Goal: Answer question/provide support: Share knowledge or assist other users

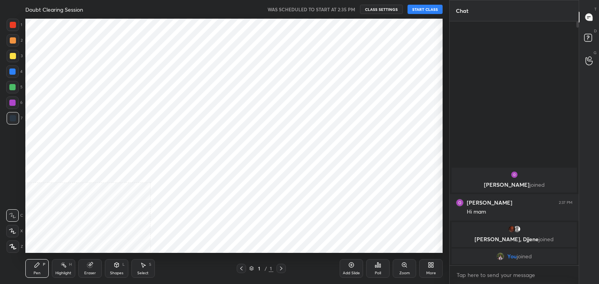
scroll to position [38737, 38554]
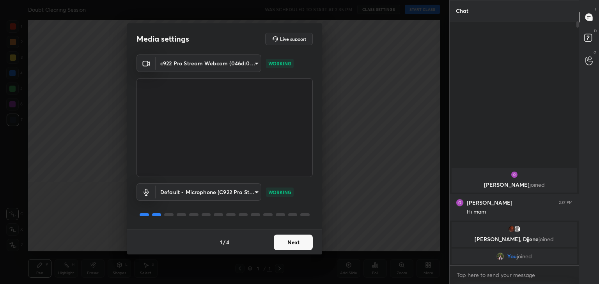
click at [300, 244] on button "Next" at bounding box center [293, 243] width 39 height 16
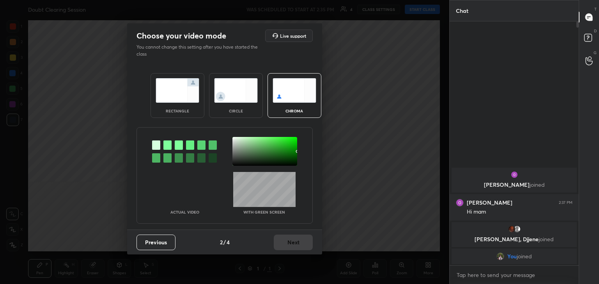
click at [234, 97] on img at bounding box center [236, 90] width 44 height 25
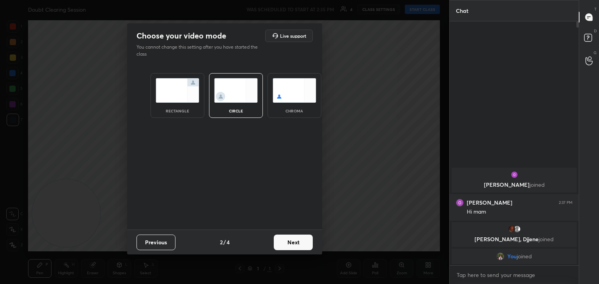
click at [303, 238] on button "Next" at bounding box center [293, 243] width 39 height 16
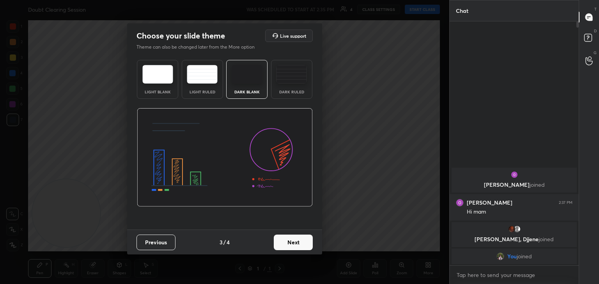
click at [303, 238] on button "Next" at bounding box center [293, 243] width 39 height 16
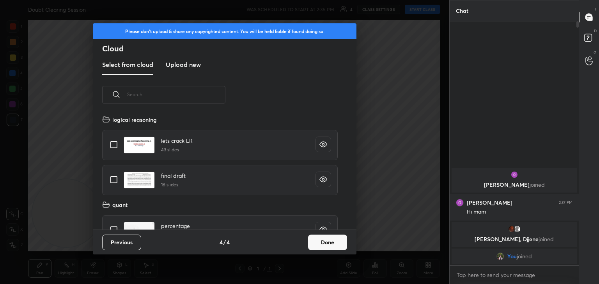
scroll to position [115, 250]
click at [321, 245] on button "Done" at bounding box center [327, 243] width 39 height 16
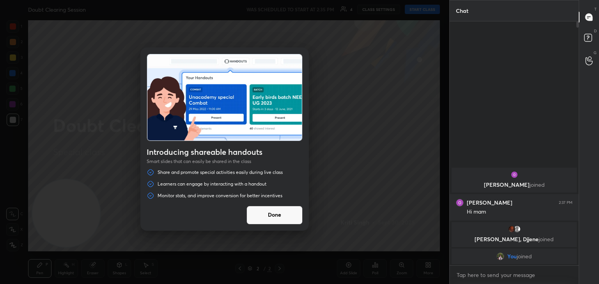
click at [284, 220] on button "Done" at bounding box center [274, 215] width 56 height 19
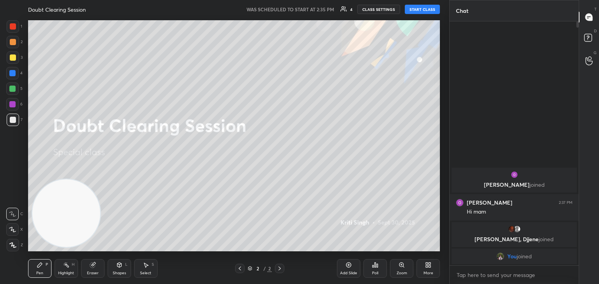
click at [421, 5] on button "START CLASS" at bounding box center [422, 9] width 35 height 9
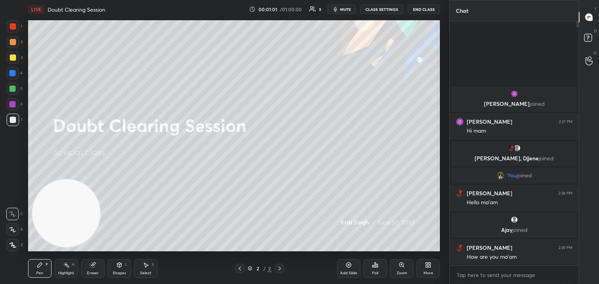
click at [11, 61] on div at bounding box center [13, 57] width 12 height 12
click at [99, 267] on div "Eraser" at bounding box center [92, 269] width 23 height 19
click at [33, 243] on video at bounding box center [66, 214] width 68 height 68
click at [32, 246] on video at bounding box center [66, 214] width 68 height 68
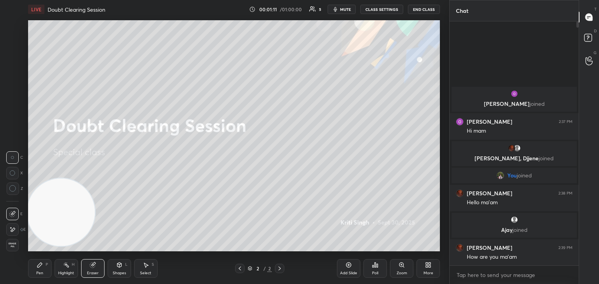
click at [14, 244] on span "Erase all" at bounding box center [13, 245] width 12 height 5
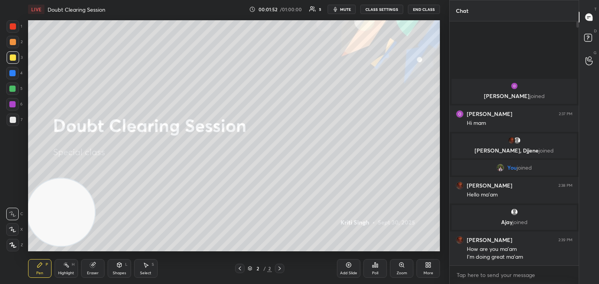
click at [351, 266] on icon at bounding box center [348, 265] width 5 height 5
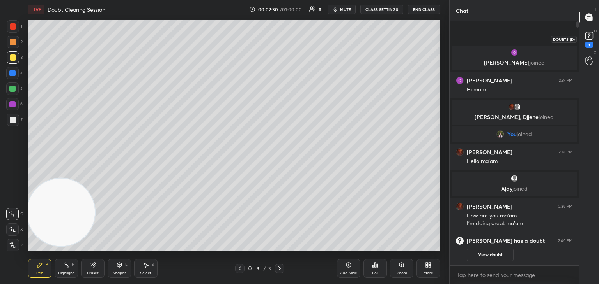
click at [585, 42] on div "1" at bounding box center [589, 45] width 8 height 6
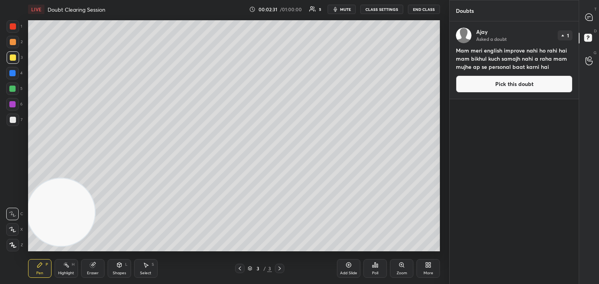
click at [503, 81] on button "Pick this doubt" at bounding box center [514, 84] width 117 height 17
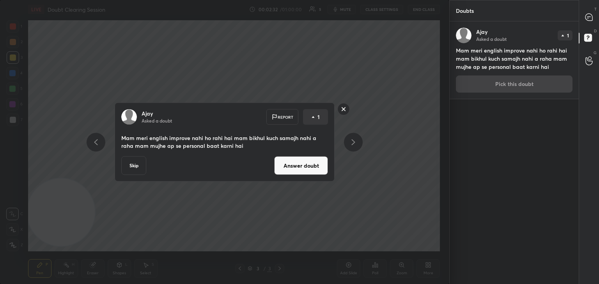
click at [292, 169] on button "Answer doubt" at bounding box center [301, 166] width 54 height 19
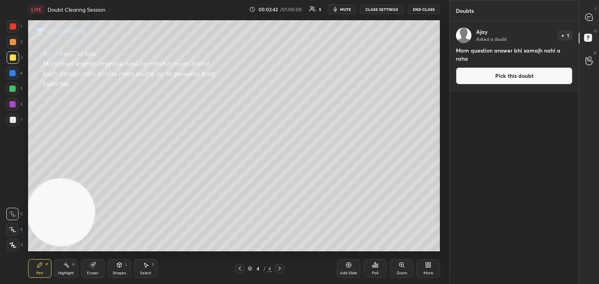
click at [512, 78] on button "Pick this doubt" at bounding box center [514, 75] width 117 height 17
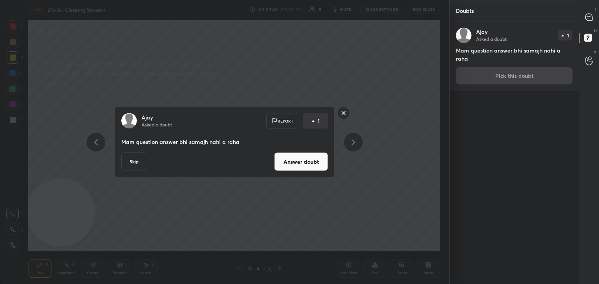
click at [309, 163] on button "Answer doubt" at bounding box center [301, 162] width 54 height 19
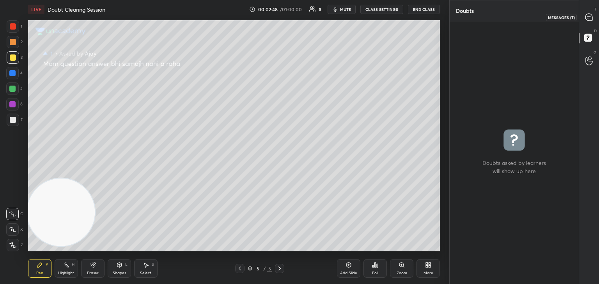
click at [586, 19] on icon at bounding box center [588, 17] width 7 height 7
type textarea "x"
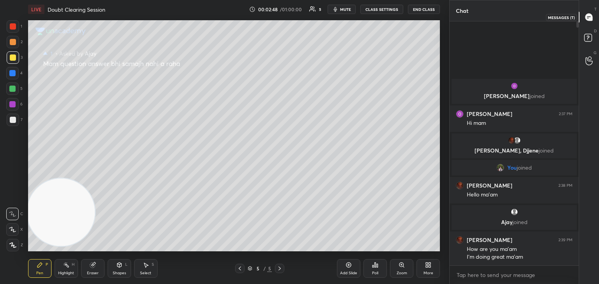
scroll to position [242, 127]
click at [241, 269] on icon at bounding box center [240, 269] width 6 height 6
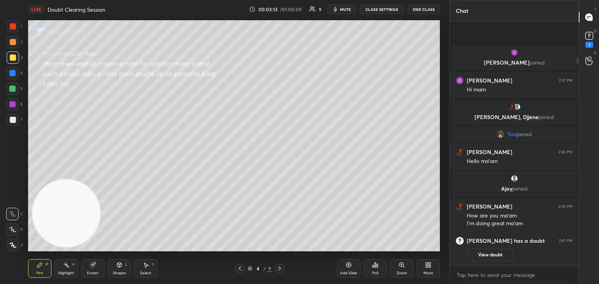
click at [586, 47] on div "1" at bounding box center [589, 45] width 8 height 6
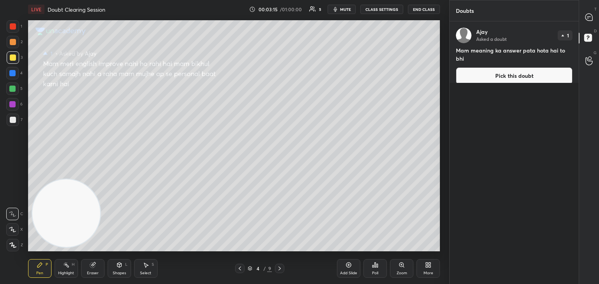
click at [521, 70] on button "Pick this doubt" at bounding box center [514, 75] width 117 height 17
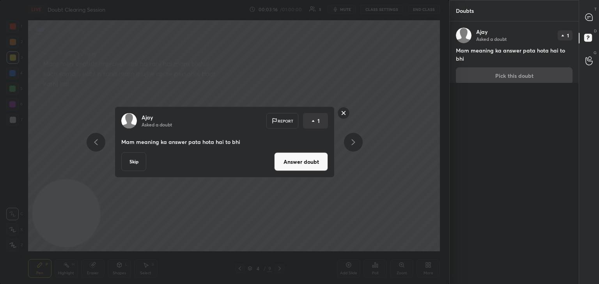
click at [309, 155] on button "Answer doubt" at bounding box center [301, 162] width 54 height 19
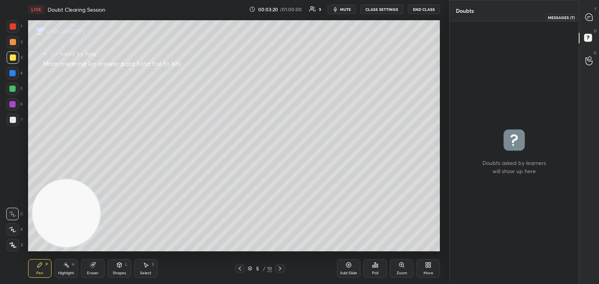
click at [587, 19] on icon at bounding box center [588, 17] width 7 height 7
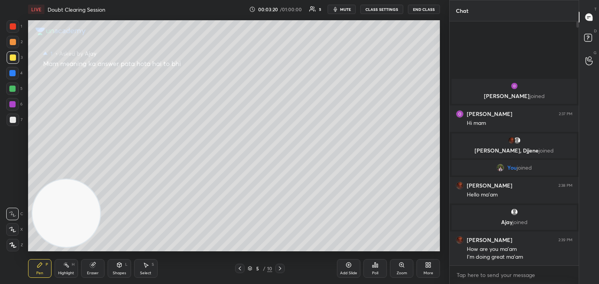
scroll to position [242, 127]
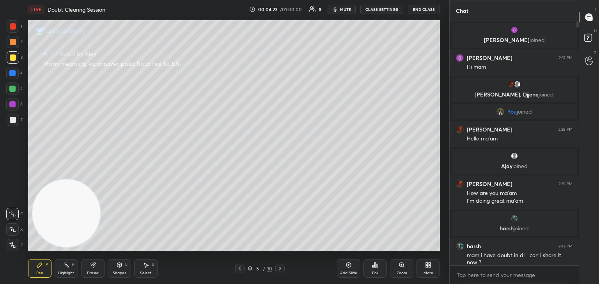
click at [349, 267] on icon at bounding box center [348, 265] width 6 height 6
click at [16, 121] on div at bounding box center [13, 120] width 12 height 12
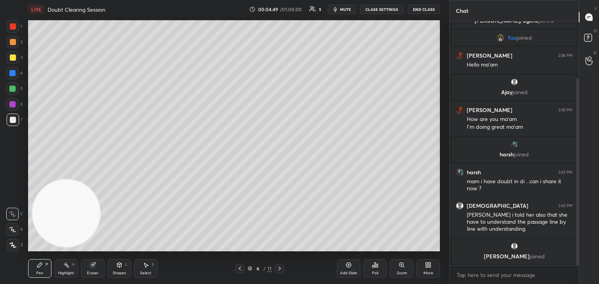
scroll to position [101, 0]
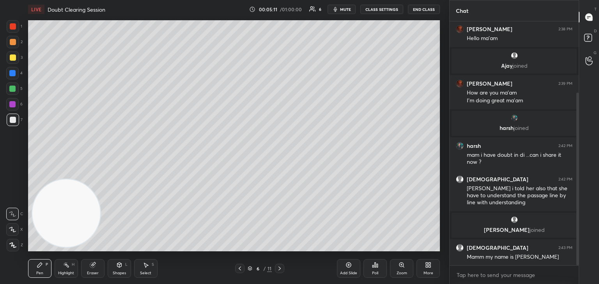
click at [14, 88] on div at bounding box center [12, 89] width 6 height 6
click at [13, 231] on icon at bounding box center [12, 229] width 7 height 5
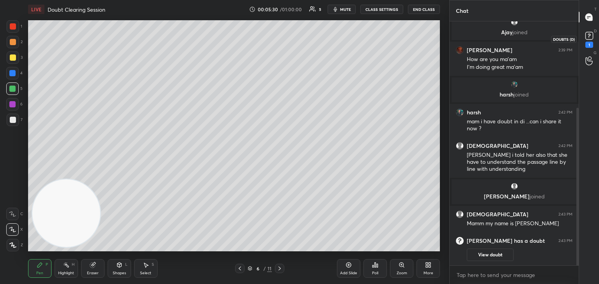
click at [583, 40] on icon at bounding box center [589, 36] width 12 height 12
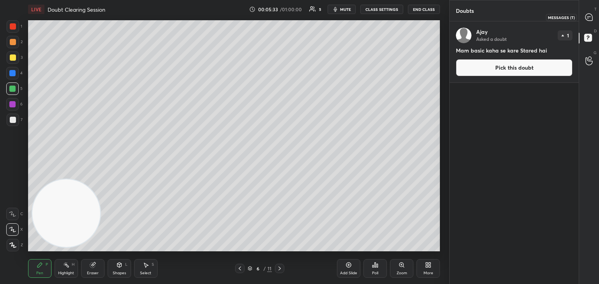
click at [583, 19] on div at bounding box center [589, 17] width 16 height 14
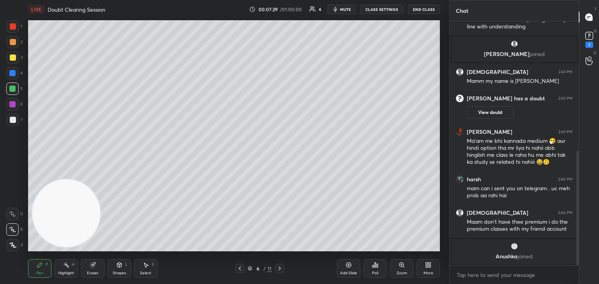
scroll to position [310, 0]
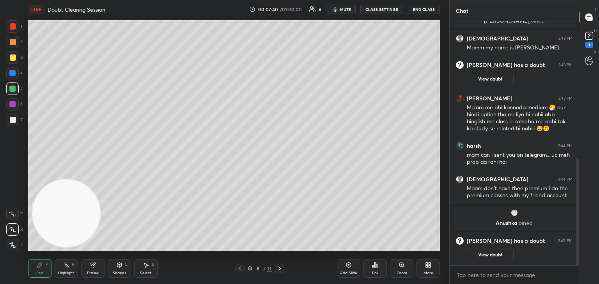
click at [349, 266] on icon at bounding box center [348, 265] width 6 height 6
click at [14, 60] on div at bounding box center [13, 58] width 6 height 6
click at [595, 40] on div "1" at bounding box center [589, 39] width 16 height 14
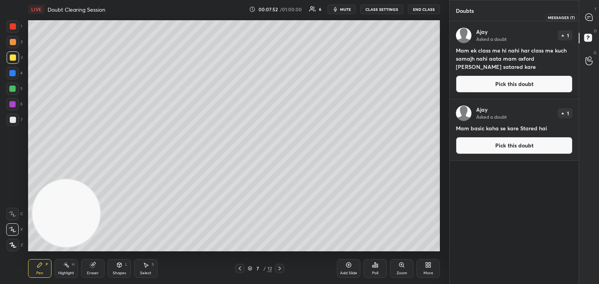
click at [586, 15] on icon at bounding box center [588, 17] width 7 height 7
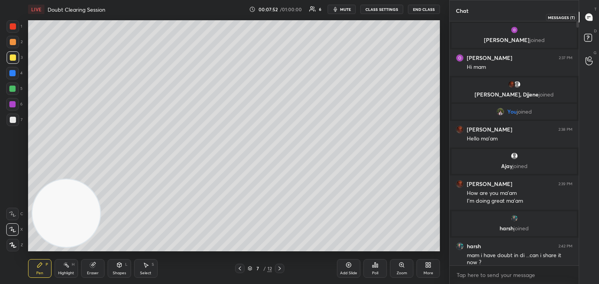
scroll to position [242, 127]
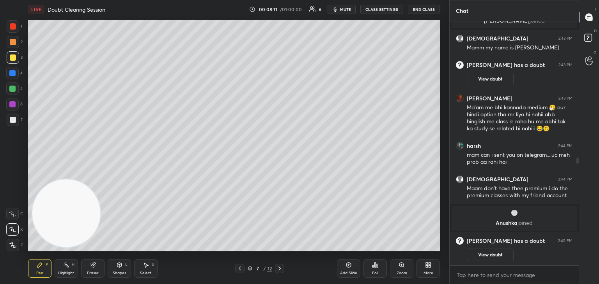
click at [242, 269] on icon at bounding box center [240, 269] width 6 height 6
click at [12, 120] on div at bounding box center [13, 120] width 6 height 6
click at [282, 268] on icon at bounding box center [279, 269] width 6 height 6
click at [16, 58] on div at bounding box center [13, 58] width 6 height 6
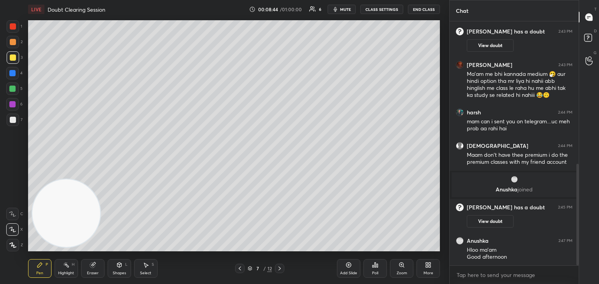
click at [238, 272] on icon at bounding box center [240, 269] width 6 height 6
click at [238, 270] on icon at bounding box center [240, 269] width 6 height 6
click at [278, 269] on icon at bounding box center [279, 269] width 6 height 6
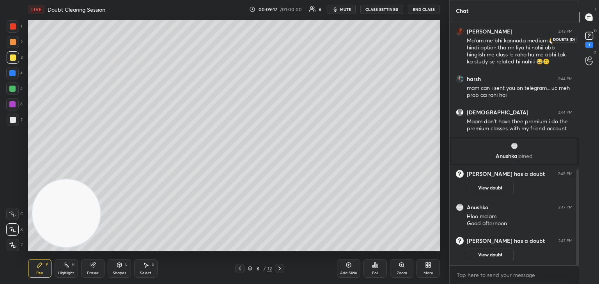
click at [586, 43] on div "1" at bounding box center [589, 45] width 8 height 6
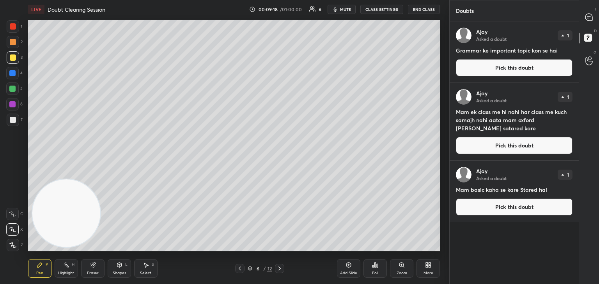
click at [511, 66] on button "Pick this doubt" at bounding box center [514, 67] width 117 height 17
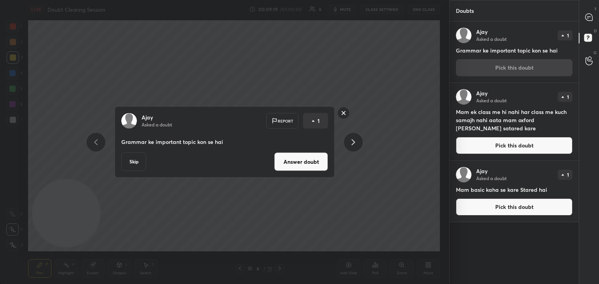
click at [303, 163] on button "Answer doubt" at bounding box center [301, 162] width 54 height 19
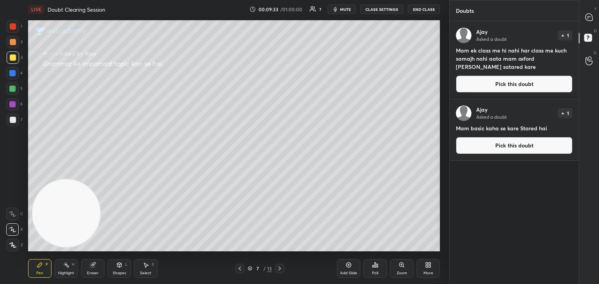
click at [423, 10] on button "End Class" at bounding box center [424, 9] width 32 height 9
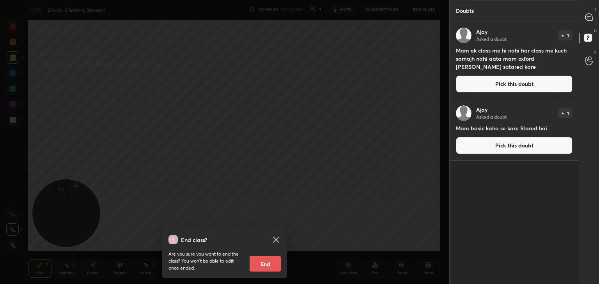
click at [396, 57] on div "End class? Are you sure you want to end the class? You won’t be able to edit on…" at bounding box center [224, 142] width 449 height 284
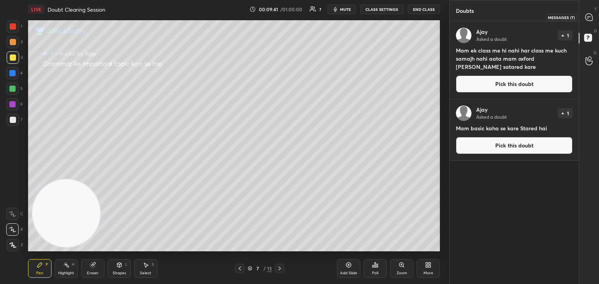
click at [590, 16] on icon at bounding box center [588, 17] width 7 height 7
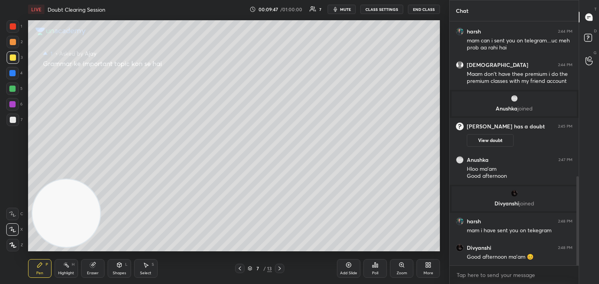
scroll to position [458, 0]
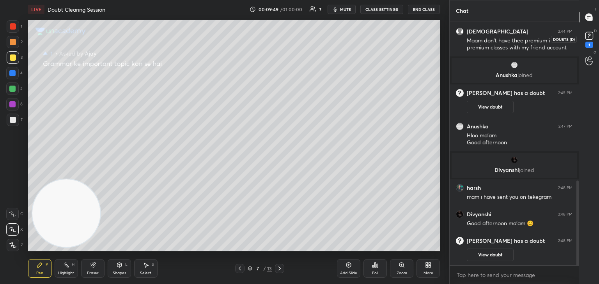
click at [589, 45] on div "1" at bounding box center [589, 45] width 8 height 6
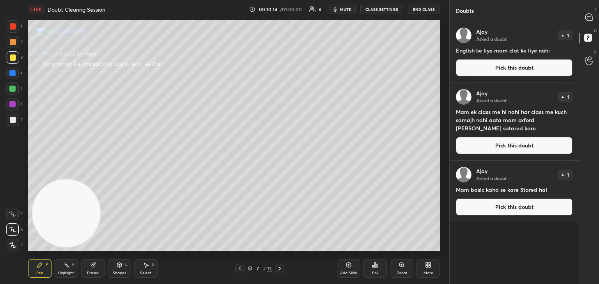
click at [424, 10] on button "End Class" at bounding box center [424, 9] width 32 height 9
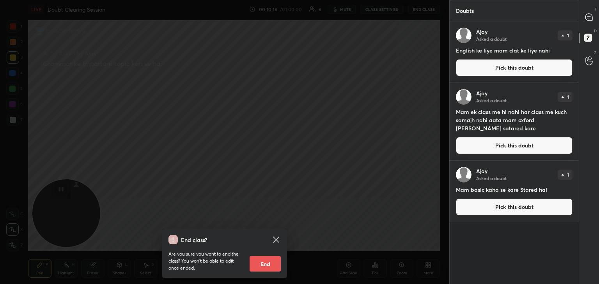
click at [389, 88] on div "End class? Are you sure you want to end the class? You won’t be able to edit on…" at bounding box center [224, 142] width 449 height 284
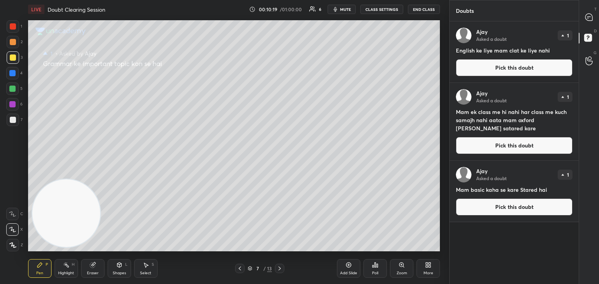
click at [583, 15] on div at bounding box center [589, 17] width 16 height 14
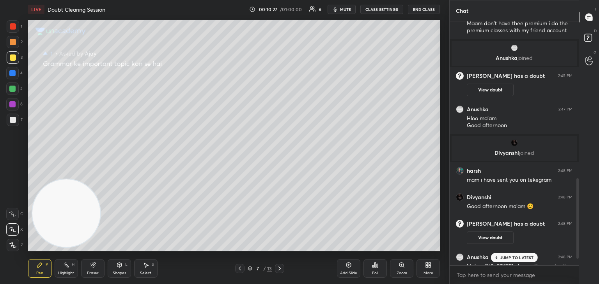
scroll to position [499, 0]
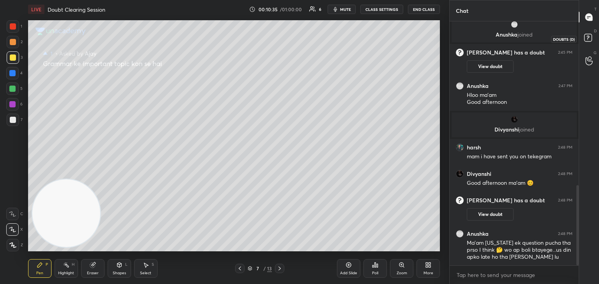
click at [591, 38] on rect at bounding box center [587, 37] width 7 height 7
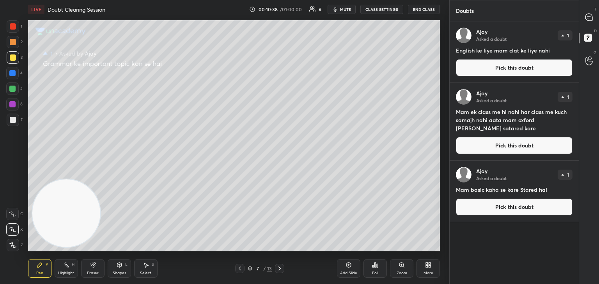
click at [509, 69] on button "Pick this doubt" at bounding box center [514, 67] width 117 height 17
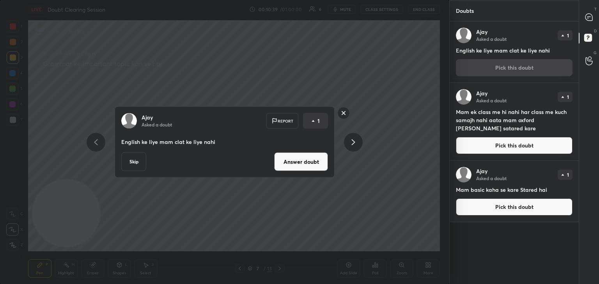
click at [309, 161] on button "Answer doubt" at bounding box center [301, 162] width 54 height 19
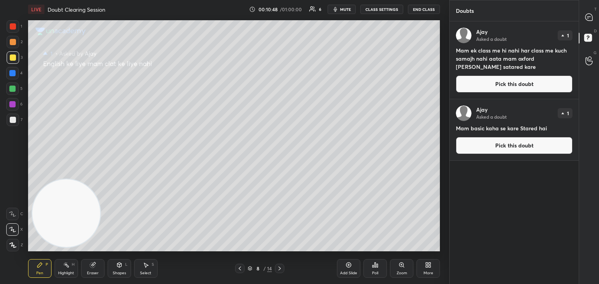
click at [519, 86] on button "Pick this doubt" at bounding box center [514, 84] width 117 height 17
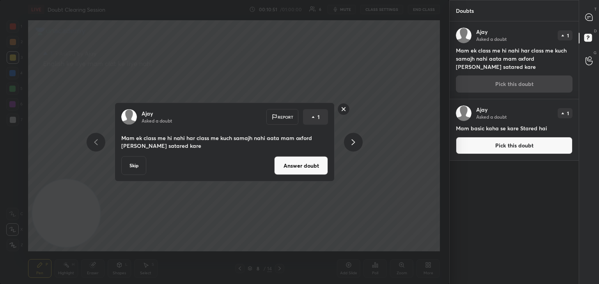
click at [300, 167] on button "Answer doubt" at bounding box center [301, 166] width 54 height 19
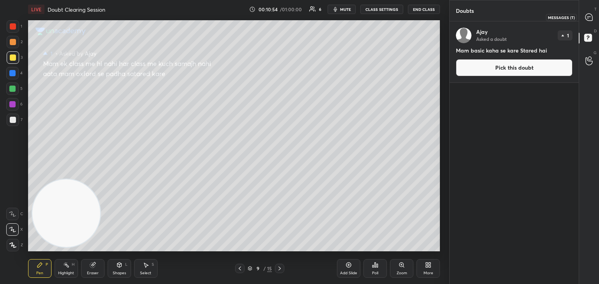
click at [592, 20] on icon at bounding box center [588, 17] width 7 height 7
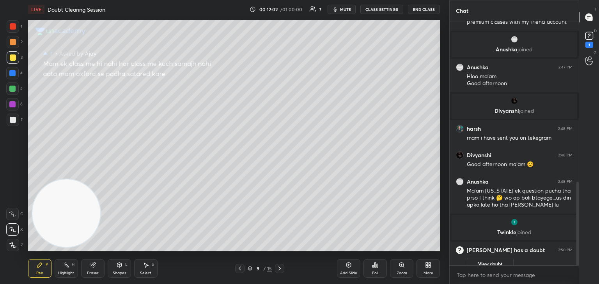
scroll to position [469, 0]
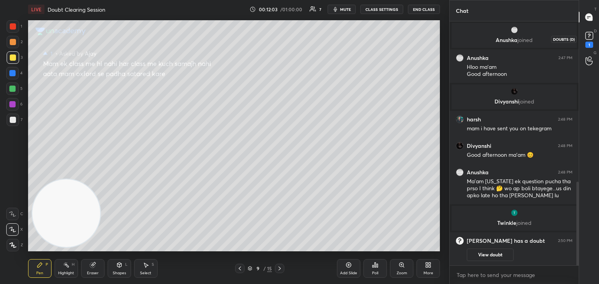
click at [589, 40] on icon at bounding box center [589, 36] width 12 height 12
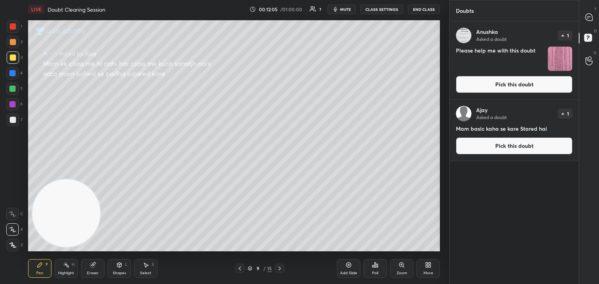
click at [508, 147] on button "Pick this doubt" at bounding box center [514, 146] width 117 height 17
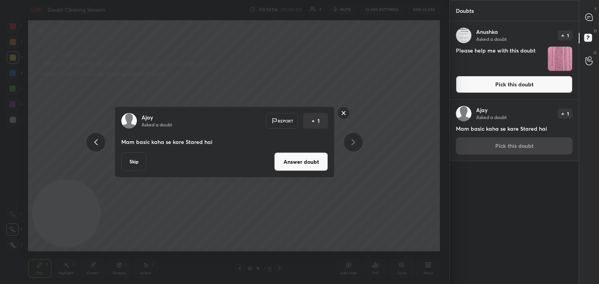
click at [343, 113] on rect at bounding box center [343, 113] width 12 height 12
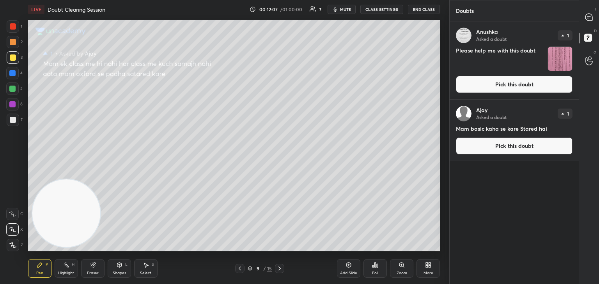
click at [507, 81] on button "Pick this doubt" at bounding box center [514, 84] width 117 height 17
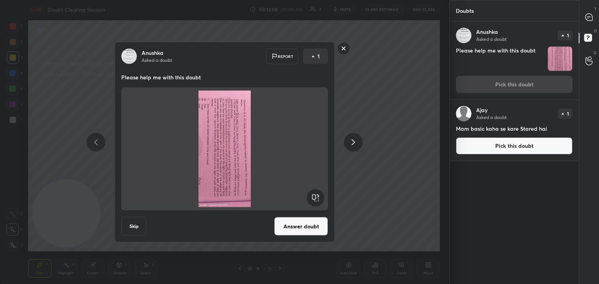
click at [315, 197] on rect at bounding box center [315, 198] width 18 height 18
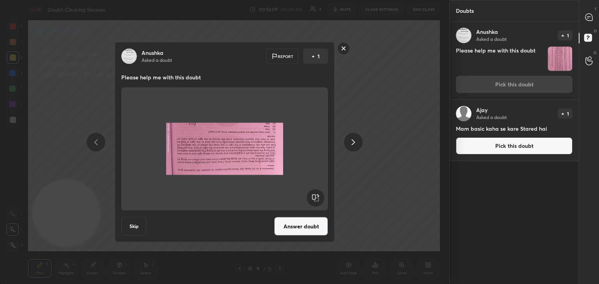
click at [315, 197] on rect at bounding box center [315, 198] width 18 height 18
click at [316, 198] on rect at bounding box center [315, 198] width 18 height 18
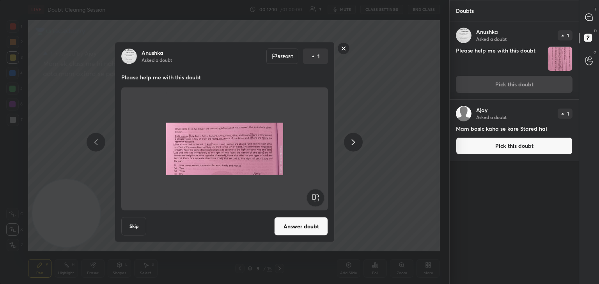
click at [316, 227] on button "Answer doubt" at bounding box center [301, 226] width 54 height 19
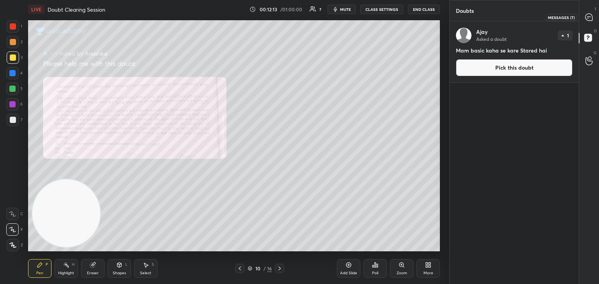
click at [585, 21] on icon at bounding box center [589, 17] width 8 height 8
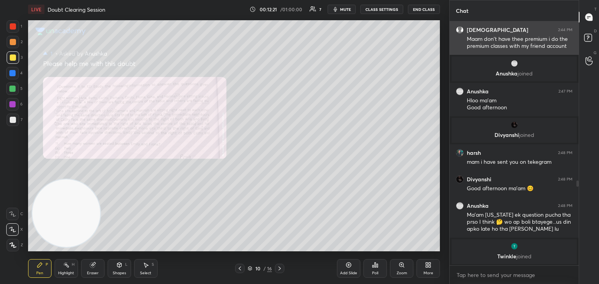
scroll to position [493, 0]
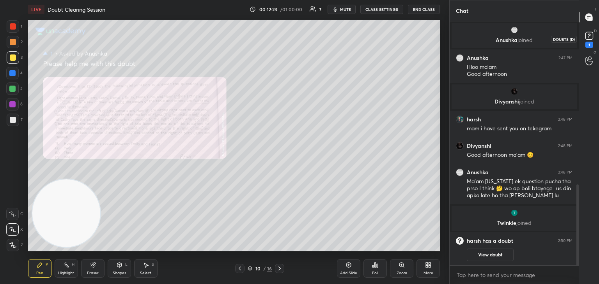
click at [585, 42] on div "1" at bounding box center [589, 45] width 8 height 6
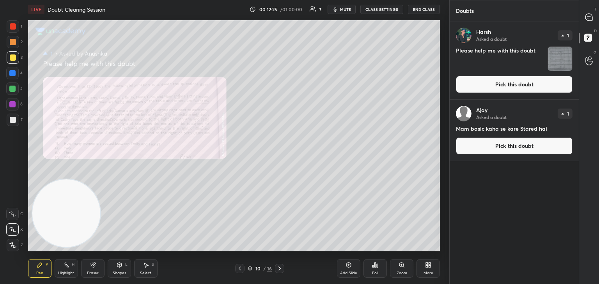
click at [518, 88] on button "Pick this doubt" at bounding box center [514, 84] width 117 height 17
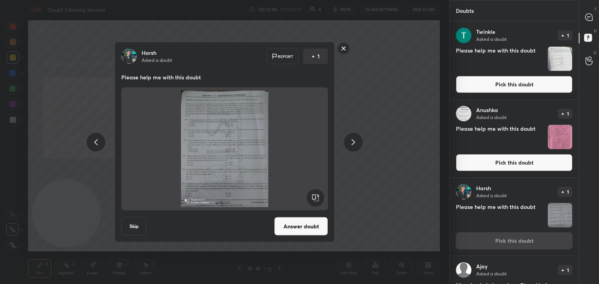
click at [345, 49] on rect at bounding box center [343, 48] width 12 height 12
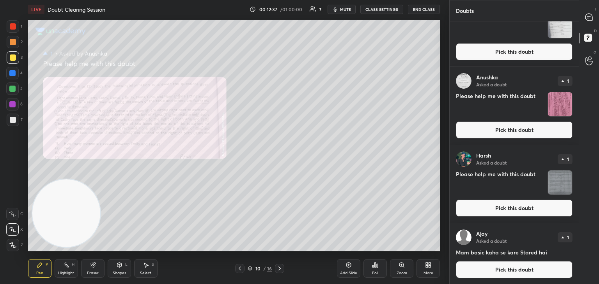
scroll to position [12, 0]
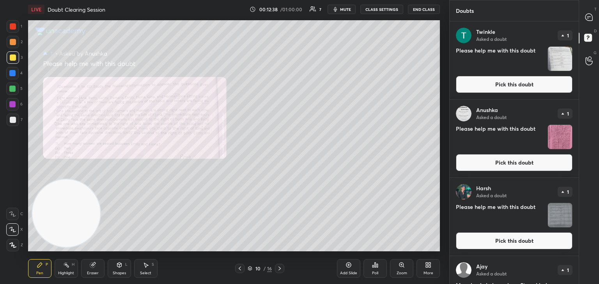
click at [523, 81] on button "Pick this doubt" at bounding box center [514, 84] width 117 height 17
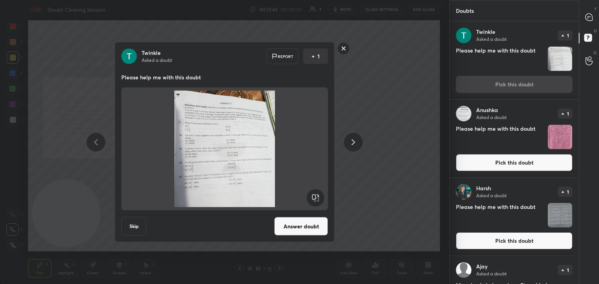
click at [343, 49] on rect at bounding box center [343, 48] width 12 height 12
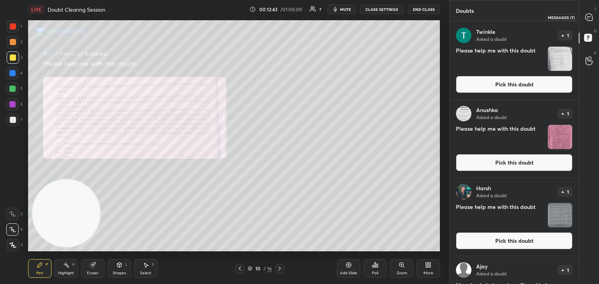
click at [594, 11] on div at bounding box center [589, 17] width 16 height 14
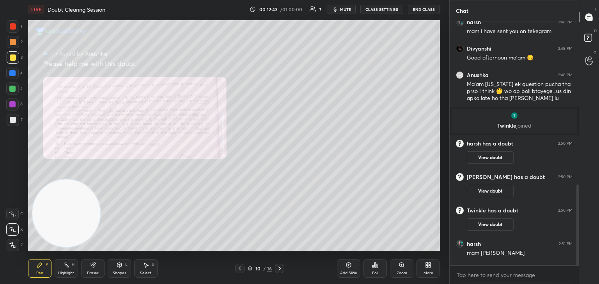
scroll to position [640, 0]
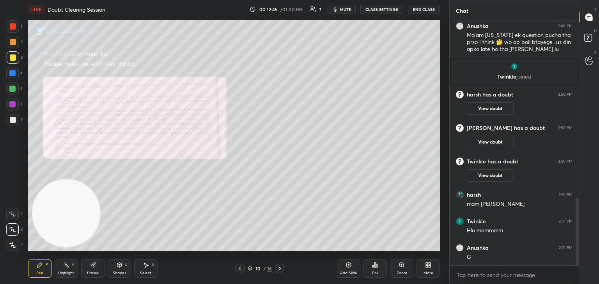
click at [401, 265] on icon at bounding box center [401, 265] width 0 height 2
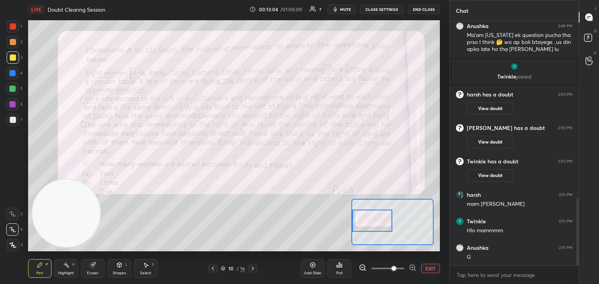
click at [16, 61] on div at bounding box center [13, 57] width 12 height 12
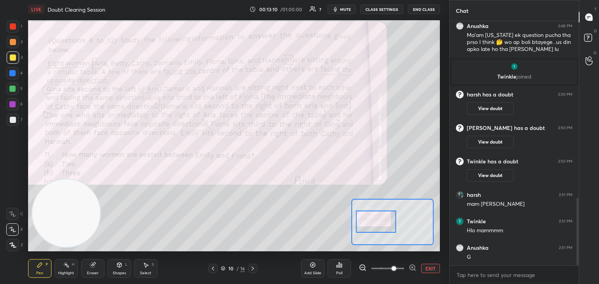
click at [123, 272] on div "Shapes" at bounding box center [119, 274] width 13 height 4
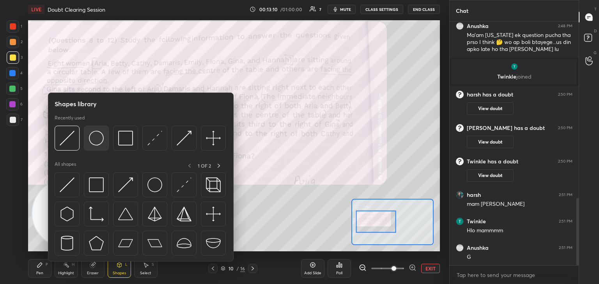
click at [92, 134] on img at bounding box center [96, 138] width 15 height 15
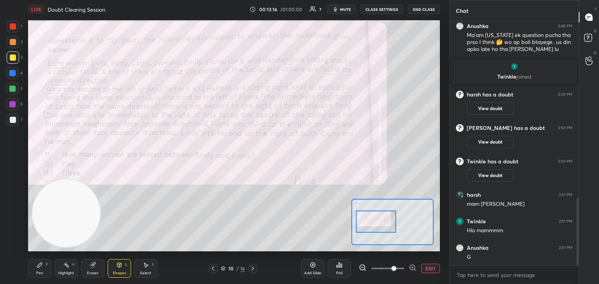
click at [40, 265] on icon at bounding box center [39, 265] width 5 height 5
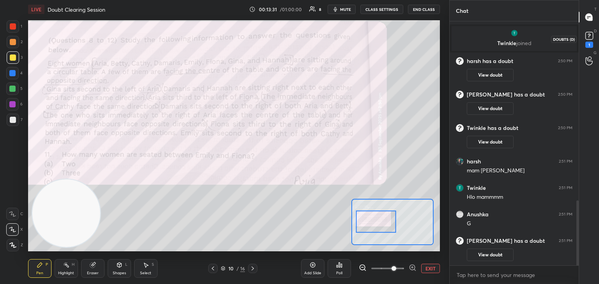
click at [593, 45] on div "1" at bounding box center [589, 39] width 12 height 18
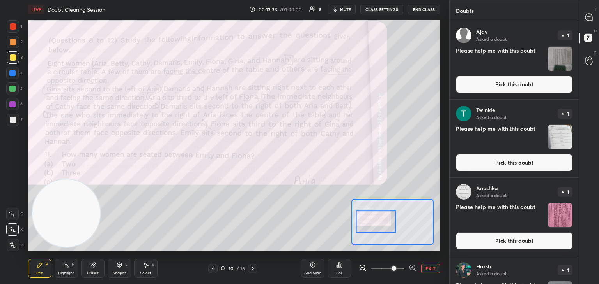
click at [571, 19] on div "Doubts" at bounding box center [513, 10] width 129 height 21
click at [589, 19] on icon at bounding box center [588, 17] width 7 height 7
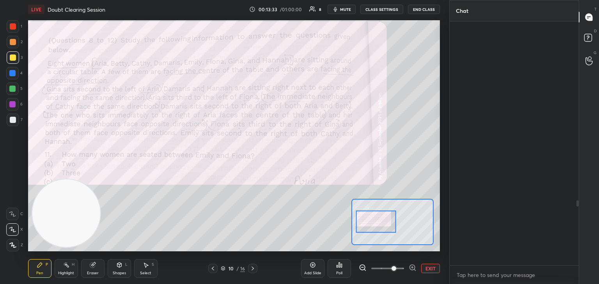
scroll to position [242, 127]
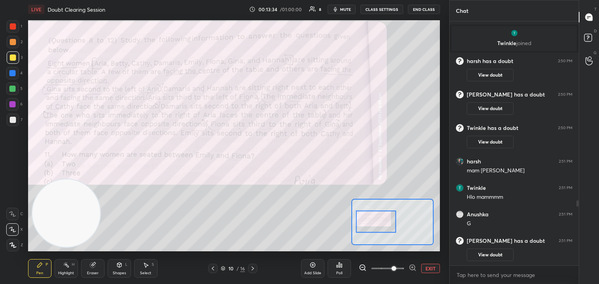
click at [11, 122] on div at bounding box center [13, 120] width 6 height 6
click at [14, 218] on div at bounding box center [12, 214] width 12 height 12
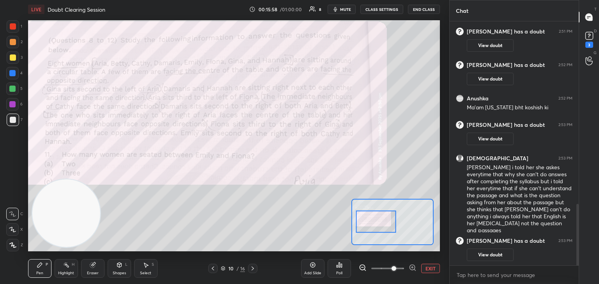
scroll to position [742, 0]
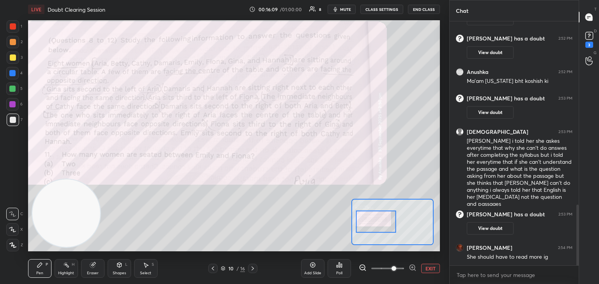
click at [93, 276] on div "Eraser" at bounding box center [93, 274] width 12 height 4
click at [92, 270] on div "Eraser" at bounding box center [92, 269] width 23 height 19
click at [13, 247] on span "Erase all" at bounding box center [13, 245] width 12 height 5
click at [114, 268] on div "Shapes L" at bounding box center [119, 269] width 23 height 19
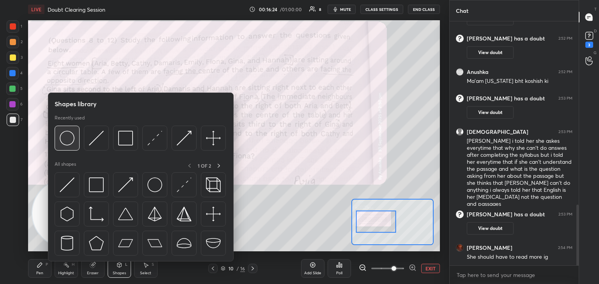
click at [74, 143] on img at bounding box center [67, 138] width 15 height 15
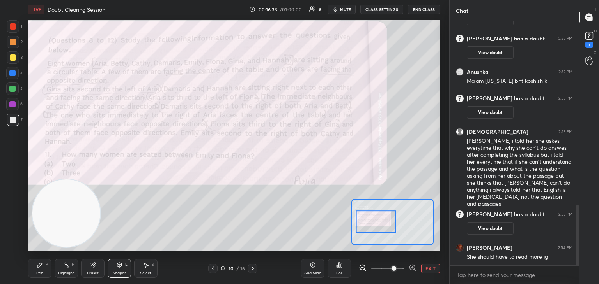
click at [43, 276] on div "Pen P" at bounding box center [39, 269] width 23 height 19
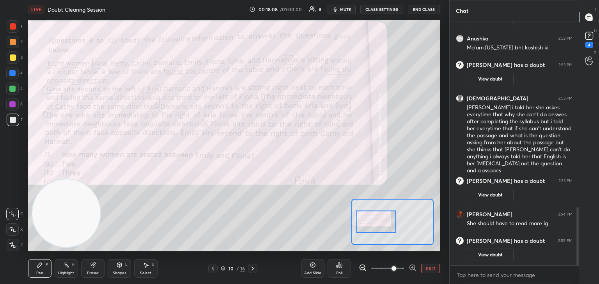
click at [96, 269] on div "Eraser" at bounding box center [92, 269] width 23 height 19
click at [39, 269] on div "Pen P" at bounding box center [39, 269] width 23 height 19
click at [95, 271] on div "Eraser" at bounding box center [92, 269] width 23 height 19
click at [43, 274] on div "Pen" at bounding box center [39, 274] width 7 height 4
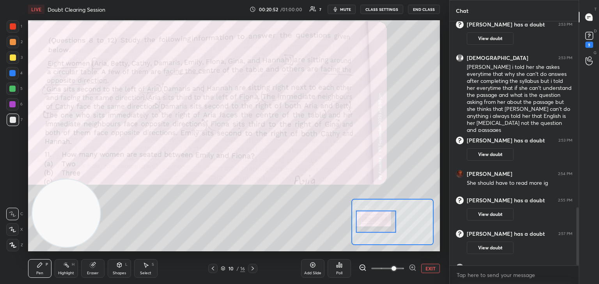
scroll to position [783, 0]
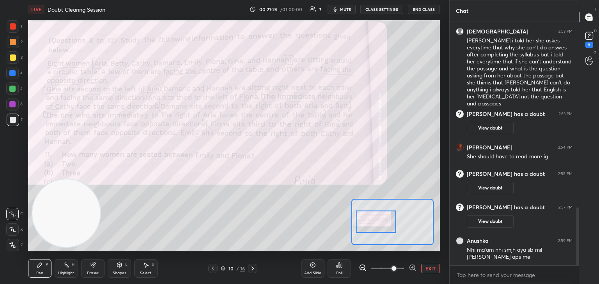
click at [144, 269] on div "Select S" at bounding box center [145, 269] width 23 height 19
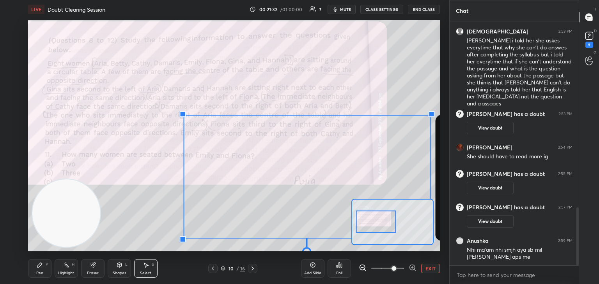
click at [435, 269] on button "EXIT" at bounding box center [430, 268] width 19 height 9
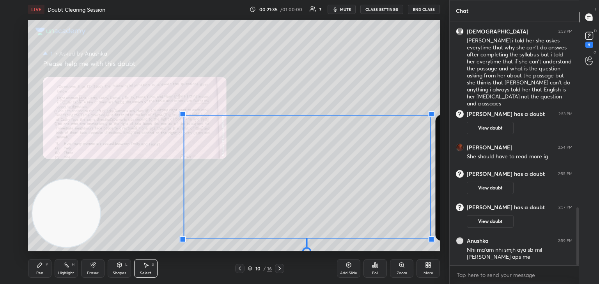
click at [310, 70] on div "0 ° Undo Copy Duplicate Duplicate to new slide Delete" at bounding box center [401, 139] width 823 height 463
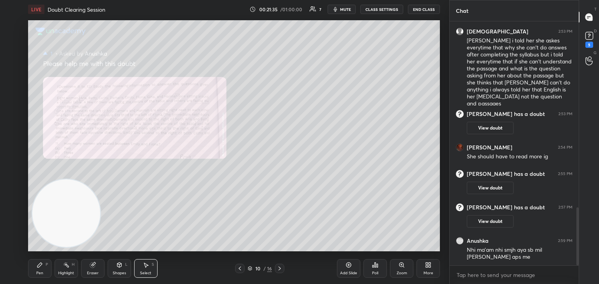
click at [44, 268] on div "Pen P" at bounding box center [39, 269] width 23 height 19
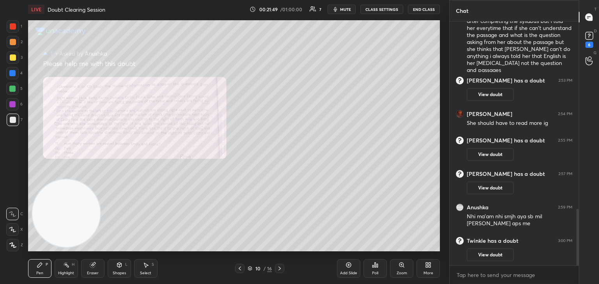
click at [402, 263] on icon at bounding box center [401, 265] width 4 height 4
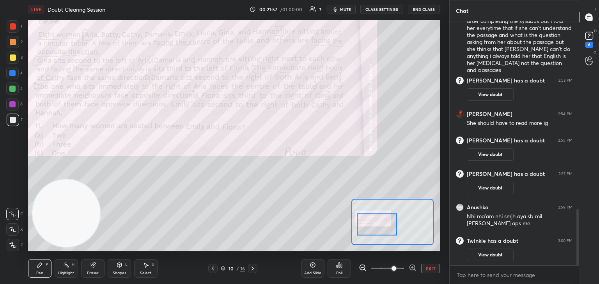
click at [69, 269] on icon at bounding box center [66, 265] width 6 height 6
click at [13, 246] on icon at bounding box center [12, 245] width 6 height 6
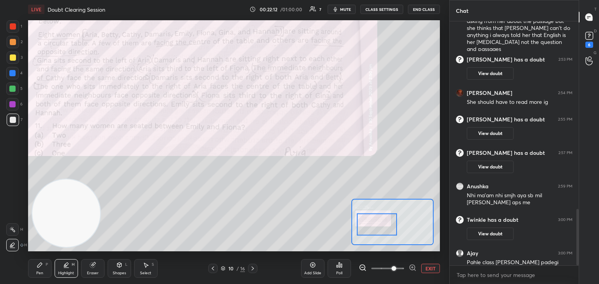
scroll to position [829, 0]
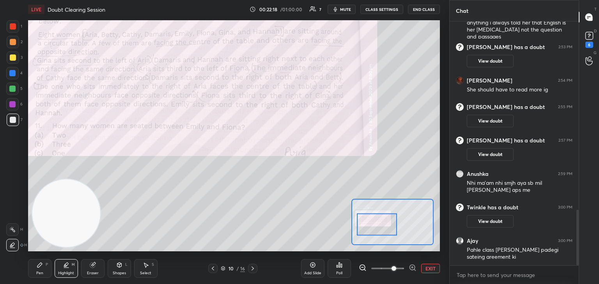
click at [95, 272] on div "Eraser" at bounding box center [93, 274] width 12 height 4
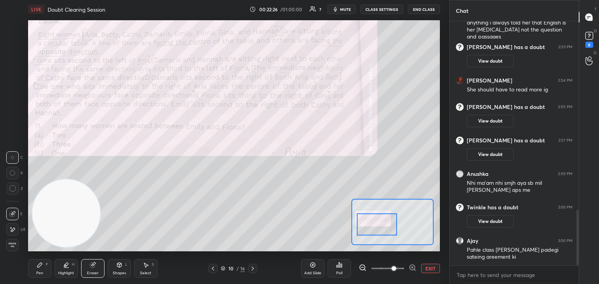
click at [40, 265] on icon at bounding box center [39, 265] width 5 height 5
click at [440, 33] on div "Setting up your live class Congratulations on completing 6 years with Unacademy…" at bounding box center [234, 136] width 418 height 235
click at [313, 265] on icon at bounding box center [312, 265] width 2 height 2
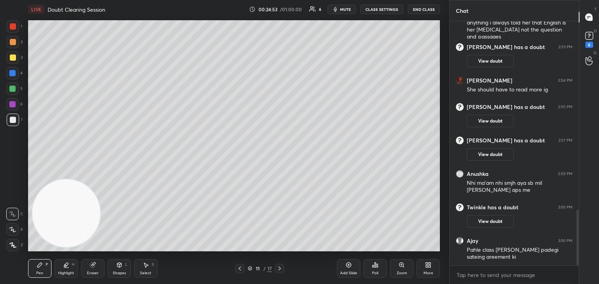
click at [240, 268] on icon at bounding box center [240, 269] width 6 height 6
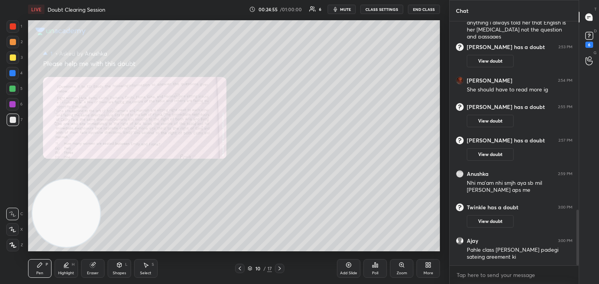
click at [402, 267] on icon at bounding box center [401, 265] width 4 height 4
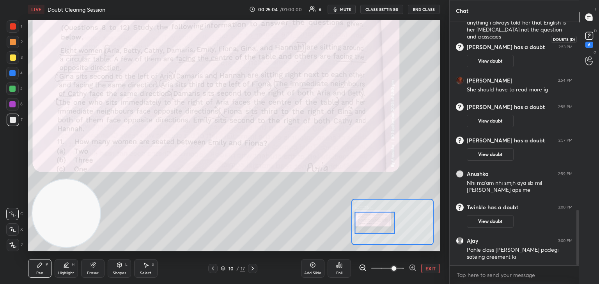
click at [590, 37] on rect at bounding box center [588, 35] width 7 height 7
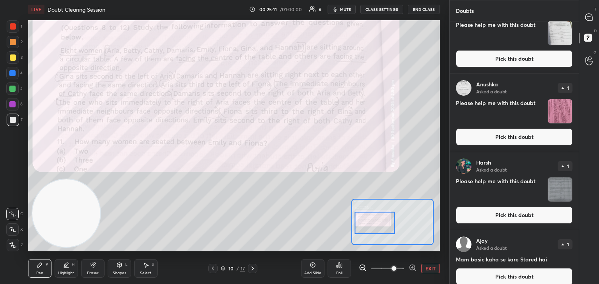
scroll to position [581, 0]
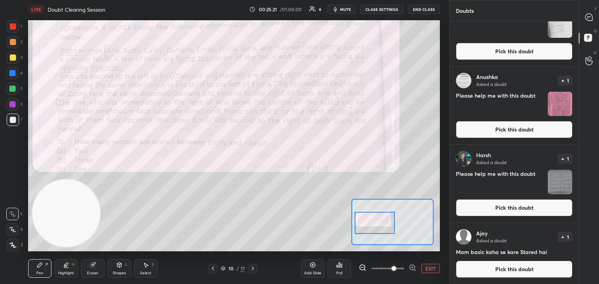
click at [507, 210] on button "Pick this doubt" at bounding box center [514, 208] width 117 height 17
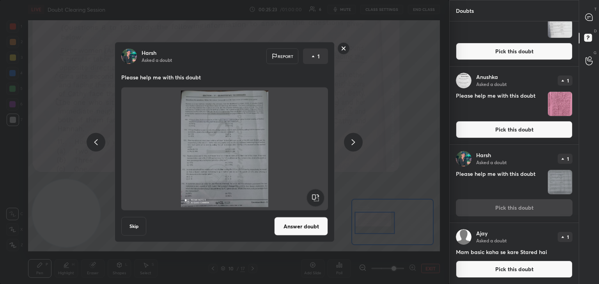
click at [345, 49] on rect at bounding box center [343, 48] width 12 height 12
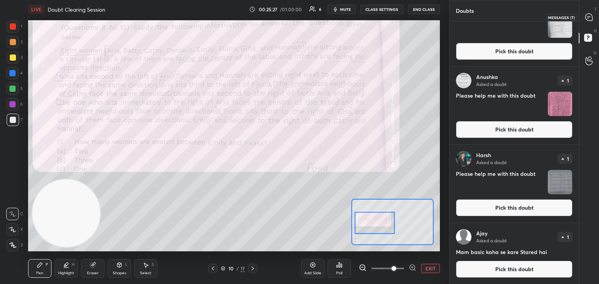
click at [588, 22] on div at bounding box center [589, 17] width 16 height 14
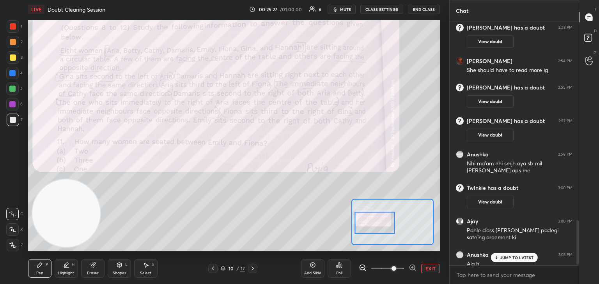
scroll to position [1104, 0]
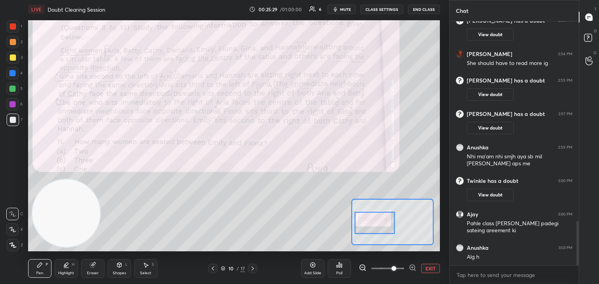
click at [315, 266] on icon at bounding box center [312, 265] width 6 height 6
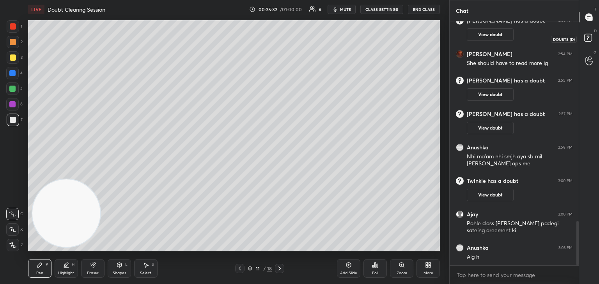
click at [586, 39] on rect at bounding box center [587, 37] width 7 height 7
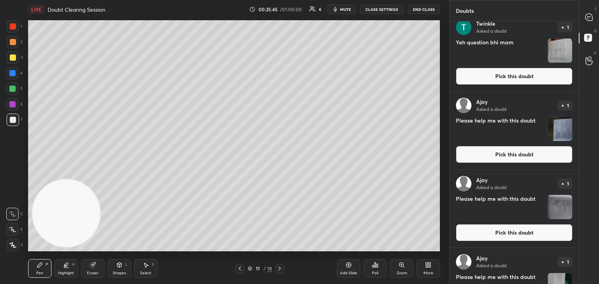
scroll to position [0, 0]
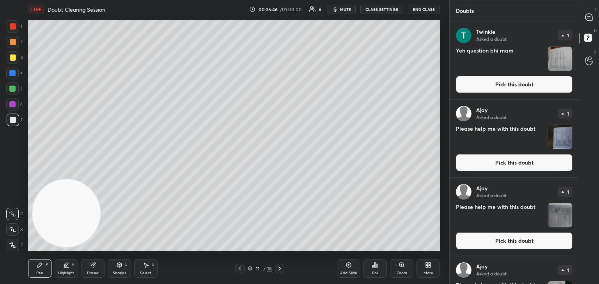
click at [521, 83] on button "Pick this doubt" at bounding box center [514, 84] width 117 height 17
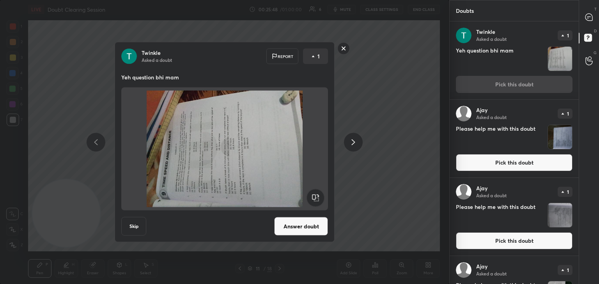
click at [316, 201] on rect at bounding box center [315, 198] width 18 height 18
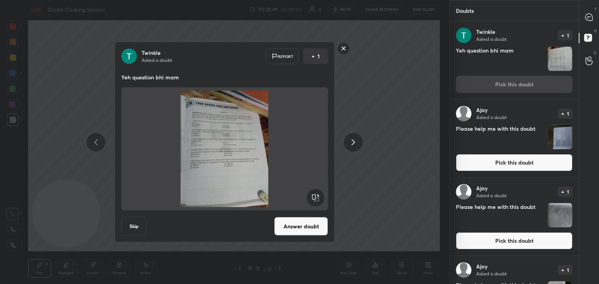
click at [297, 228] on button "Answer doubt" at bounding box center [301, 226] width 54 height 19
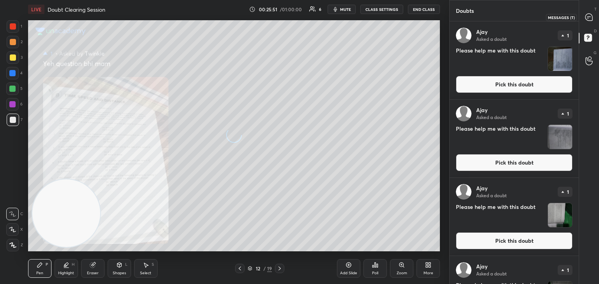
click at [588, 18] on icon at bounding box center [588, 17] width 7 height 7
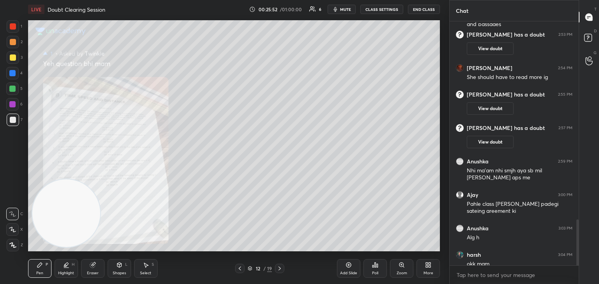
scroll to position [1097, 0]
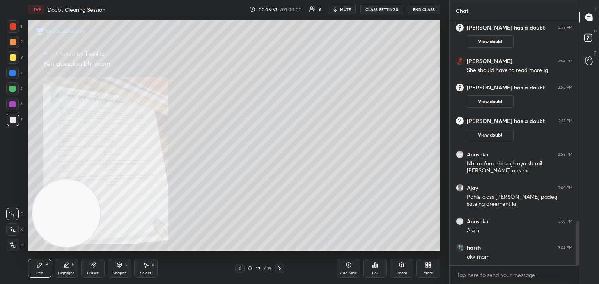
click at [399, 268] on icon at bounding box center [401, 265] width 6 height 6
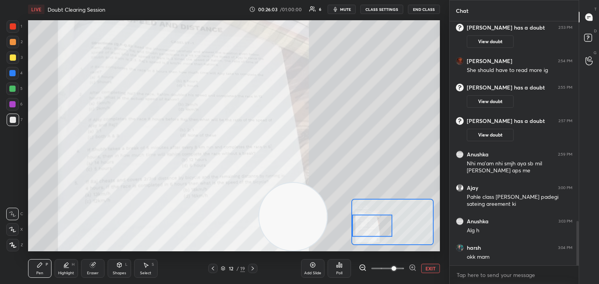
scroll to position [1123, 0]
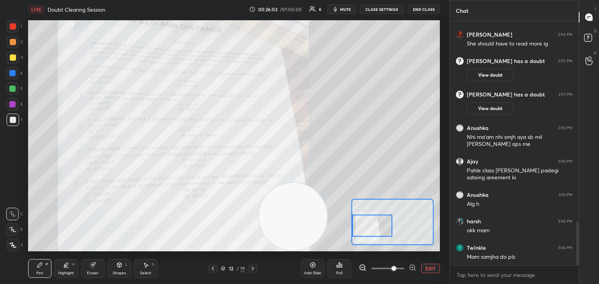
click at [14, 58] on div at bounding box center [13, 58] width 6 height 6
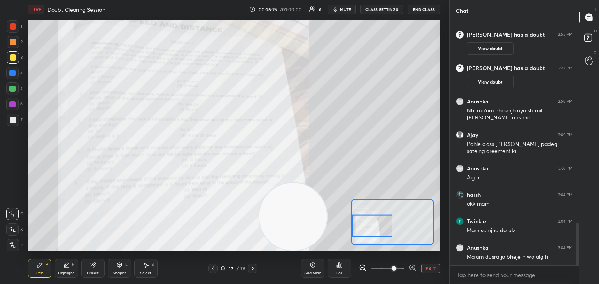
scroll to position [1176, 0]
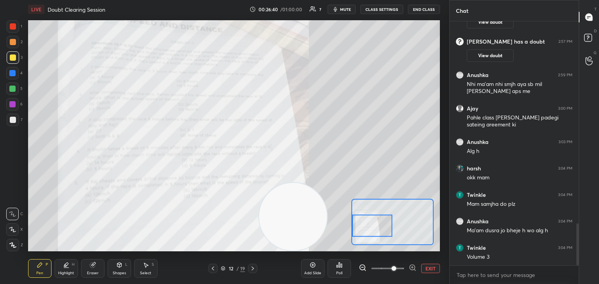
click at [14, 120] on div at bounding box center [13, 120] width 6 height 6
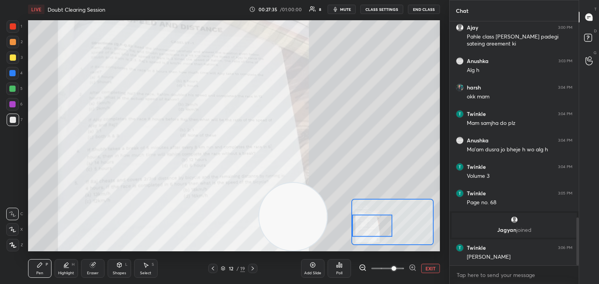
scroll to position [1001, 0]
click at [118, 270] on div "Shapes L" at bounding box center [119, 269] width 23 height 19
click at [92, 273] on div "Eraser" at bounding box center [93, 274] width 12 height 4
click at [41, 269] on div "Pen P" at bounding box center [39, 269] width 23 height 19
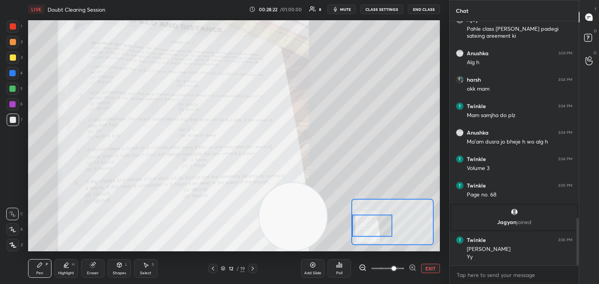
click at [153, 269] on div "Select S" at bounding box center [145, 269] width 23 height 19
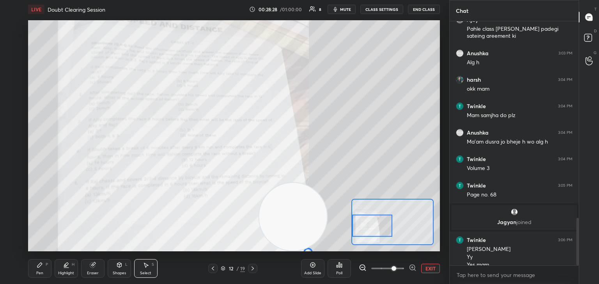
scroll to position [1016, 0]
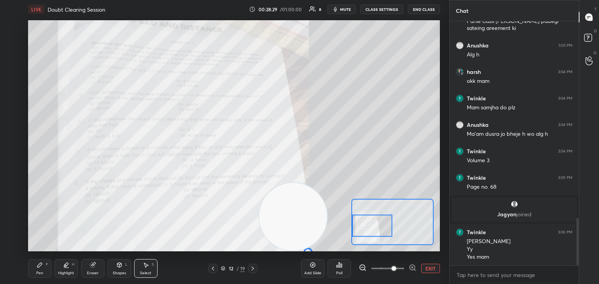
click at [428, 270] on button "EXIT" at bounding box center [430, 268] width 19 height 9
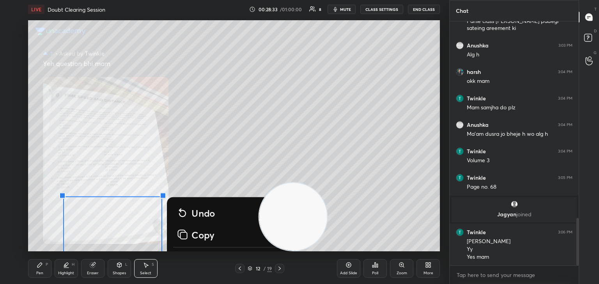
click at [200, 214] on p "Undo" at bounding box center [202, 213] width 23 height 12
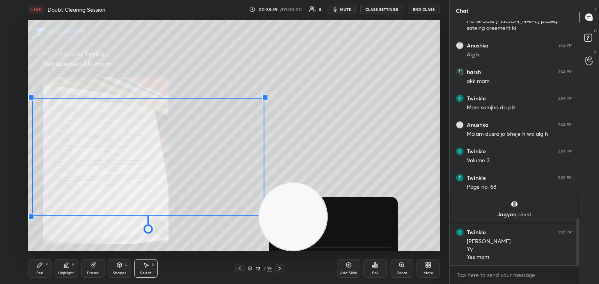
click at [317, 129] on div "0 ° Undo Copy Duplicate Duplicate to new slide Delete" at bounding box center [439, 97] width 823 height 463
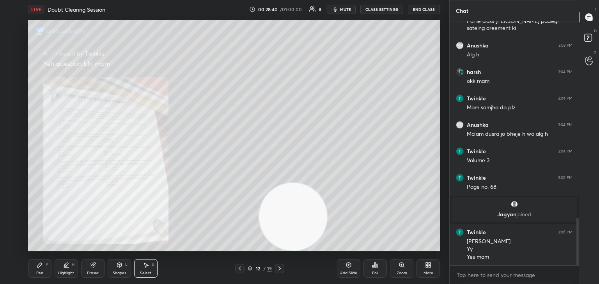
click at [403, 267] on icon at bounding box center [403, 267] width 1 height 1
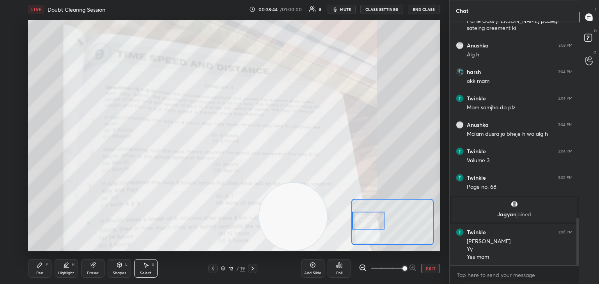
click at [39, 267] on icon at bounding box center [39, 265] width 5 height 5
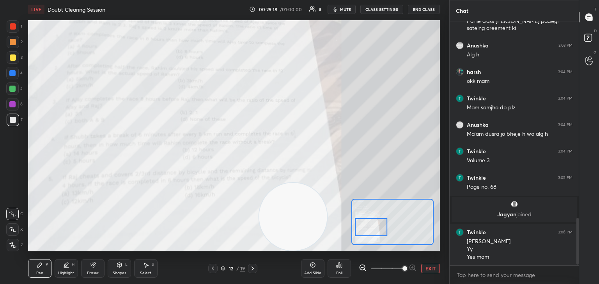
scroll to position [1043, 0]
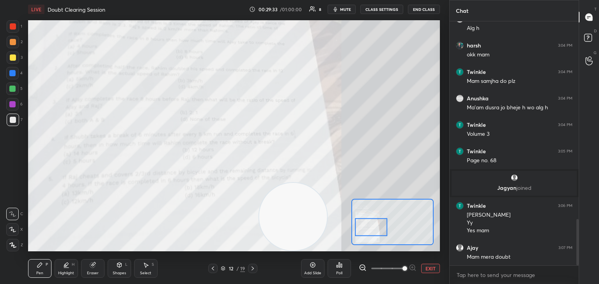
click at [12, 28] on div at bounding box center [13, 26] width 6 height 6
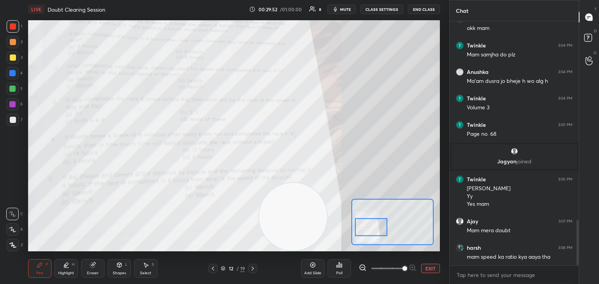
click at [429, 269] on button "EXIT" at bounding box center [430, 268] width 19 height 9
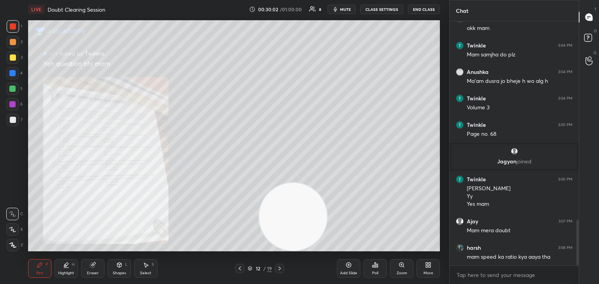
scroll to position [1096, 0]
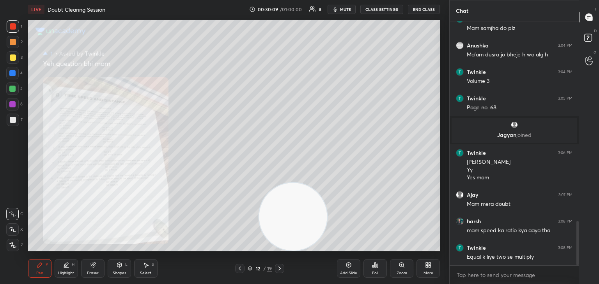
click at [403, 269] on icon at bounding box center [401, 265] width 6 height 6
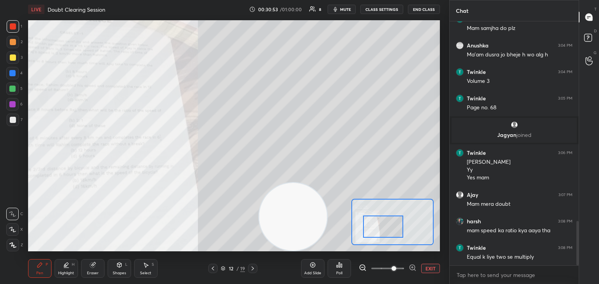
click at [17, 125] on div at bounding box center [13, 120] width 12 height 12
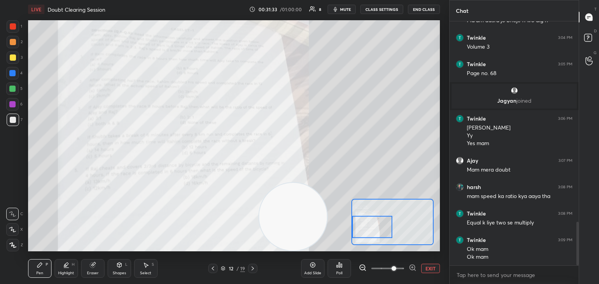
scroll to position [1157, 0]
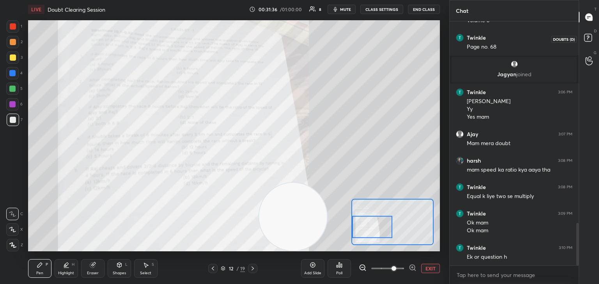
click at [585, 37] on rect at bounding box center [587, 37] width 7 height 7
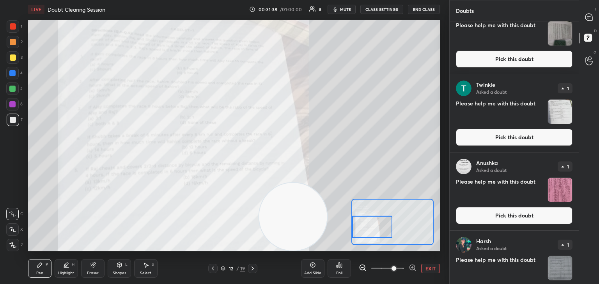
scroll to position [418, 0]
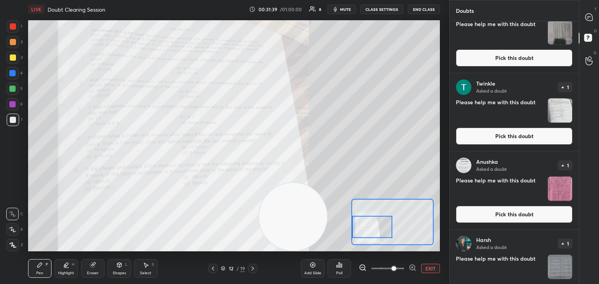
click at [527, 138] on button "Pick this doubt" at bounding box center [514, 136] width 117 height 17
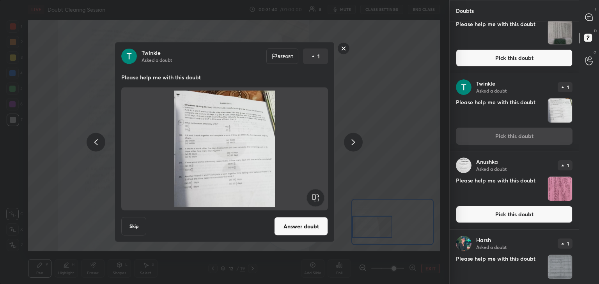
click at [307, 227] on button "Answer doubt" at bounding box center [301, 226] width 54 height 19
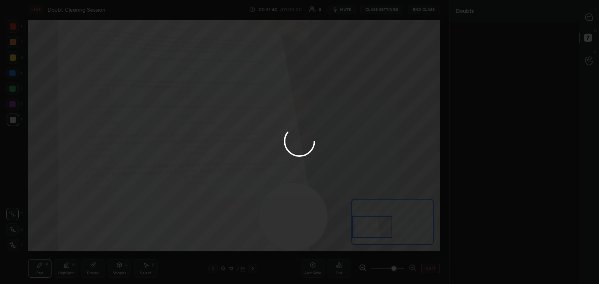
scroll to position [0, 0]
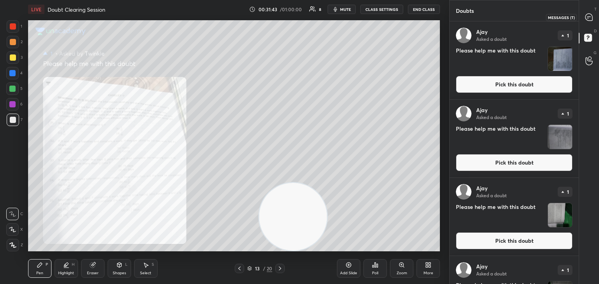
click at [591, 18] on icon at bounding box center [588, 17] width 7 height 7
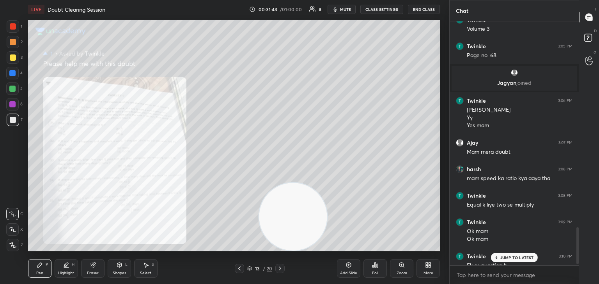
scroll to position [1380, 0]
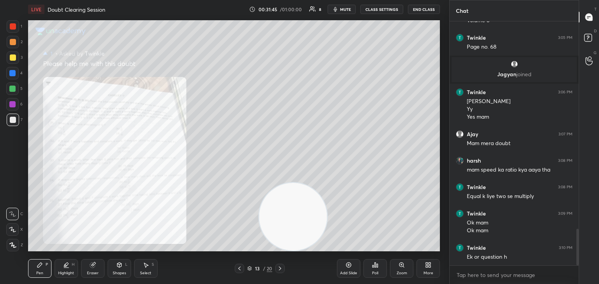
click at [400, 266] on icon at bounding box center [401, 265] width 4 height 4
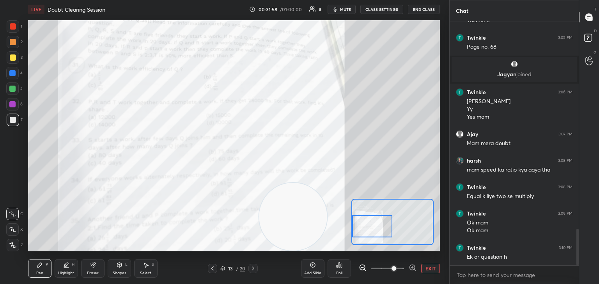
click at [12, 26] on div at bounding box center [13, 26] width 6 height 6
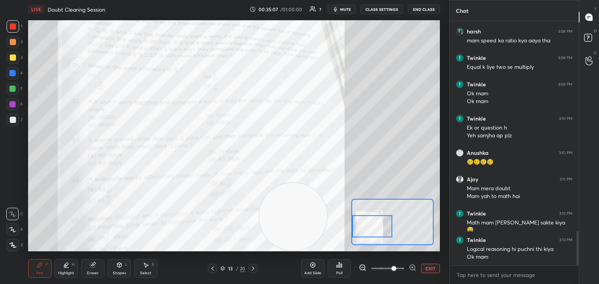
scroll to position [1517, 0]
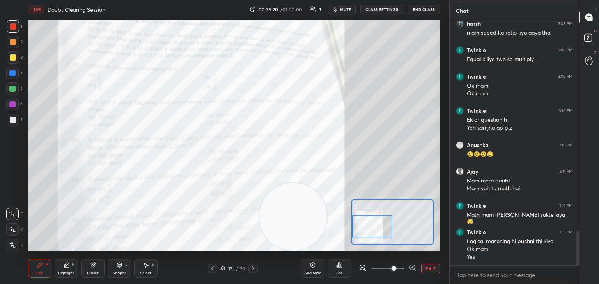
click at [96, 264] on div "Eraser" at bounding box center [92, 269] width 23 height 19
click at [41, 268] on icon at bounding box center [40, 265] width 6 height 6
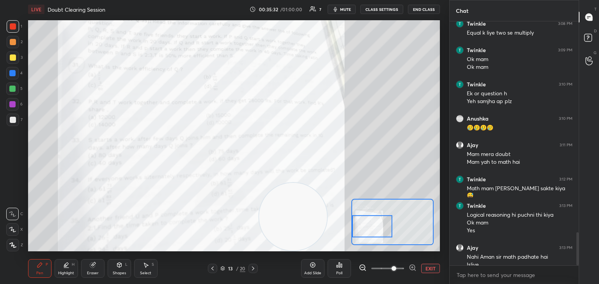
scroll to position [1551, 0]
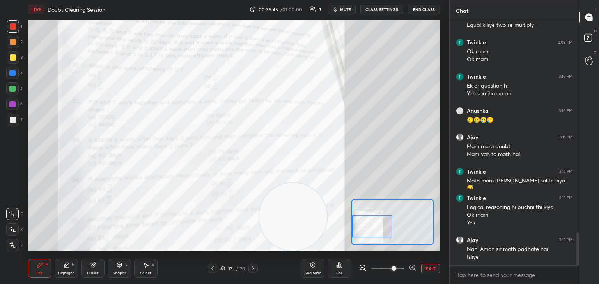
click at [93, 273] on div "Eraser" at bounding box center [93, 274] width 12 height 4
click at [41, 274] on div "Pen" at bounding box center [39, 274] width 7 height 4
click at [94, 269] on div "Eraser" at bounding box center [92, 269] width 23 height 19
click at [37, 275] on div "Pen" at bounding box center [39, 274] width 7 height 4
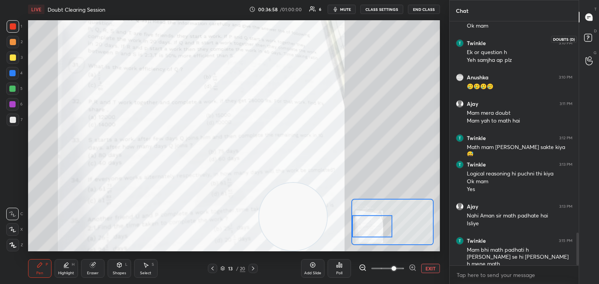
click at [587, 40] on rect at bounding box center [587, 37] width 7 height 7
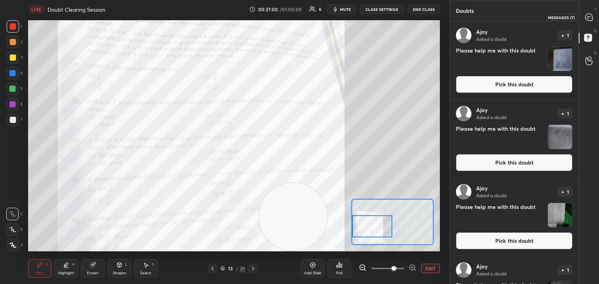
click at [585, 22] on div at bounding box center [589, 17] width 16 height 14
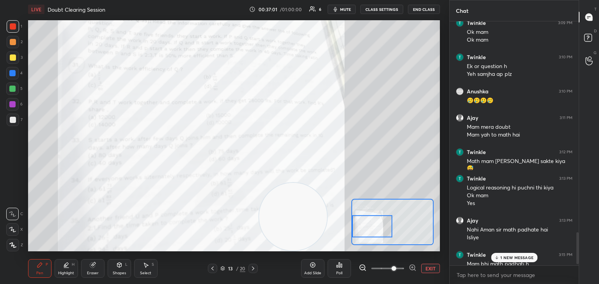
scroll to position [1633, 0]
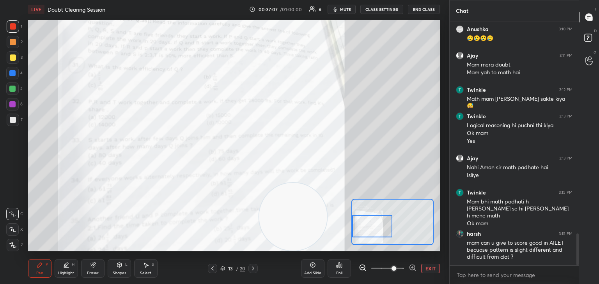
click at [313, 265] on icon at bounding box center [312, 265] width 2 height 2
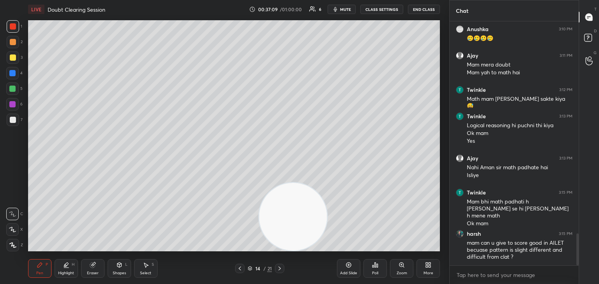
click at [16, 55] on div at bounding box center [13, 57] width 12 height 12
click at [94, 269] on div "Eraser" at bounding box center [92, 269] width 23 height 19
click at [11, 247] on span "Erase all" at bounding box center [13, 245] width 12 height 5
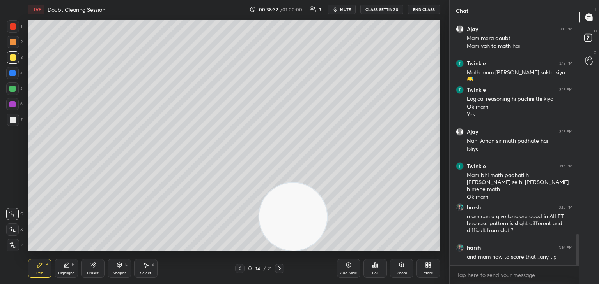
scroll to position [1686, 0]
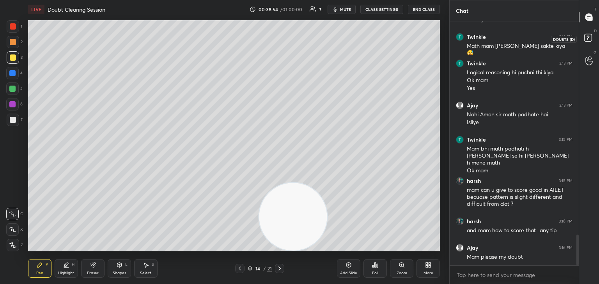
click at [586, 39] on rect at bounding box center [587, 37] width 7 height 7
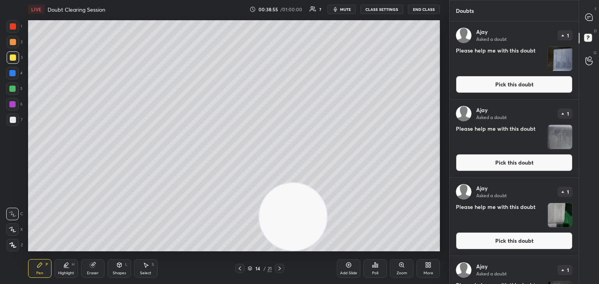
click at [516, 80] on button "Pick this doubt" at bounding box center [514, 84] width 117 height 17
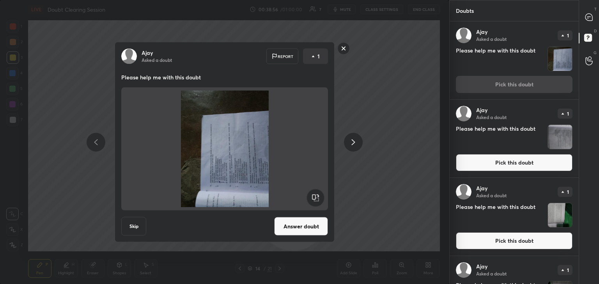
click at [316, 194] on rect at bounding box center [315, 198] width 18 height 18
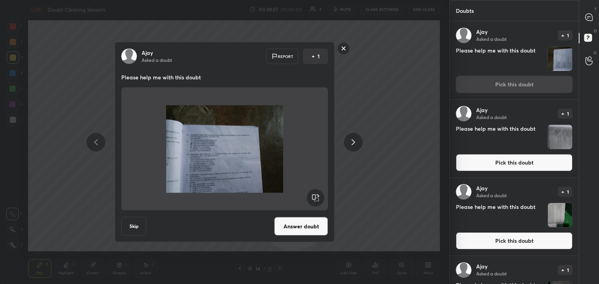
click at [304, 225] on button "Answer doubt" at bounding box center [301, 226] width 54 height 19
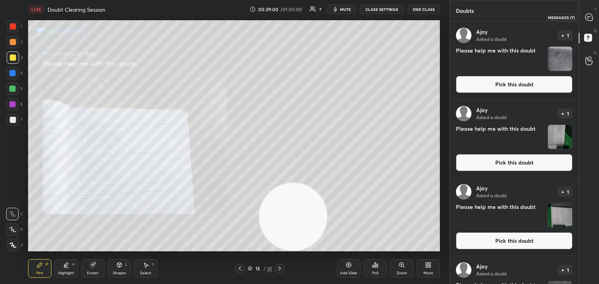
click at [584, 22] on div at bounding box center [589, 17] width 16 height 14
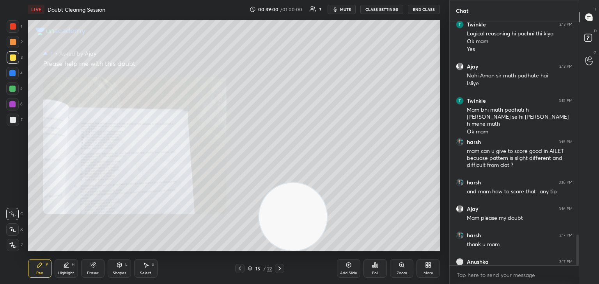
scroll to position [1697, 0]
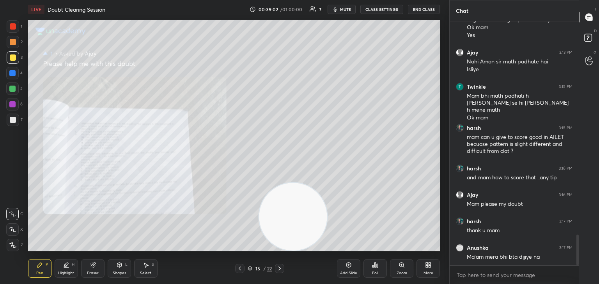
click at [403, 267] on icon at bounding box center [401, 265] width 6 height 6
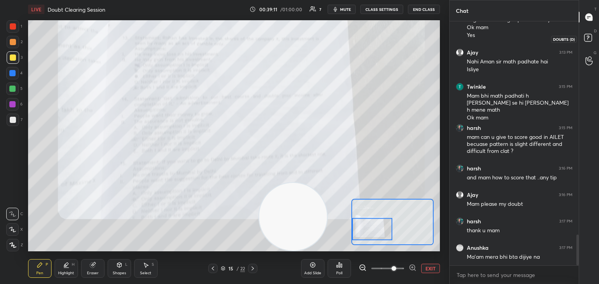
click at [588, 42] on icon at bounding box center [589, 39] width 14 height 14
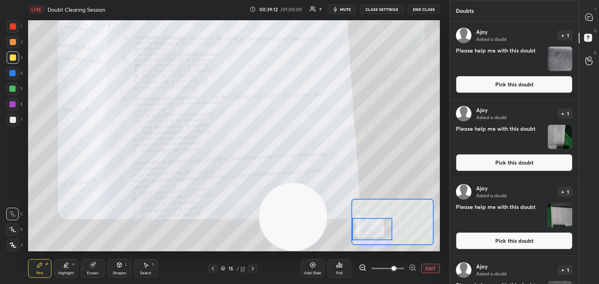
click at [531, 87] on button "Pick this doubt" at bounding box center [514, 84] width 117 height 17
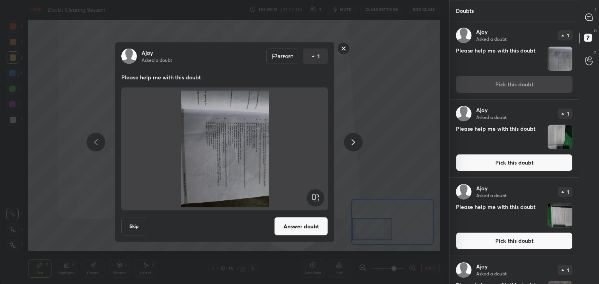
click at [318, 200] on rect at bounding box center [315, 198] width 18 height 18
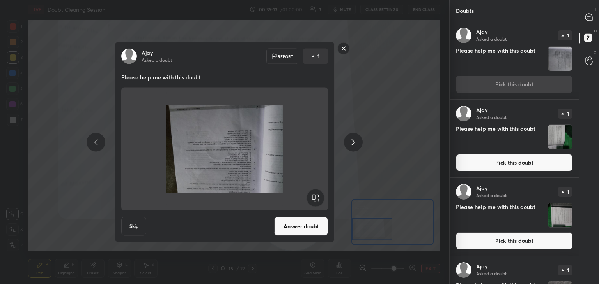
click at [323, 201] on rect at bounding box center [315, 198] width 18 height 18
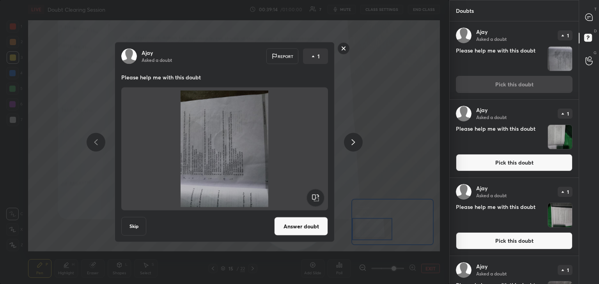
click at [322, 201] on rect at bounding box center [315, 198] width 18 height 18
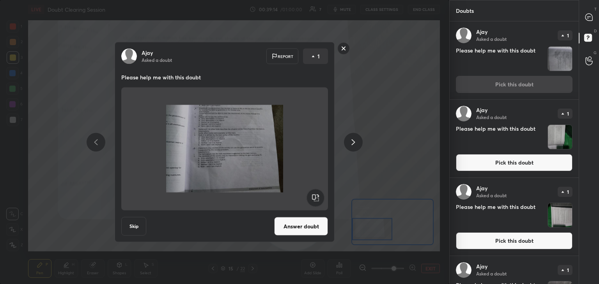
click at [324, 201] on div at bounding box center [224, 149] width 207 height 123
click at [315, 227] on button "Answer doubt" at bounding box center [301, 226] width 54 height 19
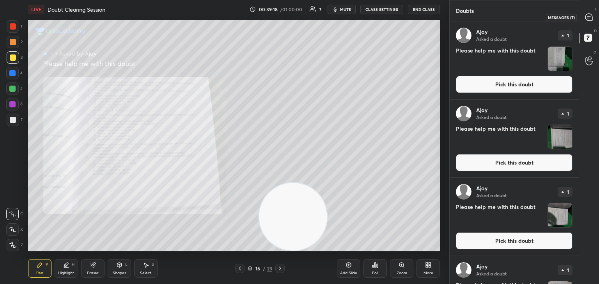
click at [585, 23] on div at bounding box center [589, 17] width 16 height 14
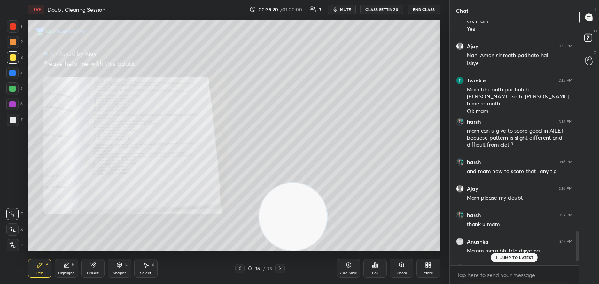
scroll to position [1732, 0]
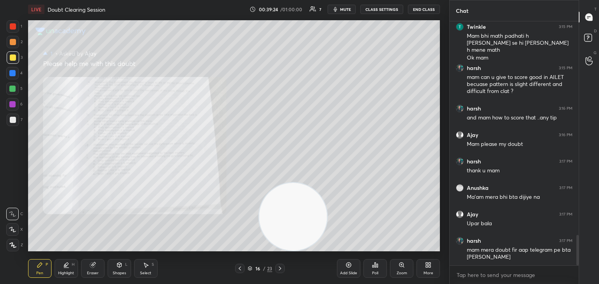
click at [401, 267] on icon at bounding box center [401, 265] width 4 height 4
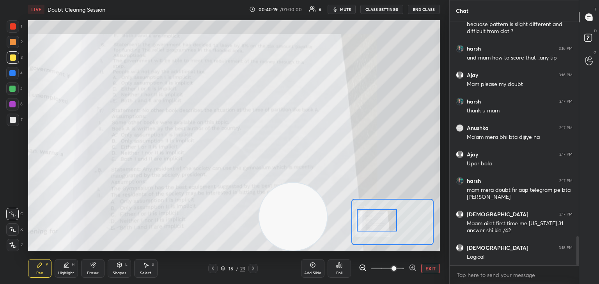
scroll to position [1820, 0]
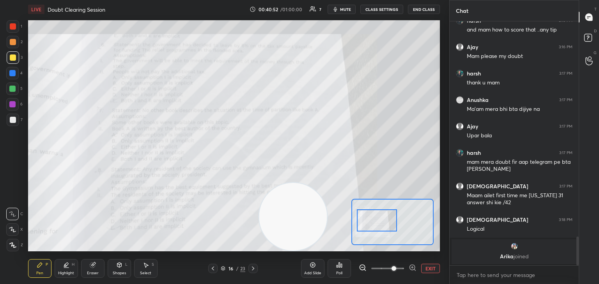
click at [585, 36] on rect at bounding box center [587, 37] width 7 height 7
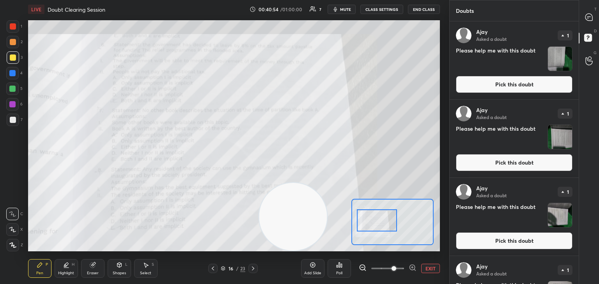
click at [504, 166] on button "Pick this doubt" at bounding box center [514, 162] width 117 height 17
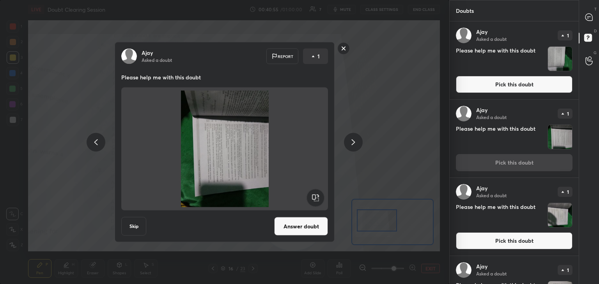
click at [317, 194] on rect at bounding box center [315, 198] width 18 height 18
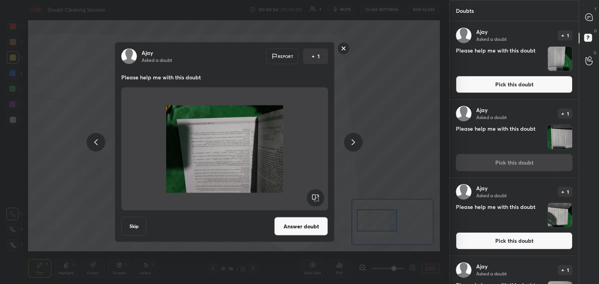
click at [318, 193] on rect at bounding box center [315, 198] width 18 height 18
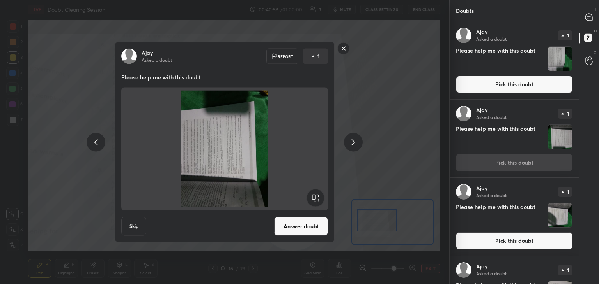
click at [318, 193] on rect at bounding box center [315, 198] width 18 height 18
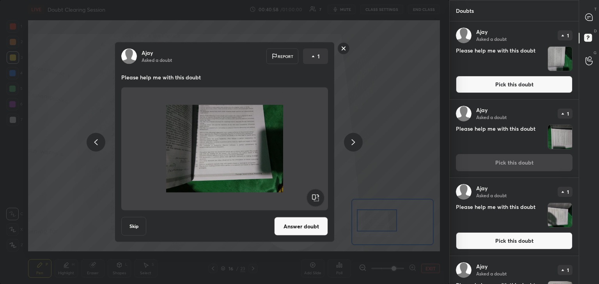
click at [315, 197] on rect at bounding box center [315, 198] width 18 height 18
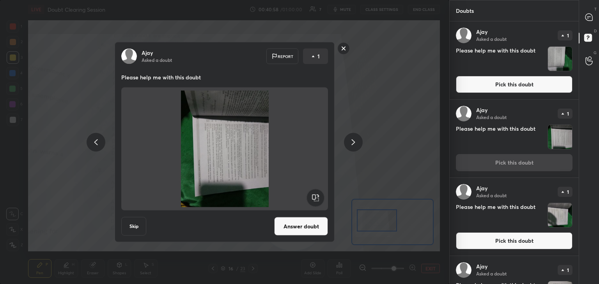
click at [316, 199] on rect at bounding box center [315, 198] width 18 height 18
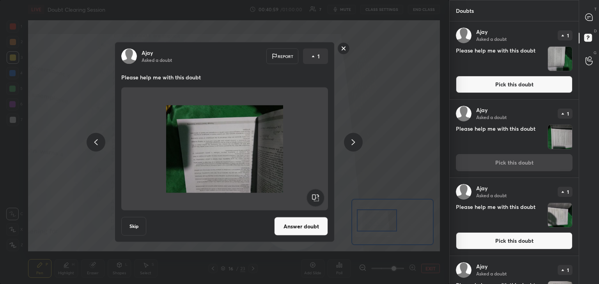
click at [304, 226] on button "Answer doubt" at bounding box center [301, 226] width 54 height 19
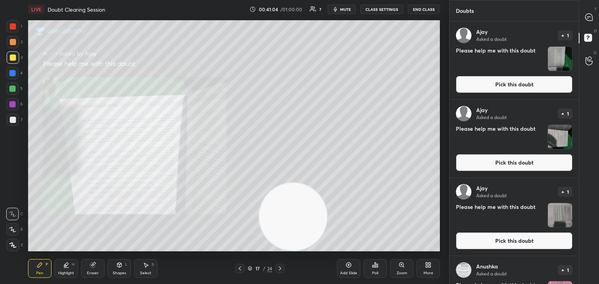
click at [533, 87] on button "Pick this doubt" at bounding box center [514, 84] width 117 height 17
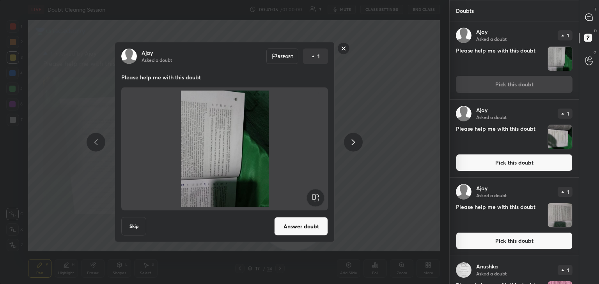
click at [319, 197] on rect at bounding box center [315, 198] width 18 height 18
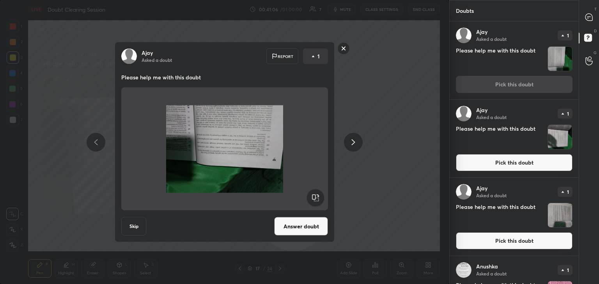
click at [319, 197] on rect at bounding box center [315, 198] width 18 height 18
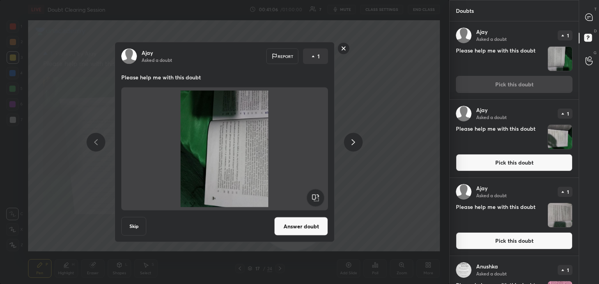
click at [316, 199] on rect at bounding box center [315, 198] width 18 height 18
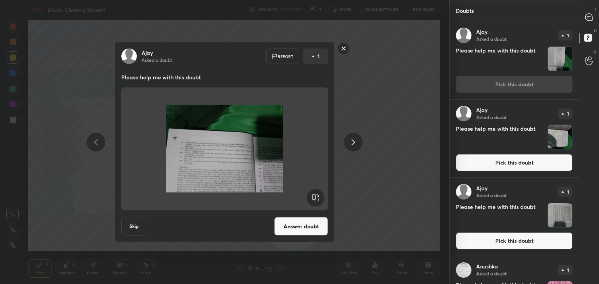
click at [302, 230] on button "Answer doubt" at bounding box center [301, 226] width 54 height 19
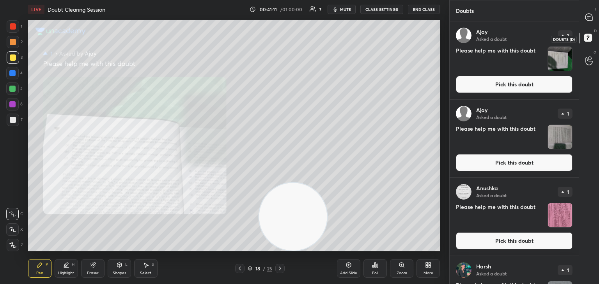
click at [588, 16] on icon at bounding box center [588, 17] width 7 height 7
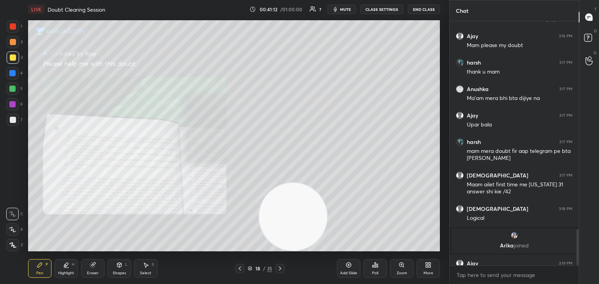
scroll to position [1407, 0]
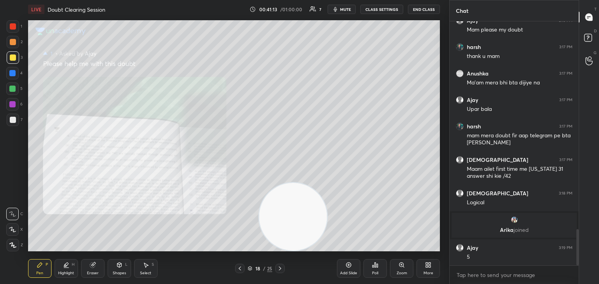
click at [400, 265] on icon at bounding box center [401, 265] width 4 height 4
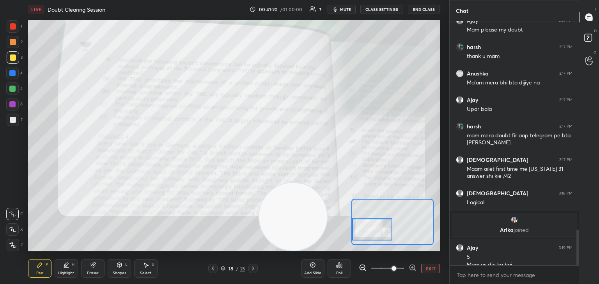
scroll to position [1415, 0]
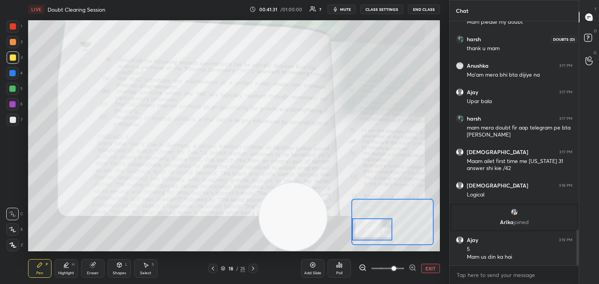
click at [594, 40] on icon at bounding box center [589, 39] width 14 height 14
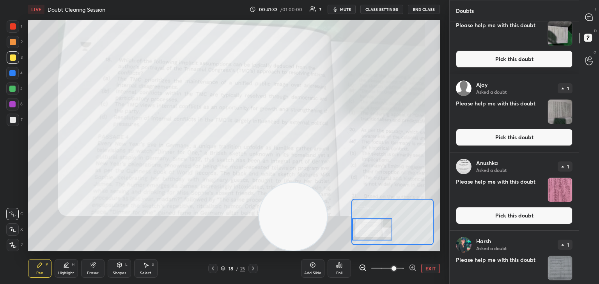
scroll to position [27, 0]
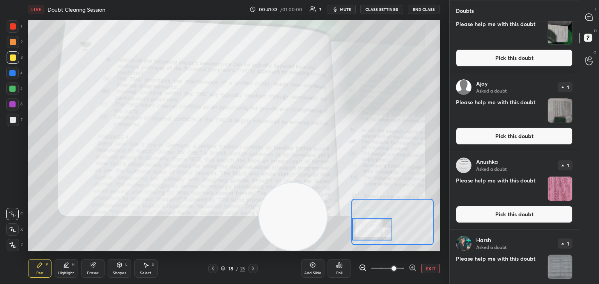
click at [519, 136] on button "Pick this doubt" at bounding box center [514, 136] width 117 height 17
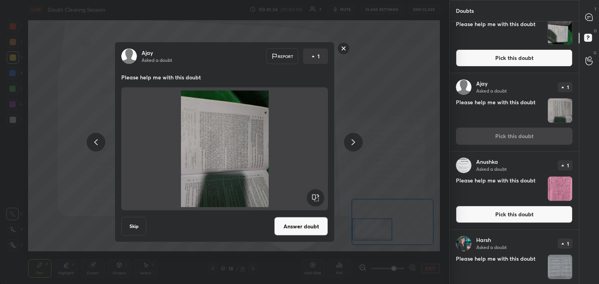
click at [315, 202] on rect at bounding box center [315, 198] width 18 height 18
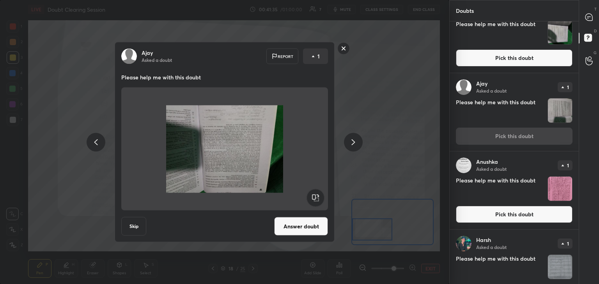
click at [316, 202] on rect at bounding box center [315, 198] width 18 height 18
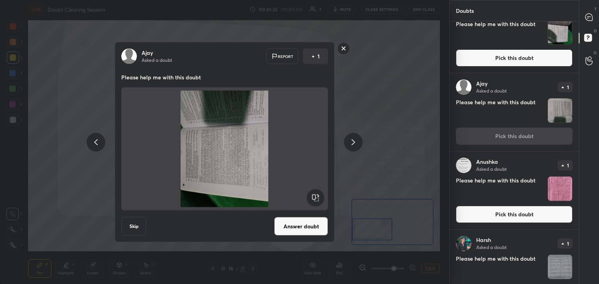
click at [316, 201] on rect at bounding box center [315, 198] width 18 height 18
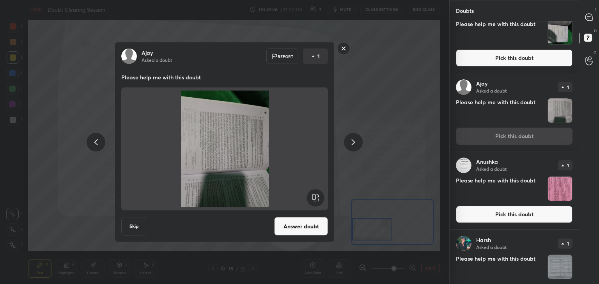
click at [308, 205] on icon at bounding box center [315, 198] width 18 height 19
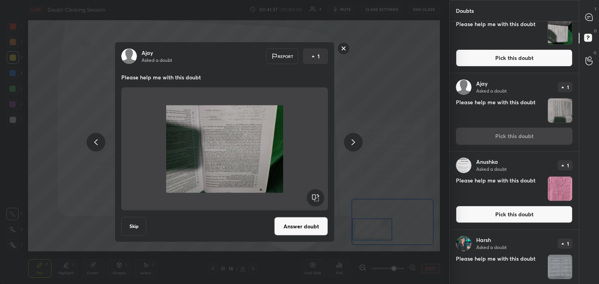
click at [311, 204] on rect at bounding box center [315, 198] width 18 height 18
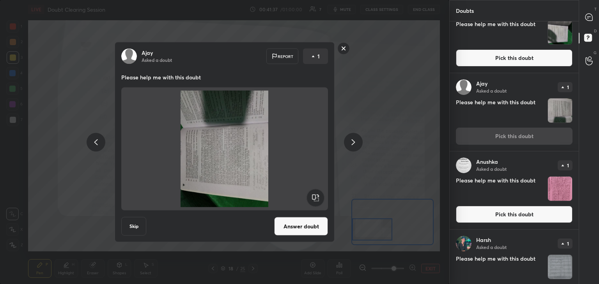
click at [311, 205] on rect at bounding box center [315, 198] width 18 height 18
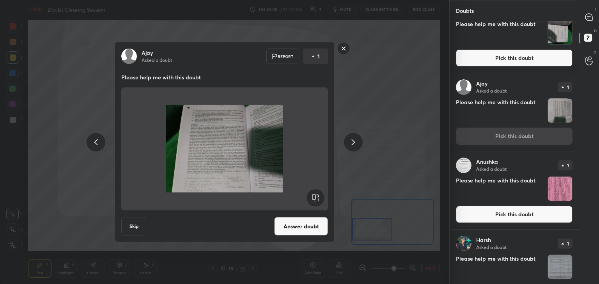
click at [307, 227] on button "Answer doubt" at bounding box center [301, 226] width 54 height 19
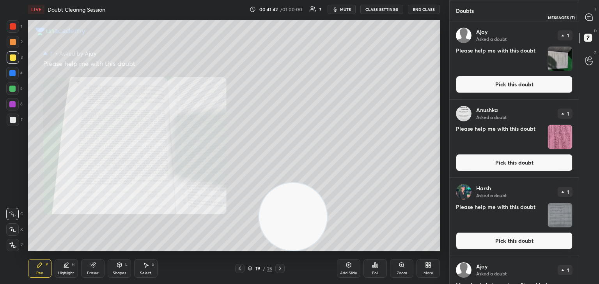
click at [587, 18] on icon at bounding box center [588, 17] width 7 height 7
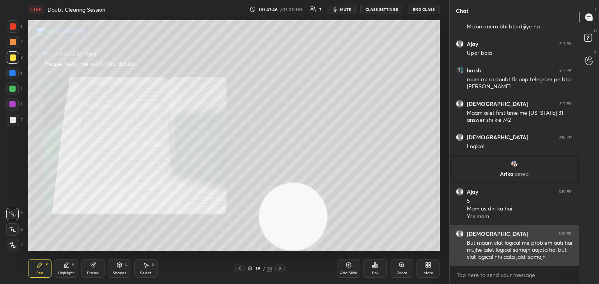
scroll to position [1470, 0]
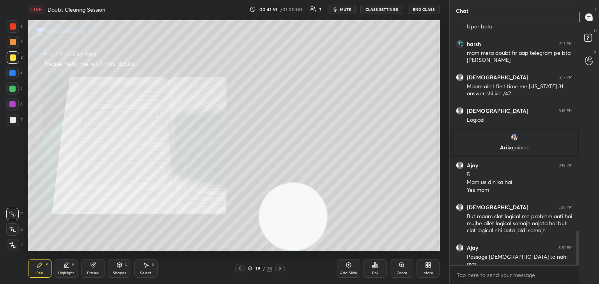
click at [399, 267] on icon at bounding box center [401, 265] width 4 height 4
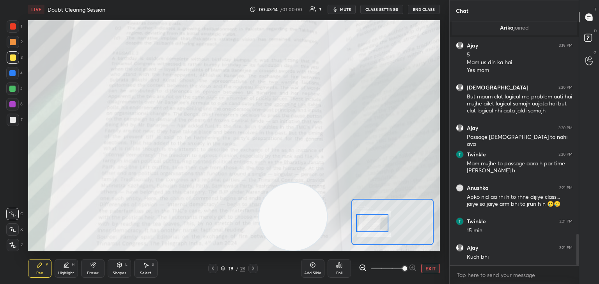
scroll to position [1683, 0]
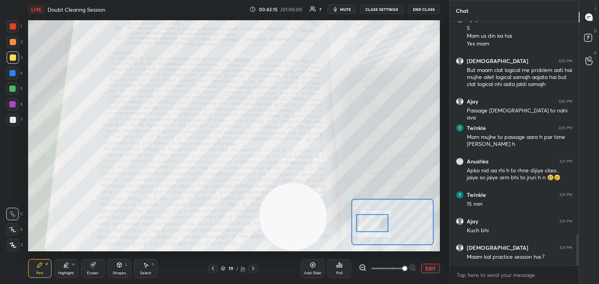
click at [421, 11] on button "End Class" at bounding box center [424, 9] width 32 height 9
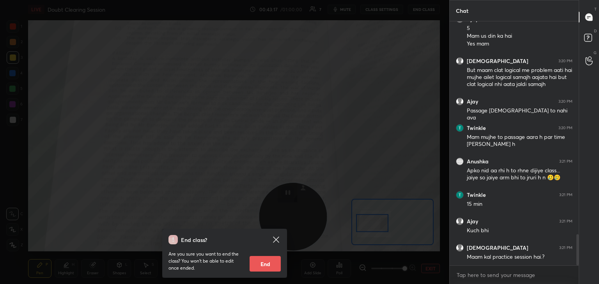
click at [376, 76] on div "End class? Are you sure you want to end the class? You won’t be able to edit on…" at bounding box center [224, 142] width 449 height 284
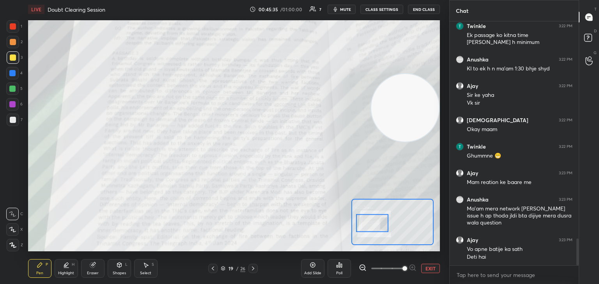
scroll to position [1984, 0]
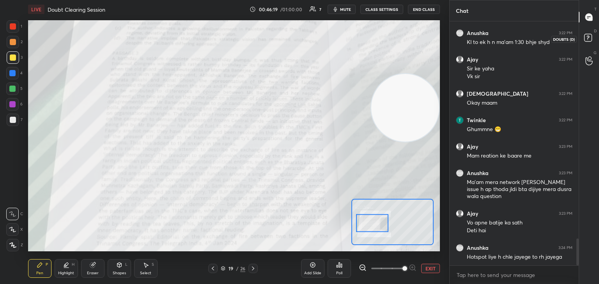
click at [587, 40] on icon at bounding box center [587, 39] width 1 height 1
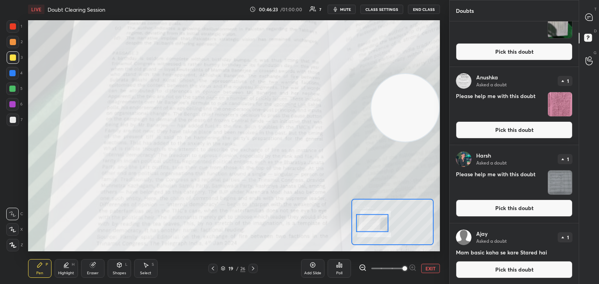
scroll to position [0, 0]
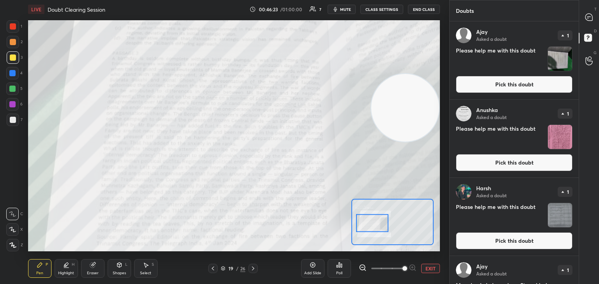
click at [528, 164] on button "Pick this doubt" at bounding box center [514, 162] width 117 height 17
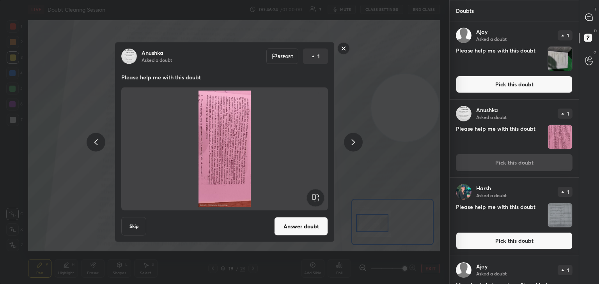
click at [316, 201] on rect at bounding box center [315, 198] width 18 height 18
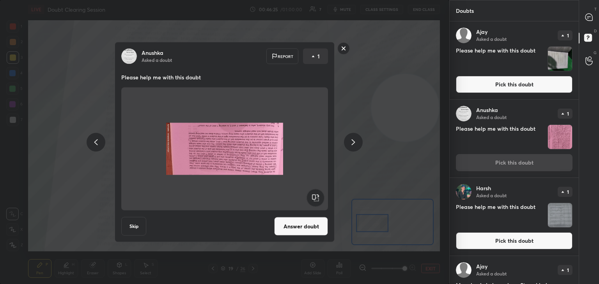
click at [315, 201] on rect at bounding box center [315, 198] width 18 height 18
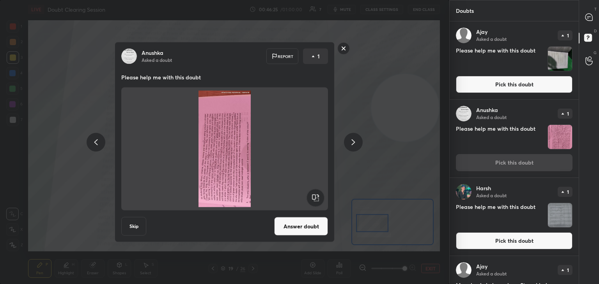
click at [315, 201] on rect at bounding box center [315, 198] width 18 height 18
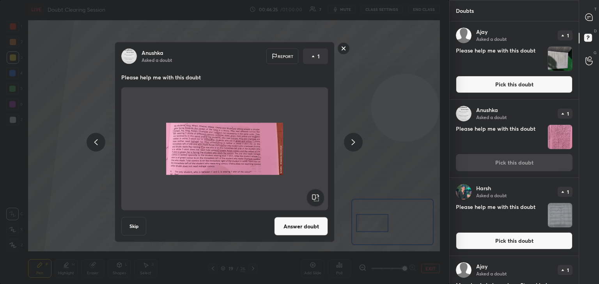
click at [315, 203] on rect at bounding box center [315, 198] width 18 height 18
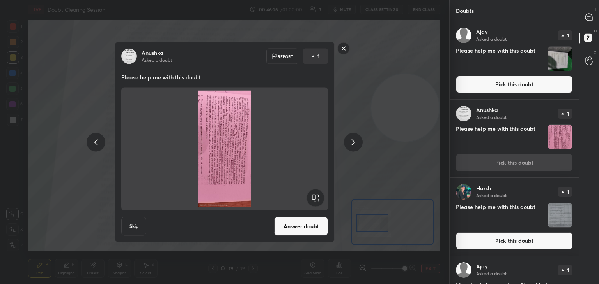
click at [314, 202] on rect at bounding box center [315, 198] width 18 height 18
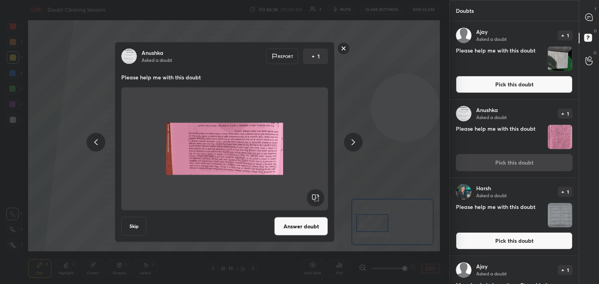
click at [314, 202] on rect at bounding box center [315, 198] width 18 height 18
click at [314, 203] on rect at bounding box center [315, 198] width 18 height 18
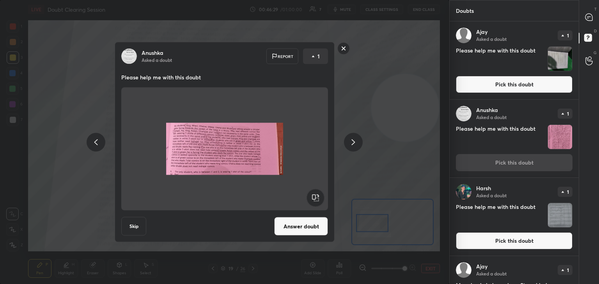
click at [293, 226] on button "Answer doubt" at bounding box center [301, 226] width 54 height 19
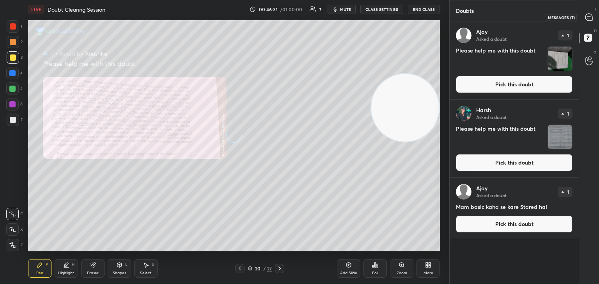
click at [584, 21] on div at bounding box center [589, 17] width 16 height 14
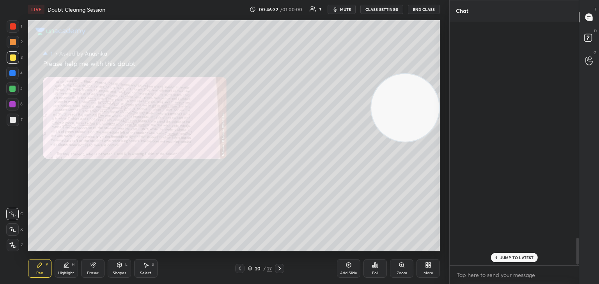
scroll to position [242, 127]
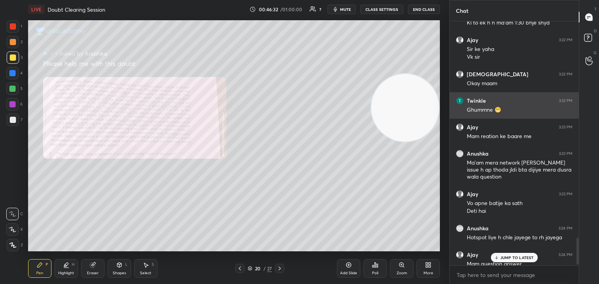
click at [560, 119] on div "Ajay 3:23 PM Mam reation ke baare me" at bounding box center [513, 132] width 129 height 27
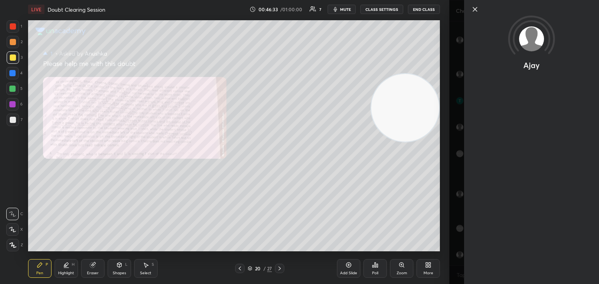
click at [476, 14] on div at bounding box center [531, 22] width 135 height 45
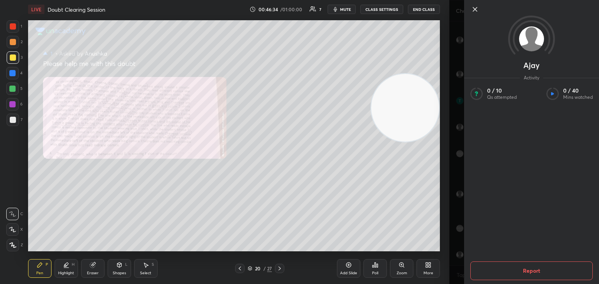
click at [475, 14] on div at bounding box center [531, 22] width 135 height 45
click at [474, 11] on icon at bounding box center [474, 9] width 9 height 9
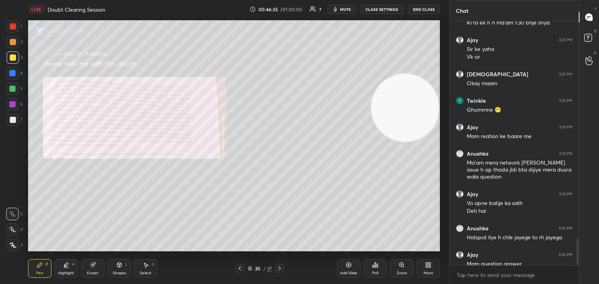
scroll to position [1983, 0]
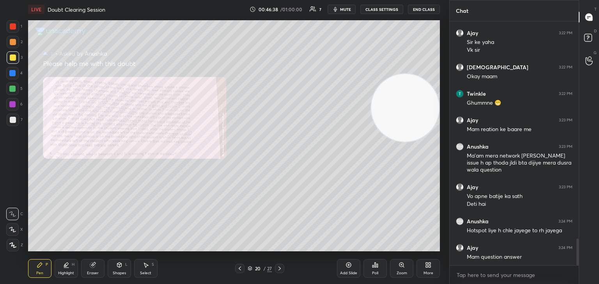
click at [401, 266] on icon at bounding box center [401, 265] width 0 height 2
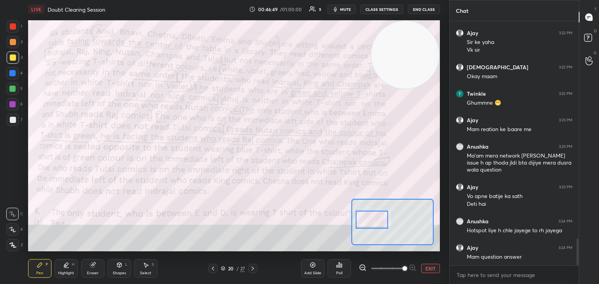
click at [11, 122] on div at bounding box center [13, 120] width 6 height 6
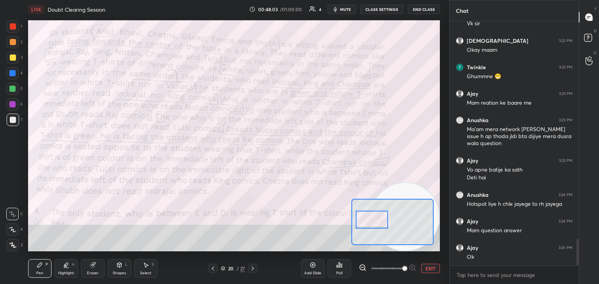
click at [348, 8] on span "mute" at bounding box center [345, 9] width 11 height 5
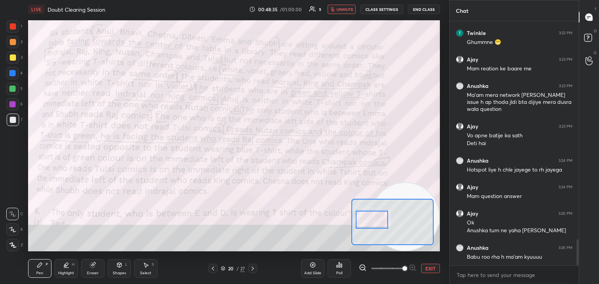
scroll to position [2070, 0]
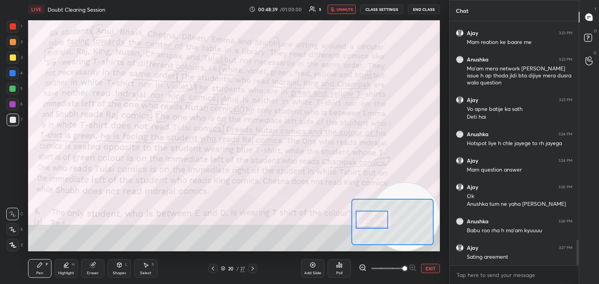
click at [427, 9] on button "End Class" at bounding box center [424, 9] width 32 height 9
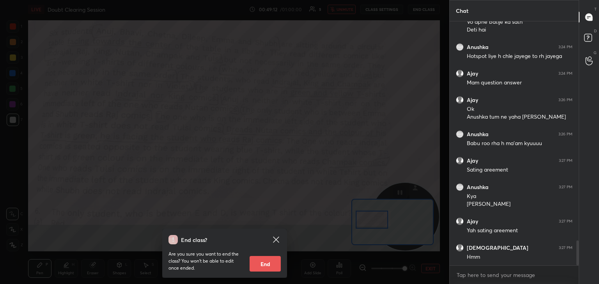
scroll to position [2184, 0]
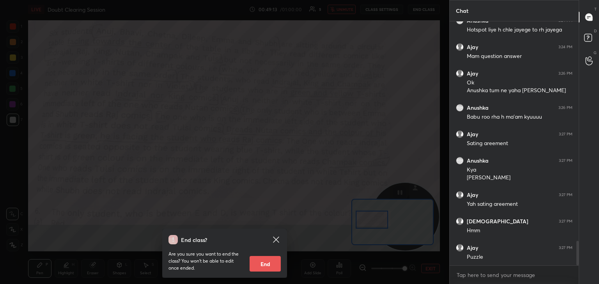
click at [277, 239] on icon at bounding box center [276, 240] width 6 height 6
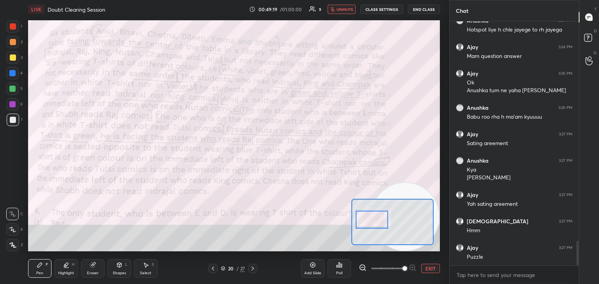
click at [345, 11] on span "unmute" at bounding box center [344, 9] width 17 height 5
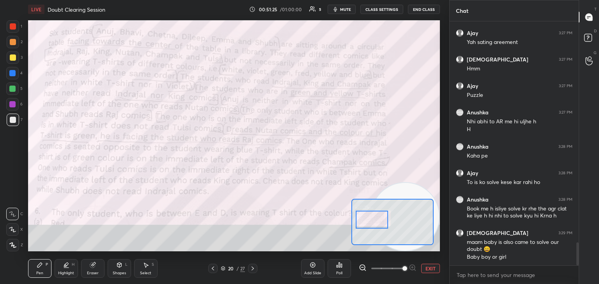
scroll to position [2354, 0]
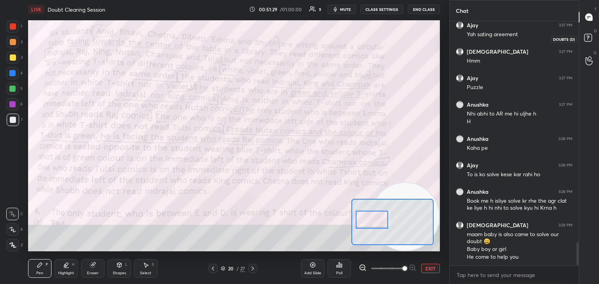
click at [586, 42] on rect at bounding box center [587, 37] width 7 height 7
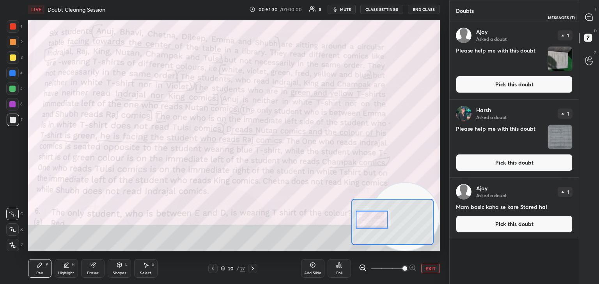
click at [586, 22] on div at bounding box center [589, 17] width 16 height 14
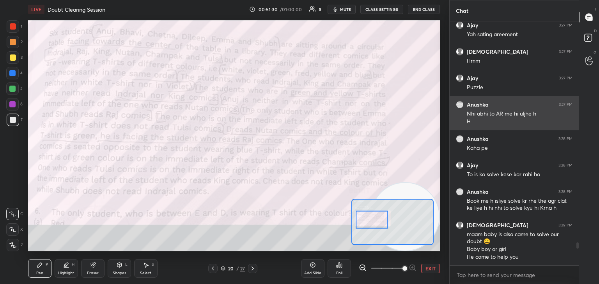
scroll to position [242, 127]
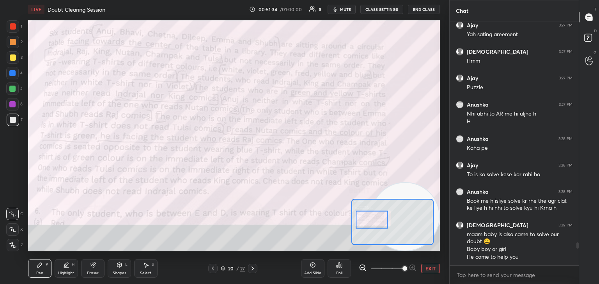
click at [594, 39] on icon at bounding box center [589, 39] width 14 height 14
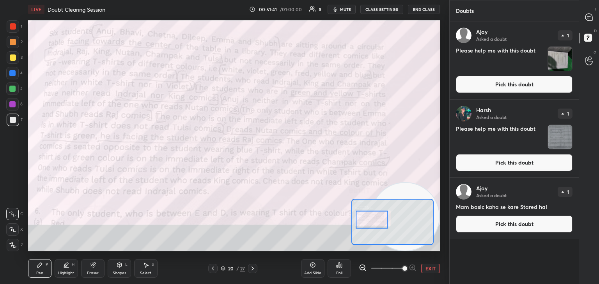
click at [501, 82] on button "Pick this doubt" at bounding box center [514, 84] width 117 height 17
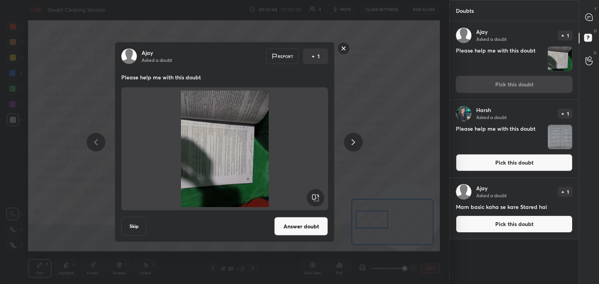
click at [313, 199] on rect at bounding box center [315, 198] width 18 height 18
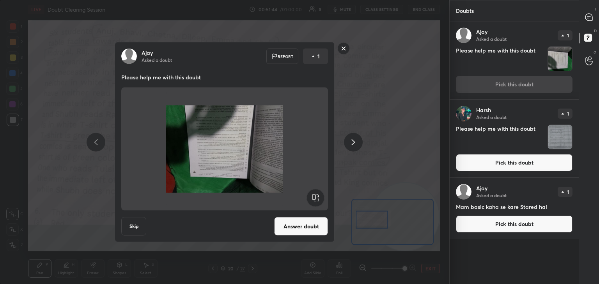
click at [315, 197] on rect at bounding box center [315, 198] width 18 height 18
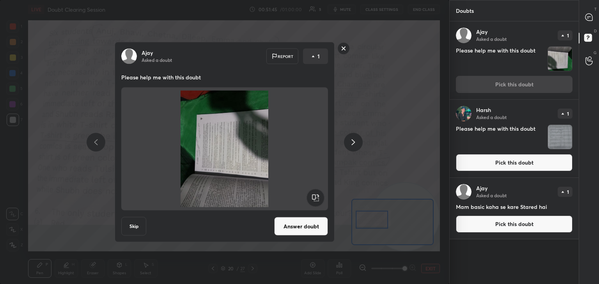
click at [362, 194] on div "[PERSON_NAME] Asked a doubt Report 1 Please help me with this doubt Skip Answer…" at bounding box center [224, 142] width 295 height 201
click at [318, 196] on rect at bounding box center [315, 198] width 18 height 18
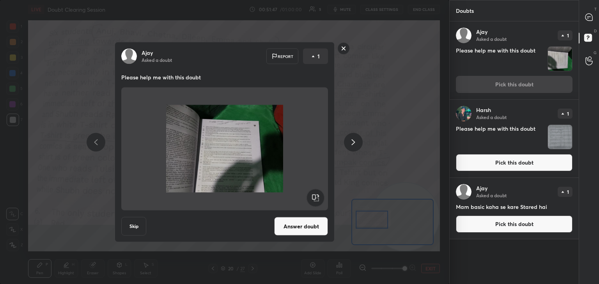
click at [309, 220] on button "Answer doubt" at bounding box center [301, 226] width 54 height 19
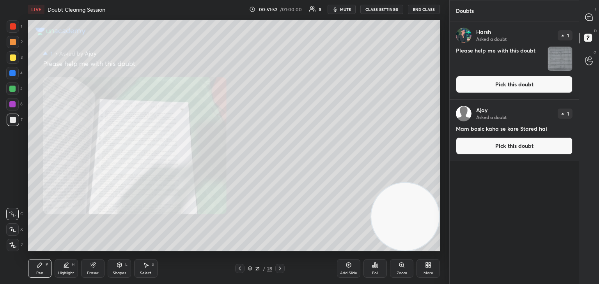
click at [585, 20] on icon at bounding box center [589, 17] width 8 height 8
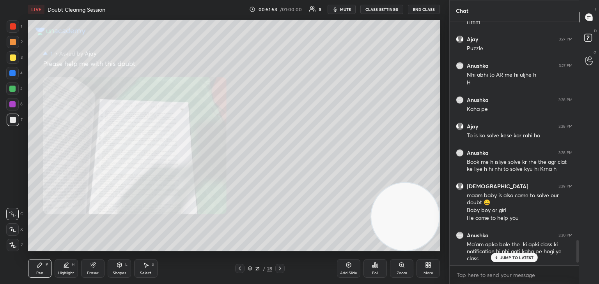
scroll to position [2401, 0]
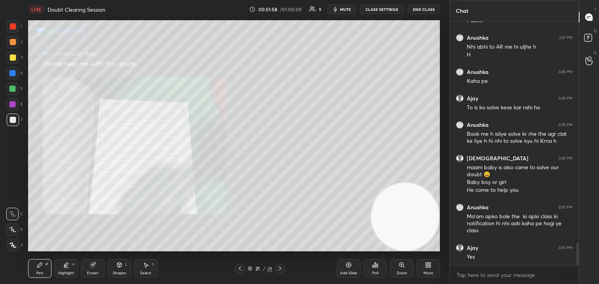
click at [12, 63] on div at bounding box center [13, 57] width 12 height 12
click at [402, 267] on icon at bounding box center [401, 265] width 4 height 4
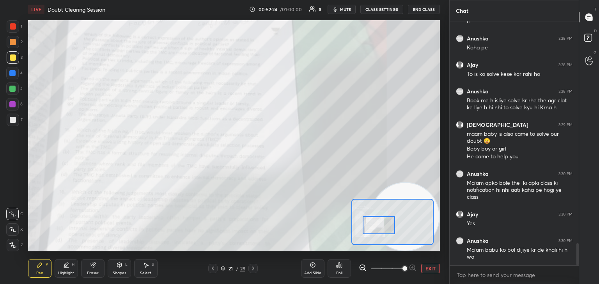
scroll to position [2461, 0]
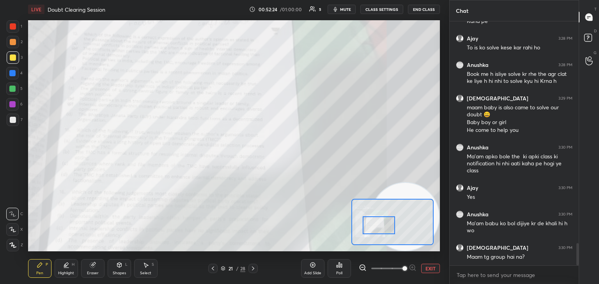
click at [381, 231] on div at bounding box center [378, 226] width 32 height 18
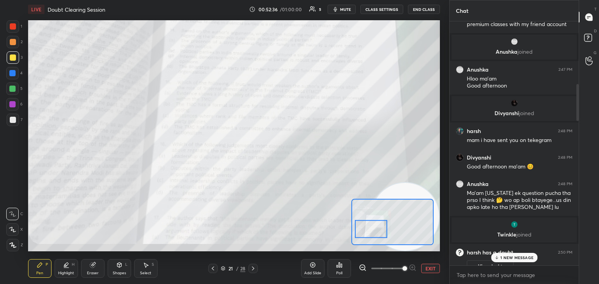
scroll to position [482, 0]
click at [520, 260] on p "2 NEW MESSAGES" at bounding box center [517, 258] width 36 height 5
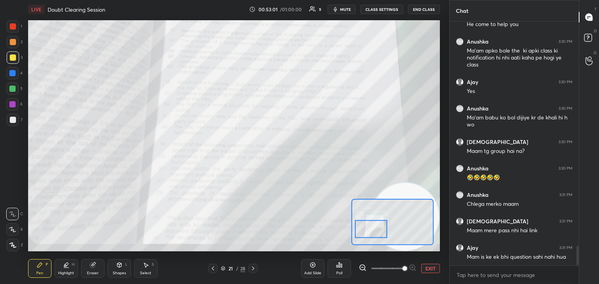
scroll to position [2874, 0]
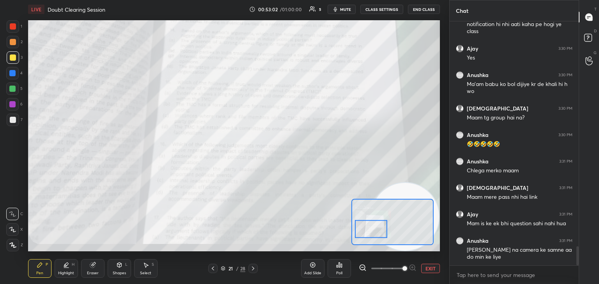
click at [495, 276] on body "1 2 3 4 5 6 7 C X Z C X Z E E Erase all H H LIVE Doubt Clearing Session 00:53:0…" at bounding box center [299, 142] width 599 height 284
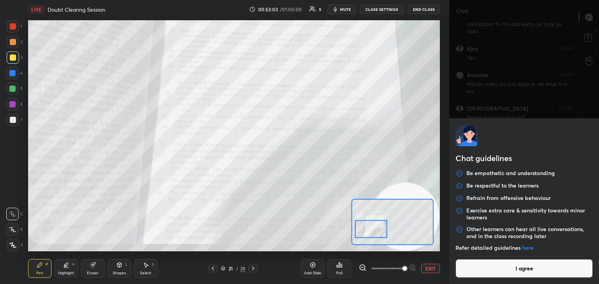
click at [502, 272] on button "I agree" at bounding box center [523, 269] width 137 height 19
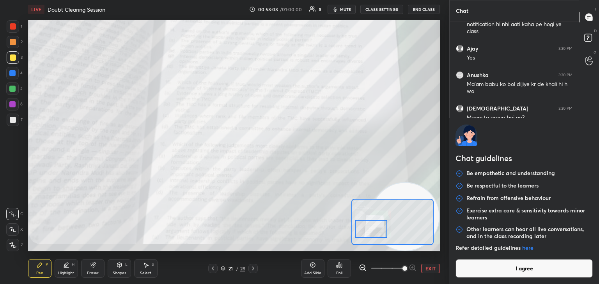
type textarea "x"
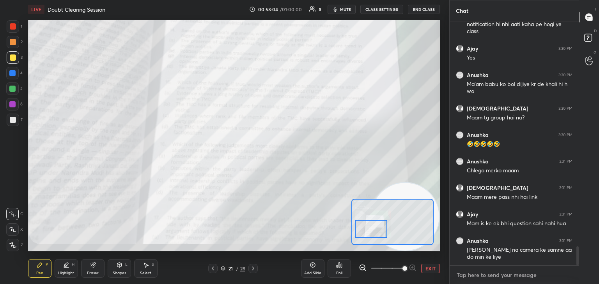
click at [512, 274] on textarea at bounding box center [514, 275] width 117 height 12
paste textarea "[URL][DOMAIN_NAME]"
type textarea "[URL][DOMAIN_NAME]"
type textarea "x"
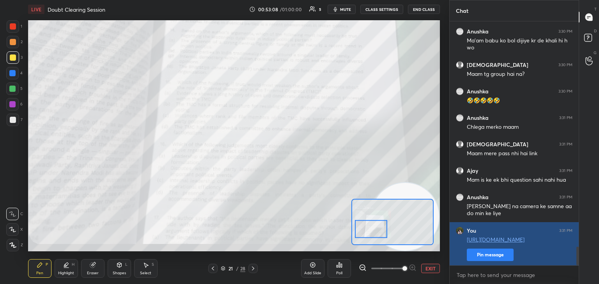
click at [493, 255] on button "Pin message" at bounding box center [489, 255] width 47 height 12
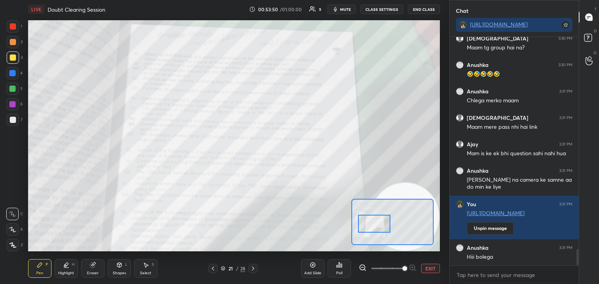
scroll to position [2986, 0]
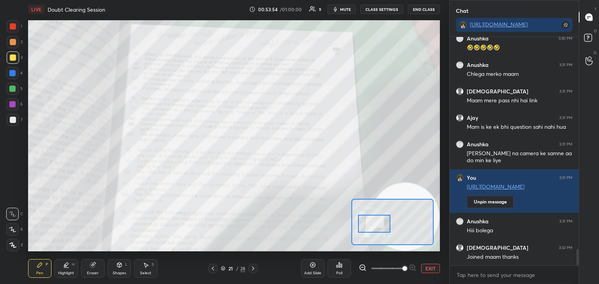
click at [11, 43] on div at bounding box center [13, 42] width 6 height 6
click at [10, 63] on div at bounding box center [13, 57] width 12 height 12
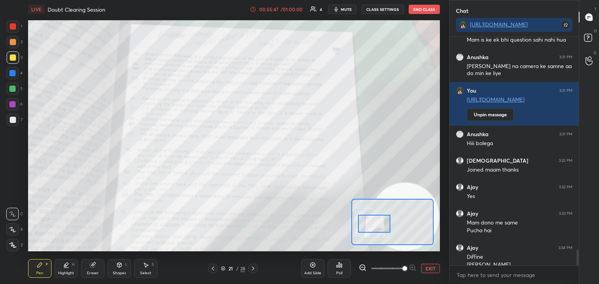
scroll to position [3081, 0]
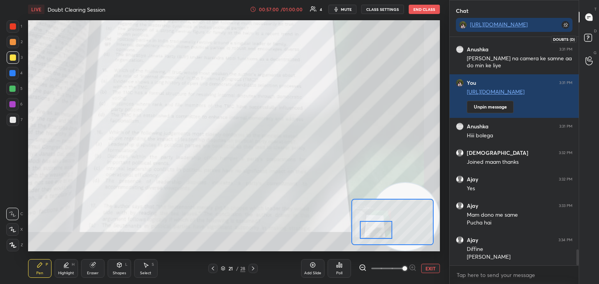
click at [592, 39] on icon at bounding box center [589, 39] width 14 height 14
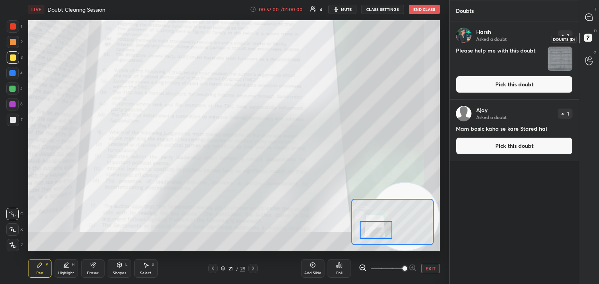
scroll to position [261, 127]
click at [500, 145] on button "Pick this doubt" at bounding box center [514, 146] width 117 height 17
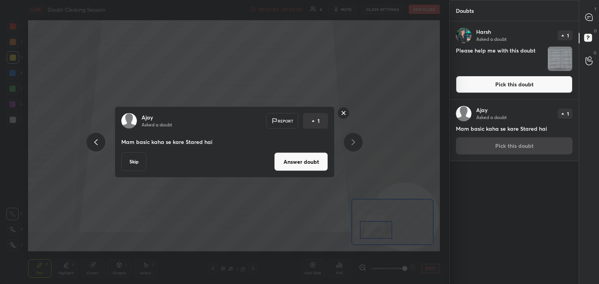
click at [316, 168] on button "Answer doubt" at bounding box center [301, 162] width 54 height 19
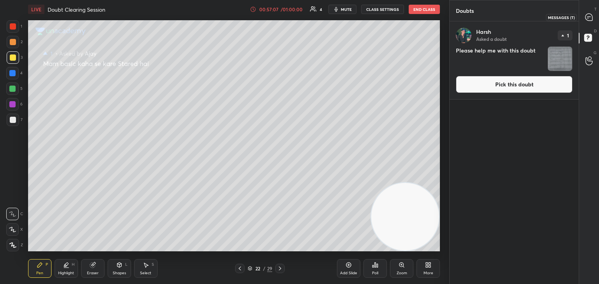
click at [591, 14] on icon at bounding box center [589, 17] width 8 height 8
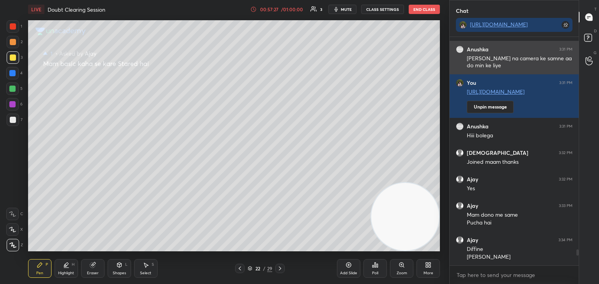
scroll to position [3055, 0]
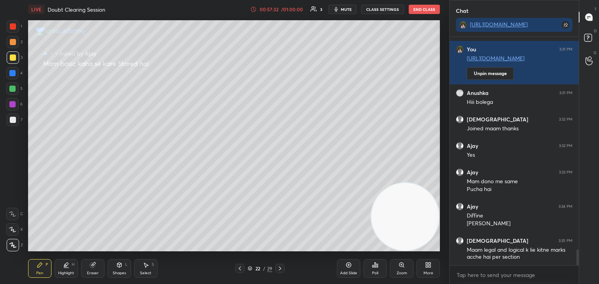
click at [349, 265] on icon at bounding box center [348, 265] width 6 height 6
click at [37, 273] on div "Pen" at bounding box center [39, 274] width 7 height 4
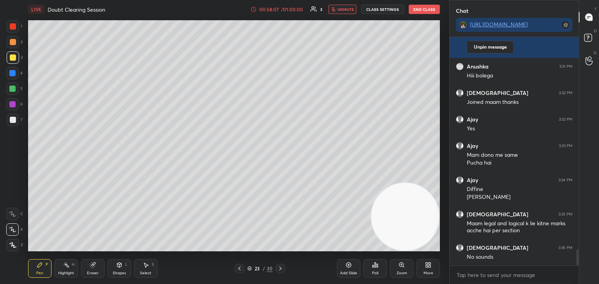
click at [349, 10] on span "unmute" at bounding box center [345, 9] width 17 height 5
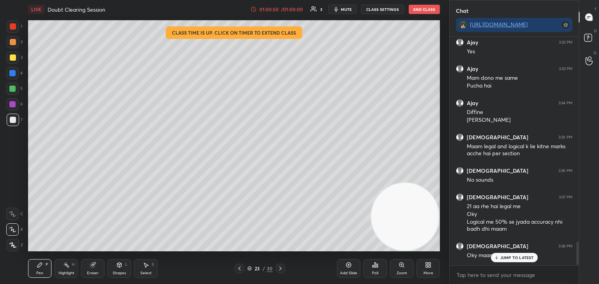
scroll to position [2258, 0]
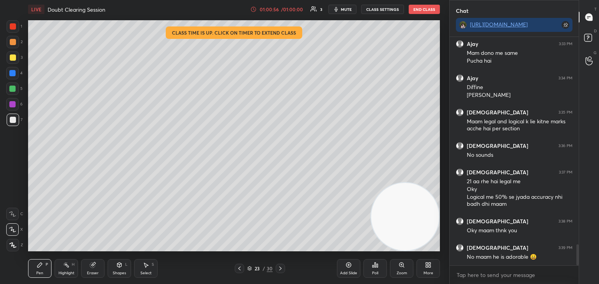
click at [428, 12] on button "End Class" at bounding box center [423, 9] width 31 height 9
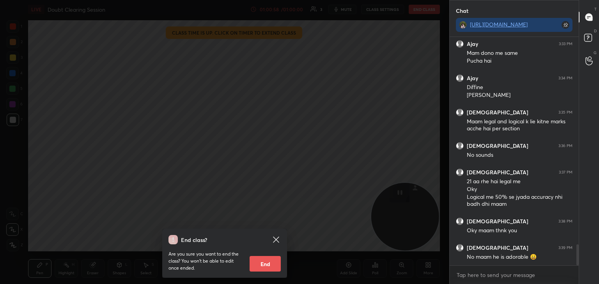
click at [266, 260] on button "End" at bounding box center [264, 264] width 31 height 16
type textarea "x"
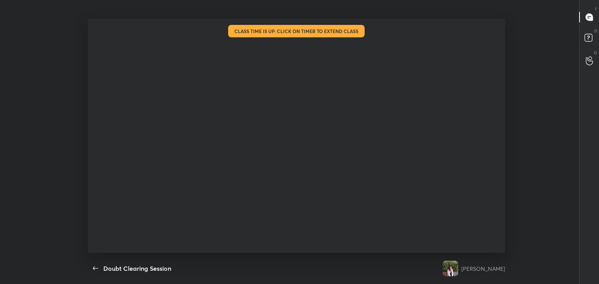
scroll to position [2, 0]
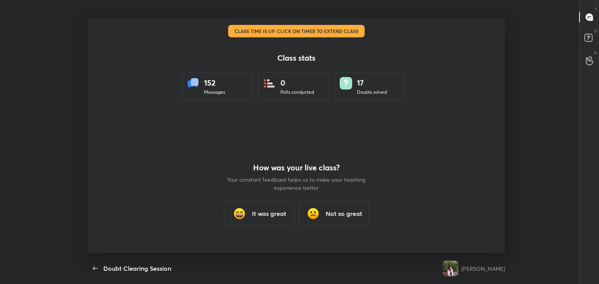
click at [260, 220] on div "It was great" at bounding box center [259, 213] width 70 height 25
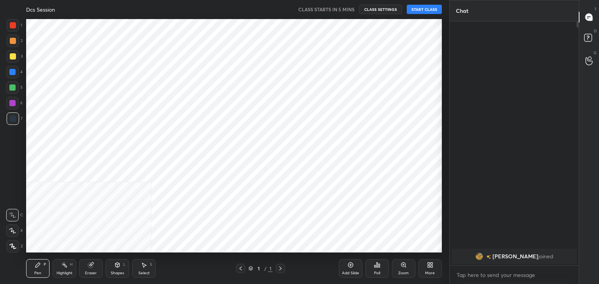
scroll to position [38737, 38554]
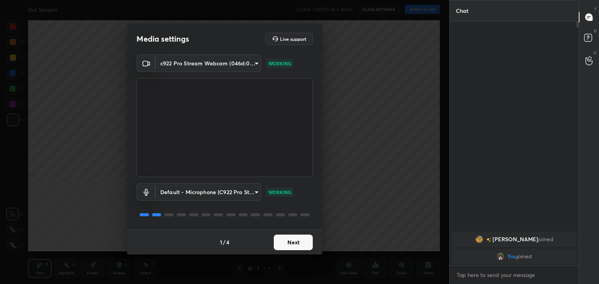
click at [287, 240] on button "Next" at bounding box center [293, 243] width 39 height 16
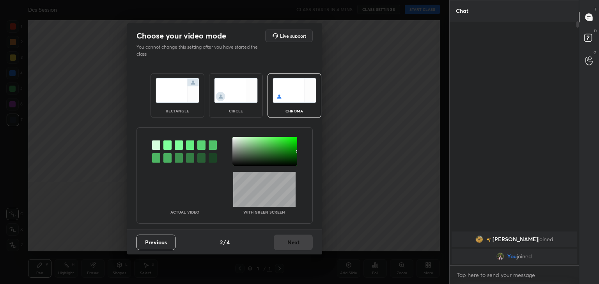
click at [230, 78] on img at bounding box center [236, 90] width 44 height 25
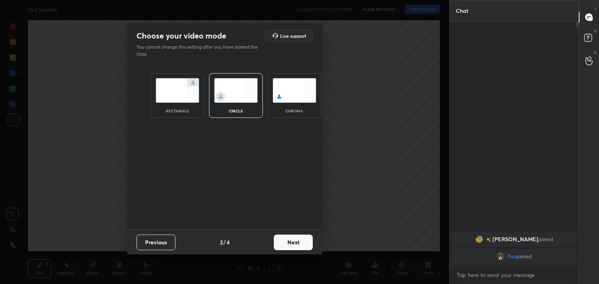
click at [298, 239] on button "Next" at bounding box center [293, 243] width 39 height 16
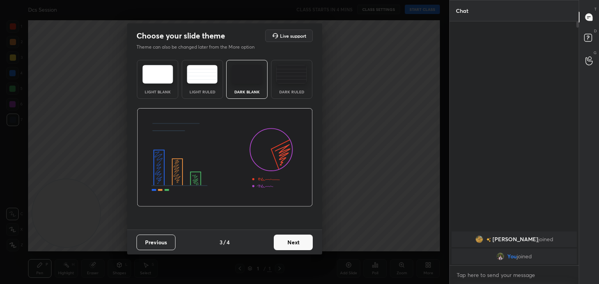
click at [304, 241] on button "Next" at bounding box center [293, 243] width 39 height 16
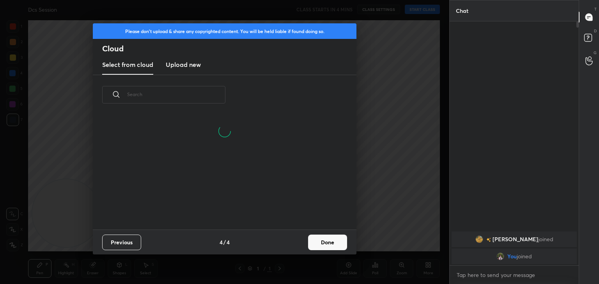
scroll to position [115, 250]
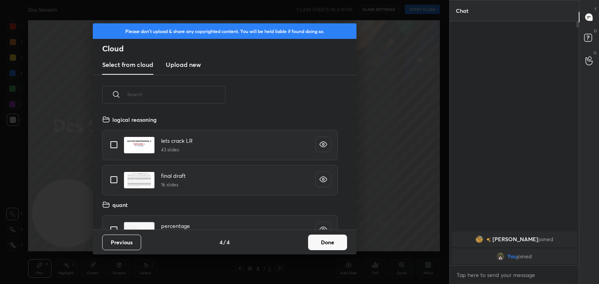
click at [325, 241] on button "Done" at bounding box center [327, 243] width 39 height 16
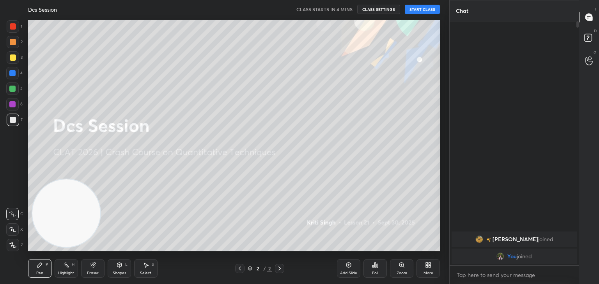
click at [432, 5] on button "START CLASS" at bounding box center [422, 9] width 35 height 9
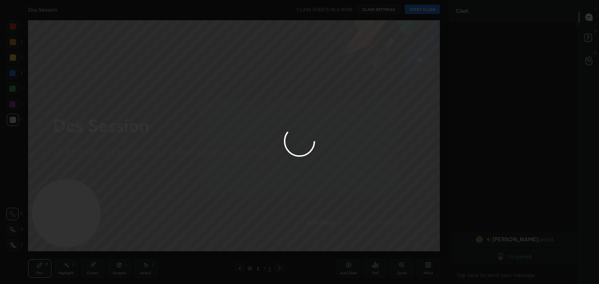
type textarea "x"
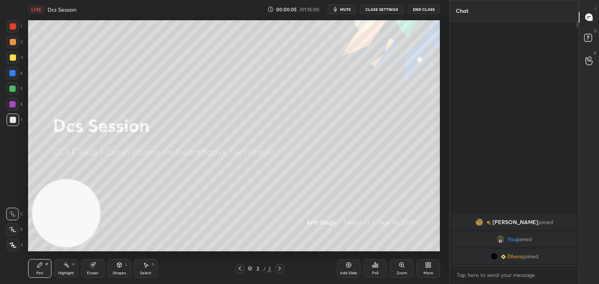
click at [431, 9] on button "End Class" at bounding box center [424, 9] width 32 height 9
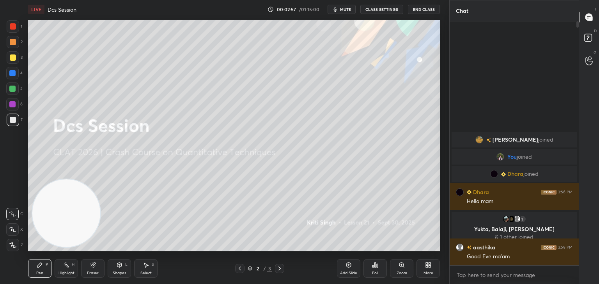
scroll to position [38737, 38554]
click at [424, 10] on button "End Class" at bounding box center [424, 9] width 32 height 9
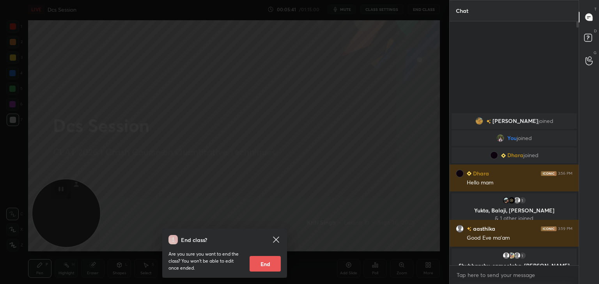
click at [163, 90] on div "End class? Are you sure you want to end the class? You won’t be able to edit on…" at bounding box center [224, 142] width 449 height 284
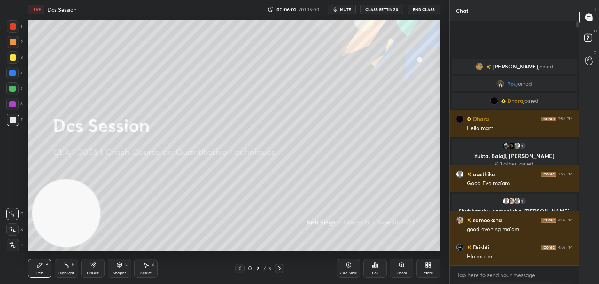
click at [348, 266] on icon at bounding box center [348, 265] width 2 height 2
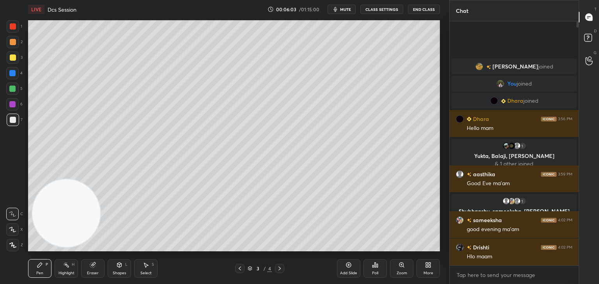
click at [14, 61] on div at bounding box center [13, 57] width 12 height 12
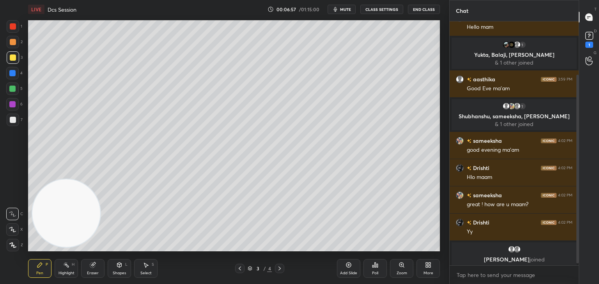
scroll to position [105, 0]
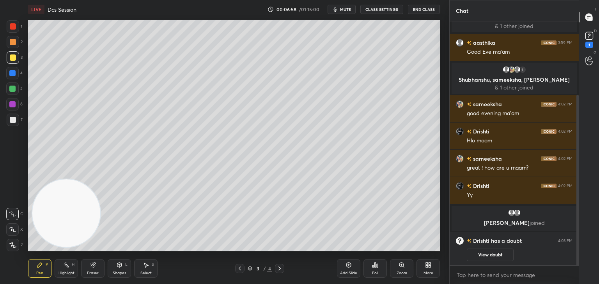
click at [590, 42] on div "1" at bounding box center [589, 45] width 8 height 6
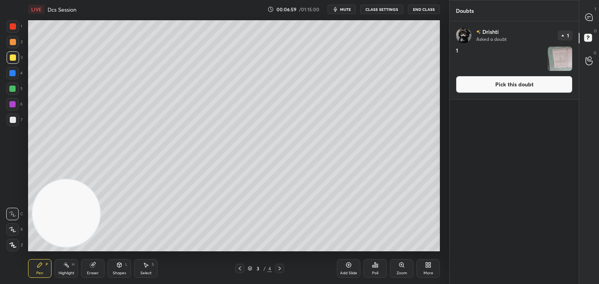
click at [517, 90] on button "Pick this doubt" at bounding box center [514, 84] width 117 height 17
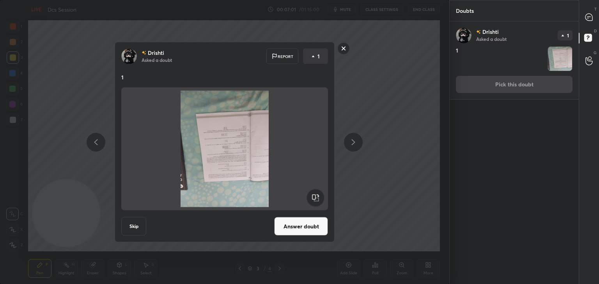
click at [318, 199] on rect at bounding box center [315, 198] width 18 height 18
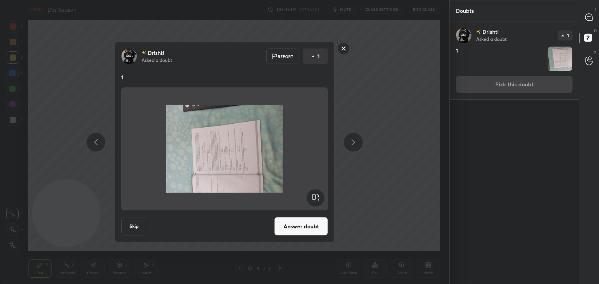
click at [318, 199] on rect at bounding box center [315, 198] width 18 height 18
click at [319, 198] on rect at bounding box center [315, 198] width 18 height 18
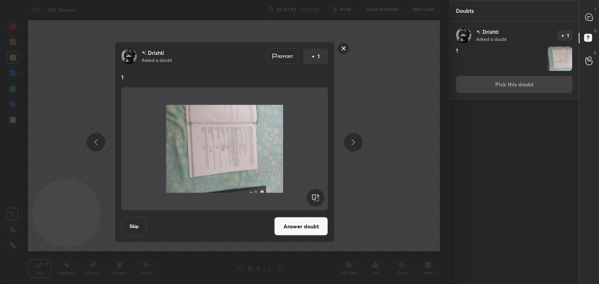
click at [316, 200] on rect at bounding box center [315, 198] width 18 height 18
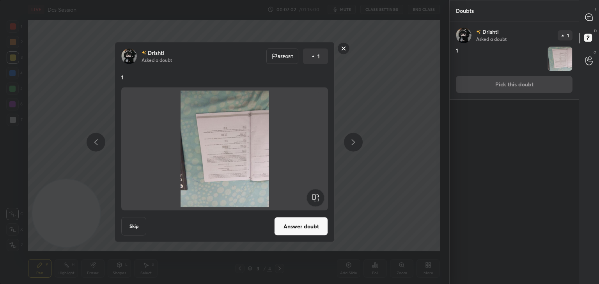
click at [316, 200] on rect at bounding box center [315, 198] width 18 height 18
click at [318, 200] on rect at bounding box center [315, 198] width 18 height 18
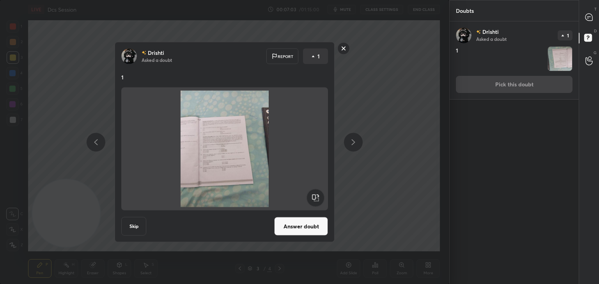
click at [306, 226] on button "Answer doubt" at bounding box center [301, 226] width 54 height 19
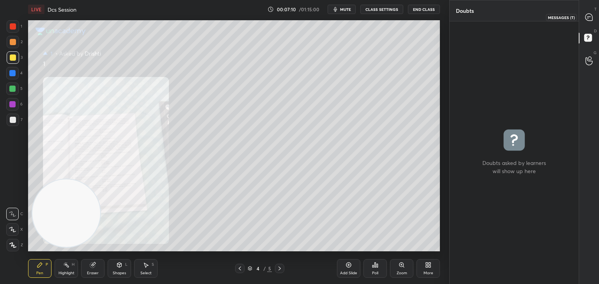
click at [585, 18] on icon at bounding box center [588, 17] width 7 height 7
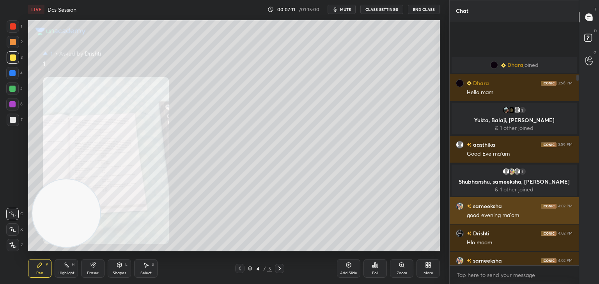
scroll to position [242, 127]
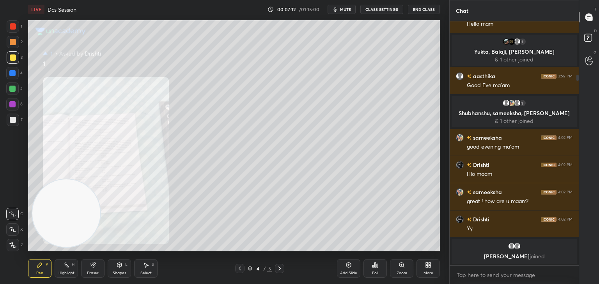
click at [401, 266] on icon at bounding box center [401, 265] width 4 height 4
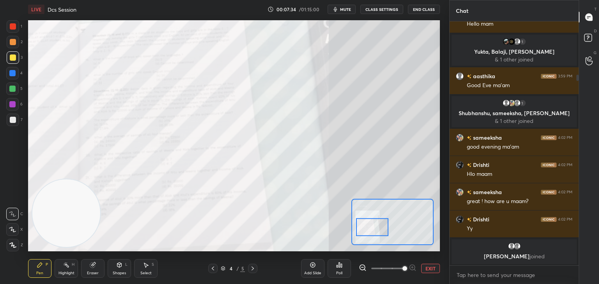
click at [346, 9] on span "mute" at bounding box center [345, 9] width 11 height 5
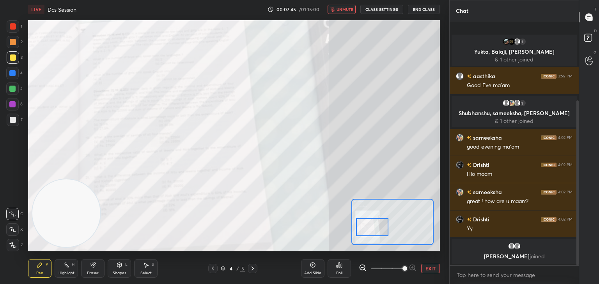
scroll to position [117, 0]
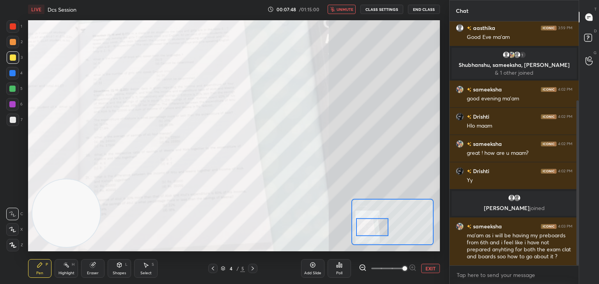
click at [351, 14] on button "unmute" at bounding box center [341, 9] width 28 height 9
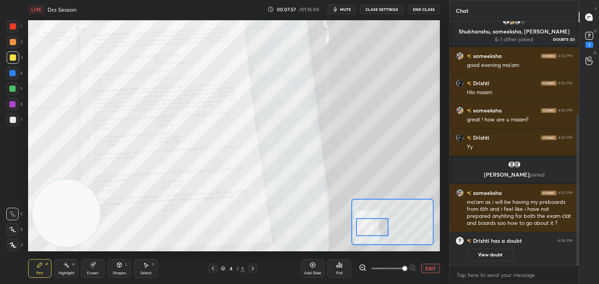
click at [588, 42] on div "1" at bounding box center [589, 45] width 8 height 6
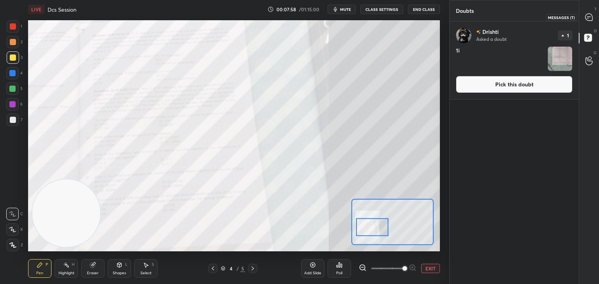
click at [586, 20] on icon at bounding box center [589, 17] width 8 height 8
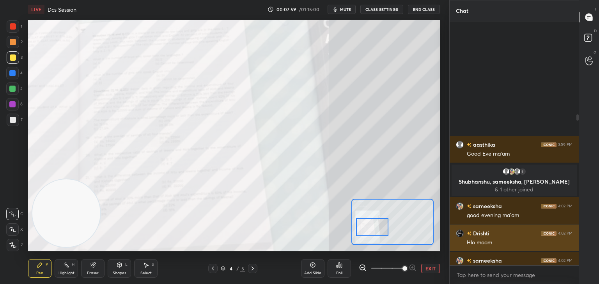
scroll to position [242, 127]
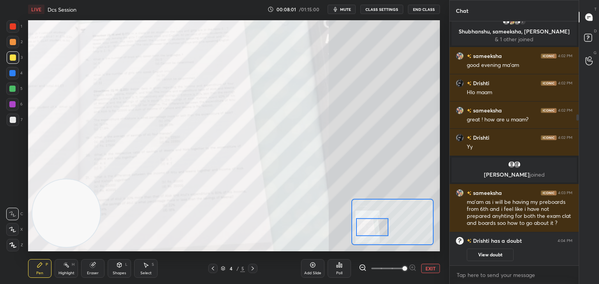
click at [15, 124] on div at bounding box center [13, 120] width 12 height 12
click at [14, 217] on div at bounding box center [12, 214] width 12 height 12
click at [312, 265] on icon at bounding box center [312, 265] width 2 height 2
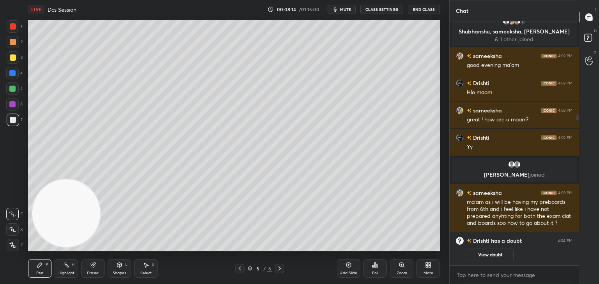
click at [11, 58] on div at bounding box center [13, 58] width 6 height 6
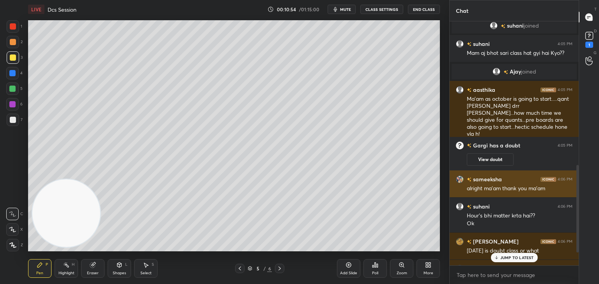
scroll to position [436, 0]
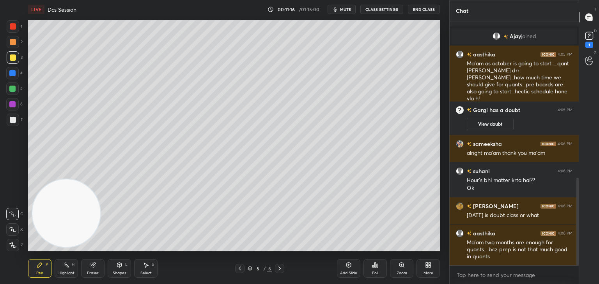
click at [14, 121] on div at bounding box center [13, 120] width 6 height 6
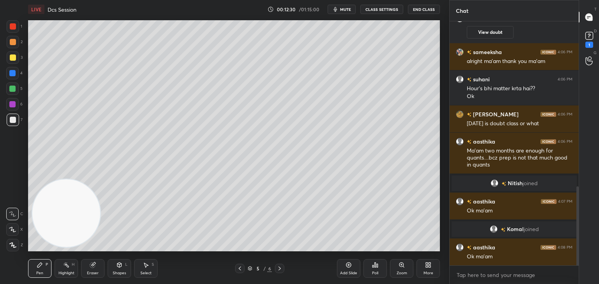
scroll to position [545, 0]
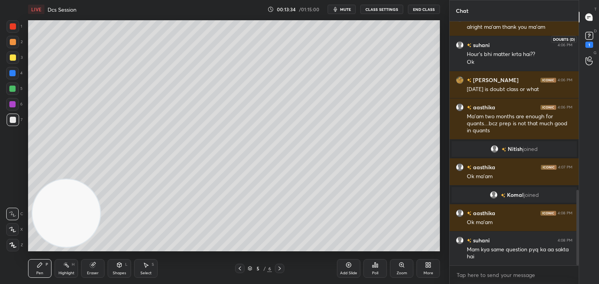
click at [588, 41] on icon at bounding box center [589, 36] width 12 height 12
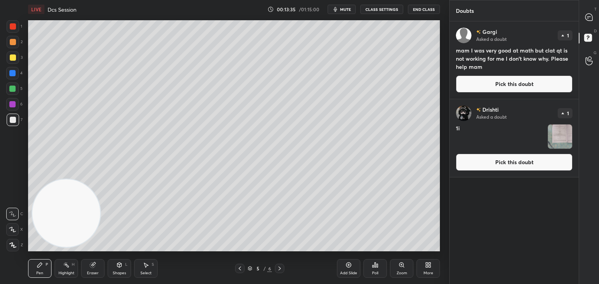
click at [511, 86] on button "Pick this doubt" at bounding box center [514, 84] width 117 height 17
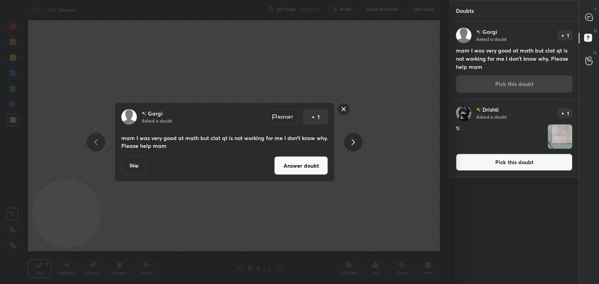
click at [313, 167] on button "Answer doubt" at bounding box center [301, 166] width 54 height 19
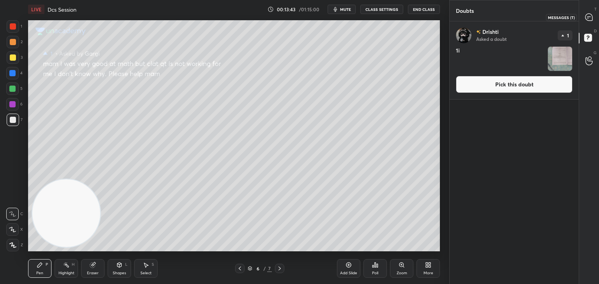
click at [583, 20] on div at bounding box center [589, 17] width 16 height 14
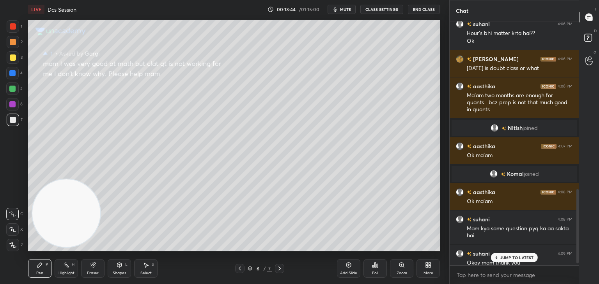
scroll to position [556, 0]
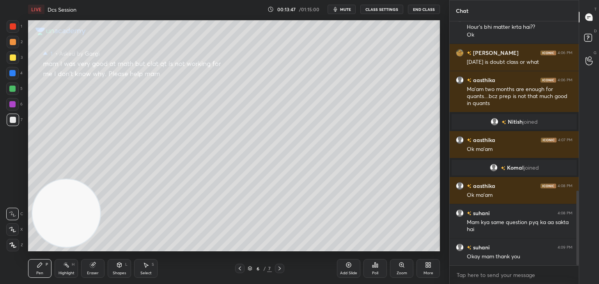
click at [12, 57] on div at bounding box center [13, 58] width 6 height 6
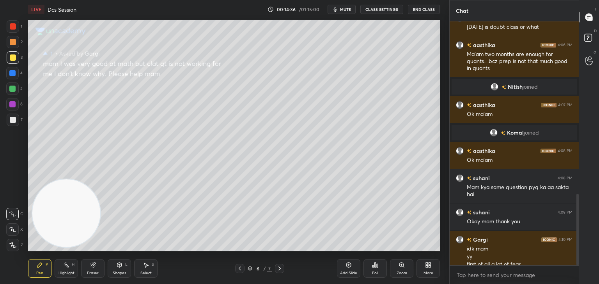
scroll to position [599, 0]
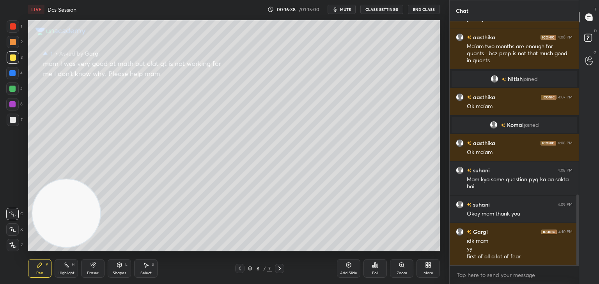
click at [346, 263] on icon at bounding box center [348, 265] width 6 height 6
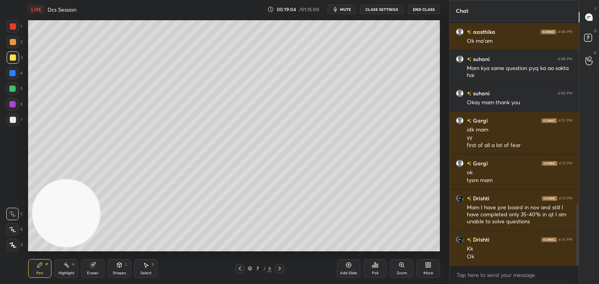
scroll to position [737, 0]
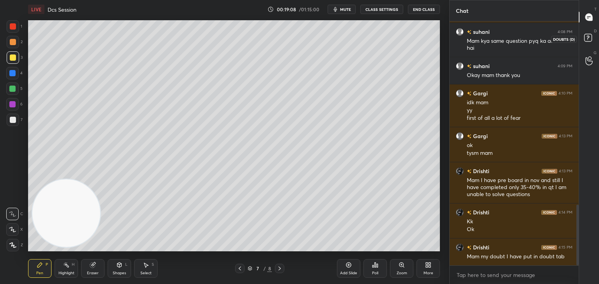
click at [587, 37] on rect at bounding box center [587, 37] width 7 height 7
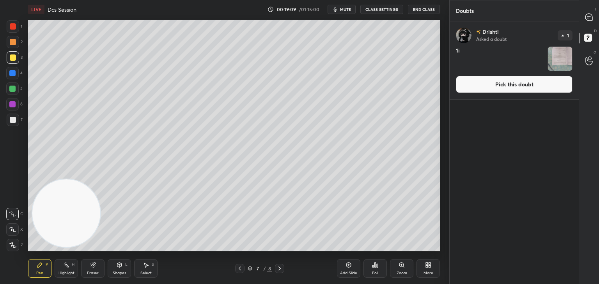
click at [519, 87] on button "Pick this doubt" at bounding box center [514, 84] width 117 height 17
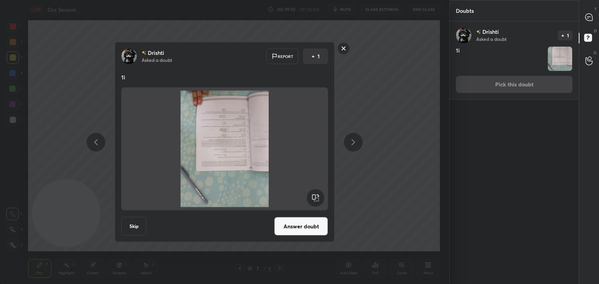
click at [313, 200] on rect at bounding box center [315, 198] width 18 height 18
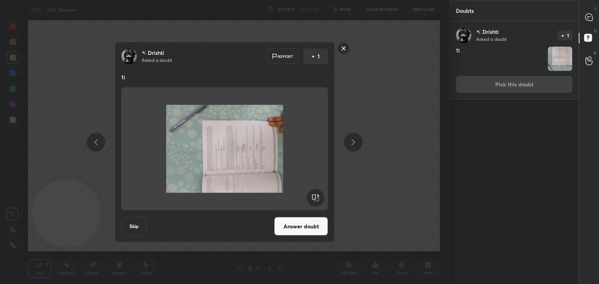
click at [313, 198] on rect at bounding box center [315, 198] width 18 height 18
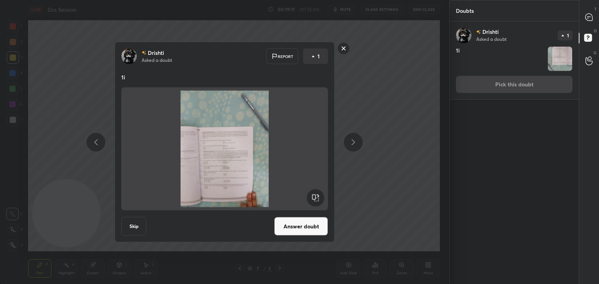
click at [303, 223] on button "Answer doubt" at bounding box center [301, 226] width 54 height 19
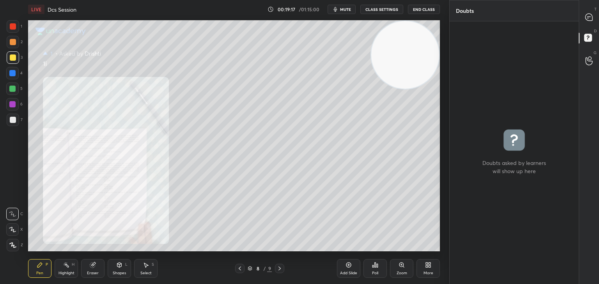
click at [401, 263] on icon at bounding box center [401, 265] width 4 height 4
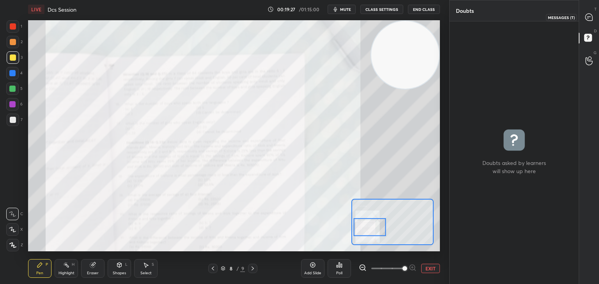
click at [591, 18] on icon at bounding box center [588, 17] width 7 height 7
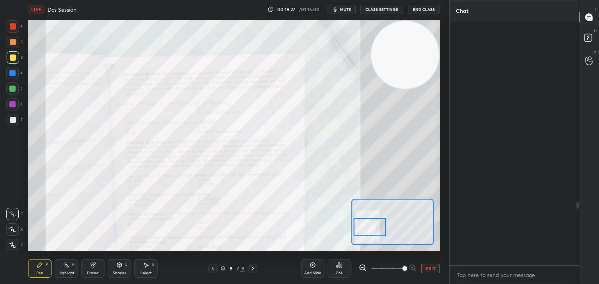
scroll to position [242, 127]
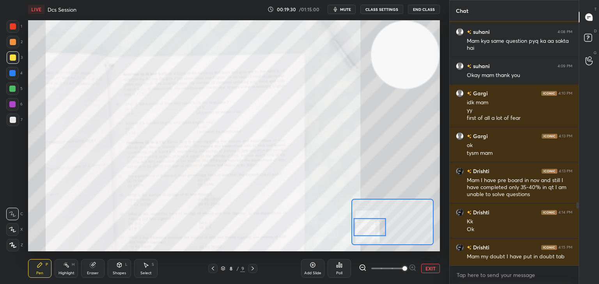
click at [14, 29] on div at bounding box center [13, 26] width 6 height 6
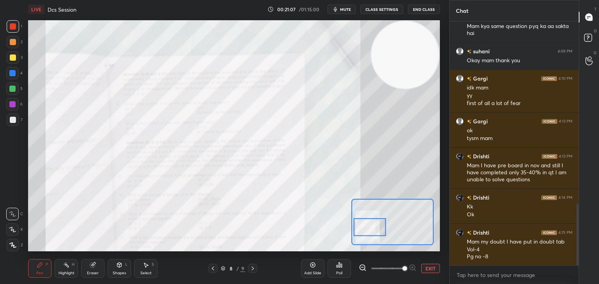
scroll to position [747, 0]
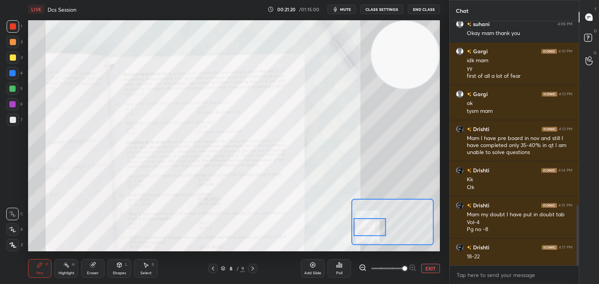
click at [310, 265] on icon at bounding box center [312, 265] width 5 height 5
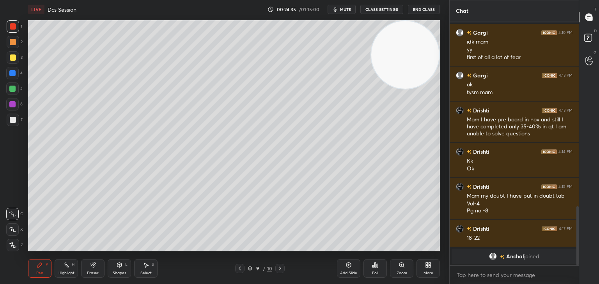
scroll to position [691, 0]
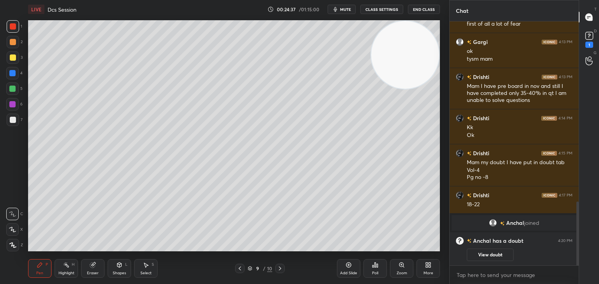
click at [595, 39] on div "1" at bounding box center [589, 39] width 16 height 14
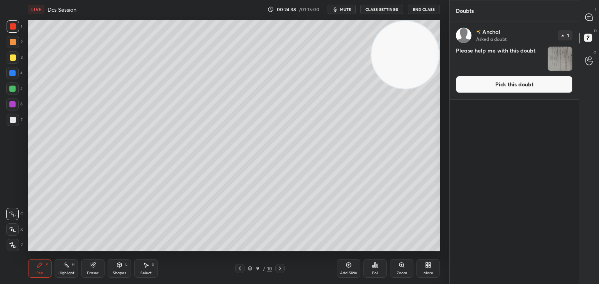
click at [534, 78] on button "Pick this doubt" at bounding box center [514, 84] width 117 height 17
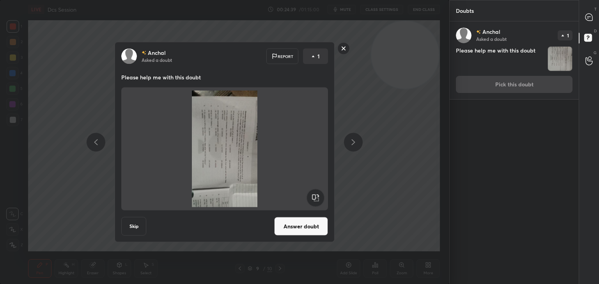
click at [316, 200] on rect at bounding box center [315, 198] width 18 height 18
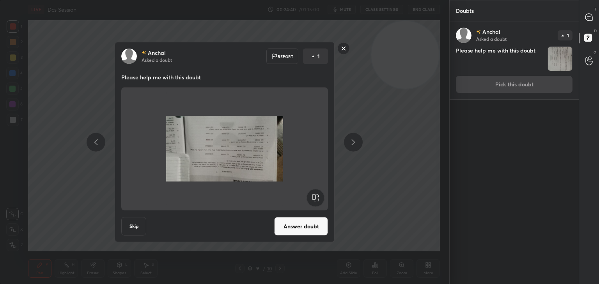
click at [317, 200] on rect at bounding box center [315, 198] width 18 height 18
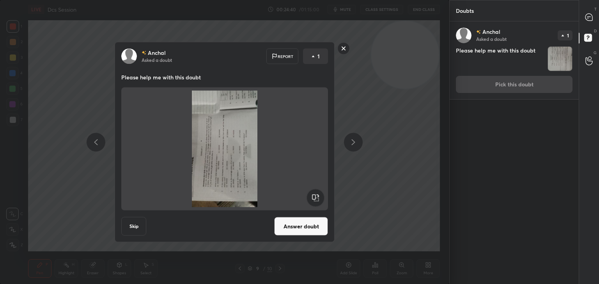
click at [316, 200] on rect at bounding box center [315, 198] width 18 height 18
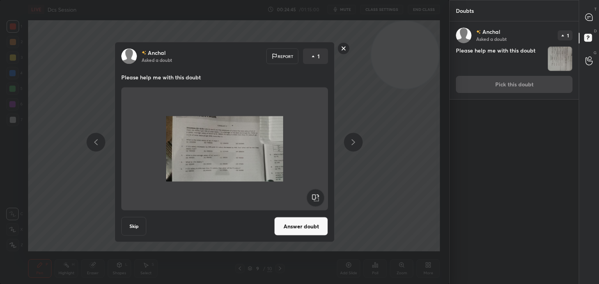
click at [342, 49] on rect at bounding box center [343, 48] width 12 height 12
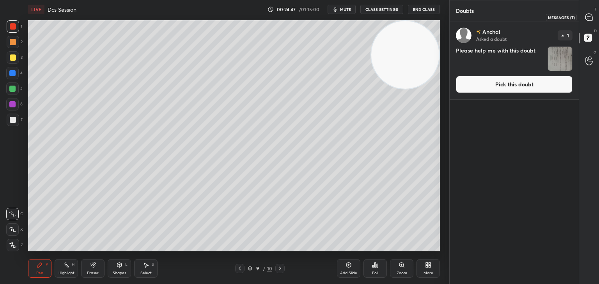
click at [592, 19] on icon at bounding box center [589, 17] width 8 height 8
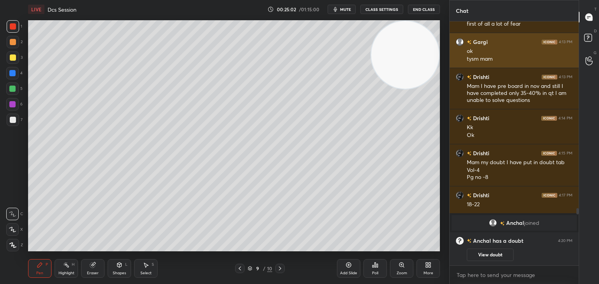
scroll to position [832, 0]
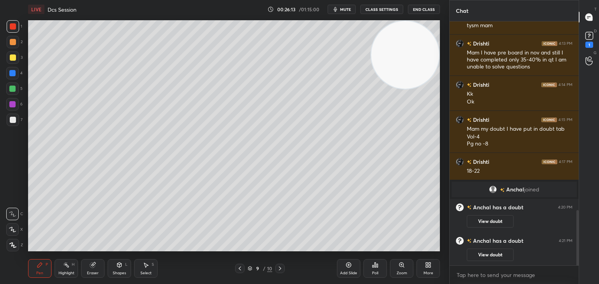
click at [93, 269] on div "Eraser" at bounding box center [92, 269] width 23 height 19
click at [31, 269] on div "Pen P" at bounding box center [39, 269] width 23 height 19
click at [240, 268] on icon at bounding box center [240, 269] width 6 height 6
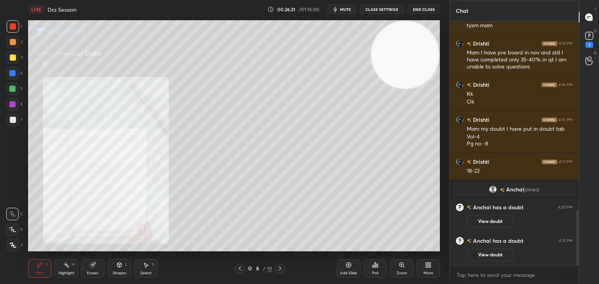
click at [280, 266] on icon at bounding box center [280, 269] width 6 height 6
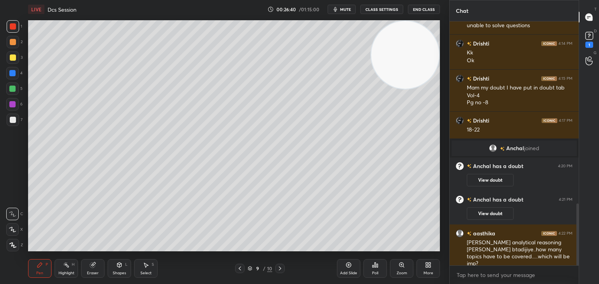
scroll to position [749, 0]
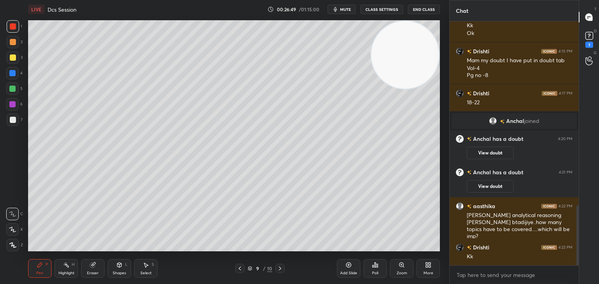
click at [346, 264] on icon at bounding box center [348, 265] width 5 height 5
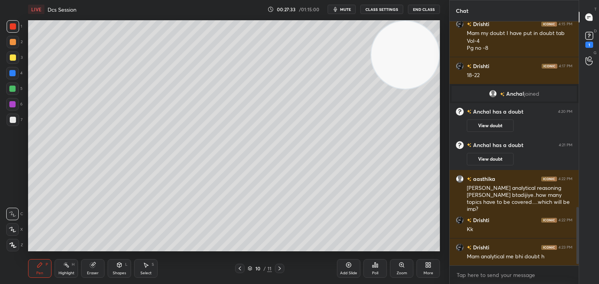
scroll to position [804, 0]
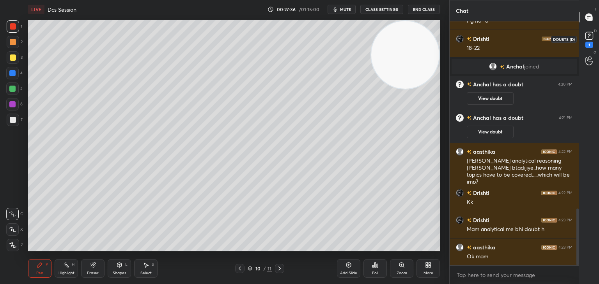
click at [592, 42] on div "1" at bounding box center [589, 45] width 8 height 6
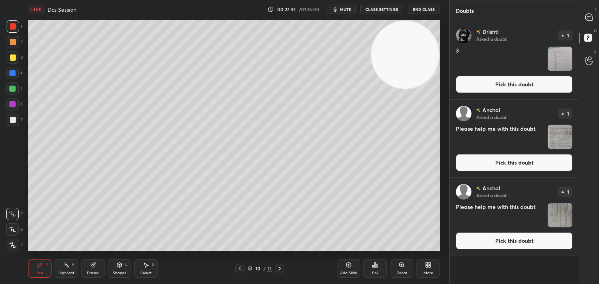
click at [511, 87] on button "Pick this doubt" at bounding box center [514, 84] width 117 height 17
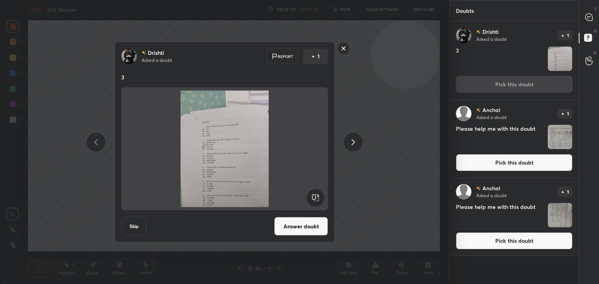
click at [307, 228] on button "Answer doubt" at bounding box center [301, 226] width 54 height 19
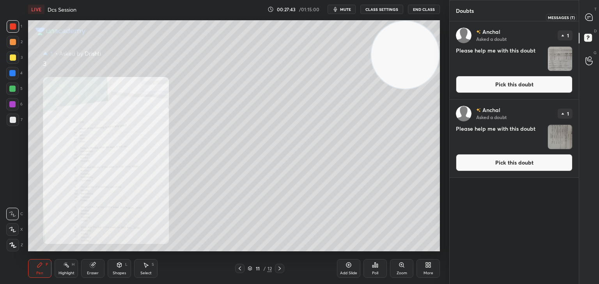
click at [585, 21] on icon at bounding box center [589, 17] width 8 height 8
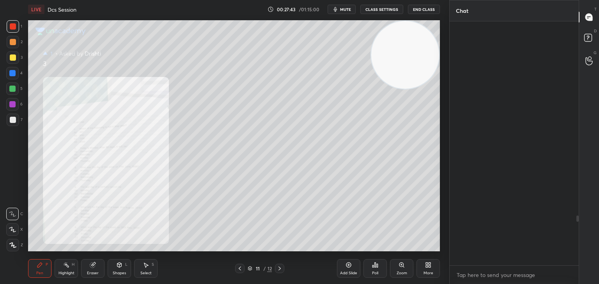
scroll to position [242, 127]
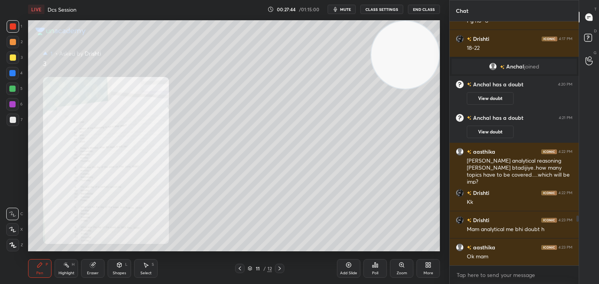
click at [404, 267] on icon at bounding box center [401, 265] width 6 height 6
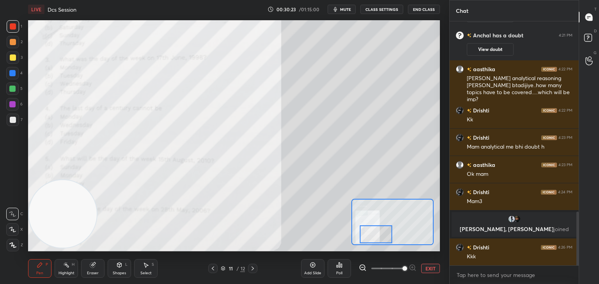
scroll to position [863, 0]
click at [590, 39] on rect at bounding box center [587, 37] width 7 height 7
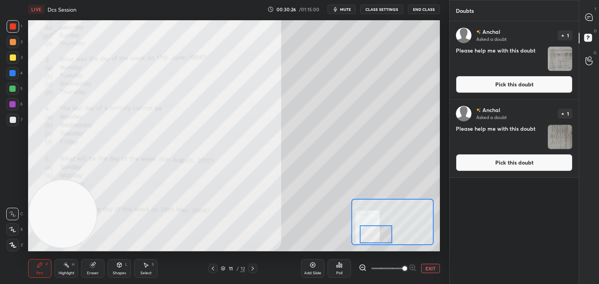
click at [525, 81] on button "Pick this doubt" at bounding box center [514, 84] width 117 height 17
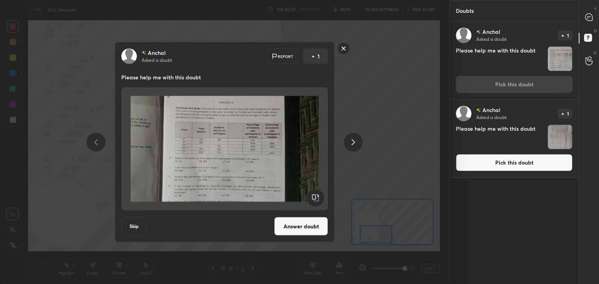
click at [496, 84] on div "Anchal Asked a doubt 1 Please help me with this doubt Pick this doubt" at bounding box center [513, 60] width 129 height 78
click at [292, 233] on button "Answer doubt" at bounding box center [301, 226] width 54 height 19
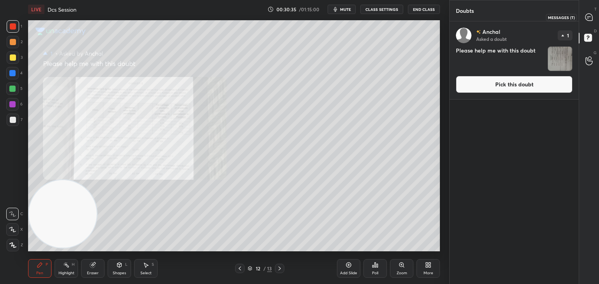
click at [586, 17] on icon at bounding box center [588, 17] width 7 height 7
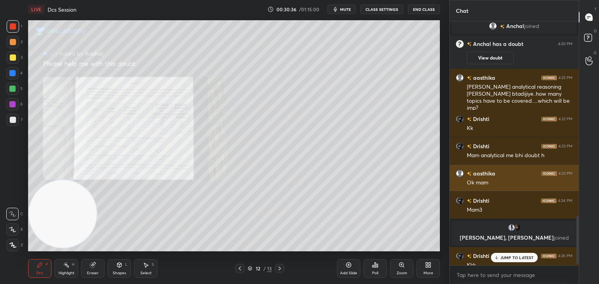
scroll to position [1004, 0]
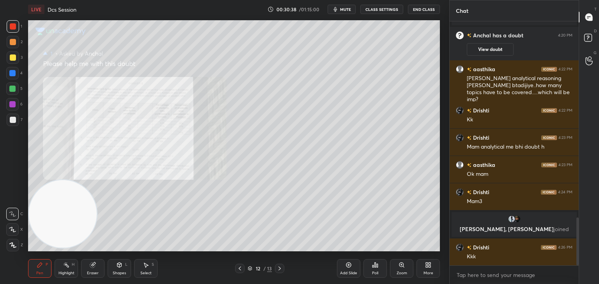
click at [399, 268] on icon at bounding box center [401, 265] width 6 height 6
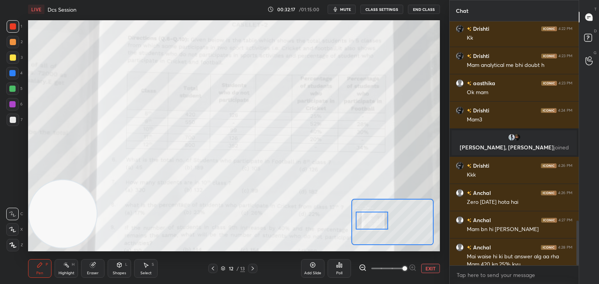
scroll to position [1094, 0]
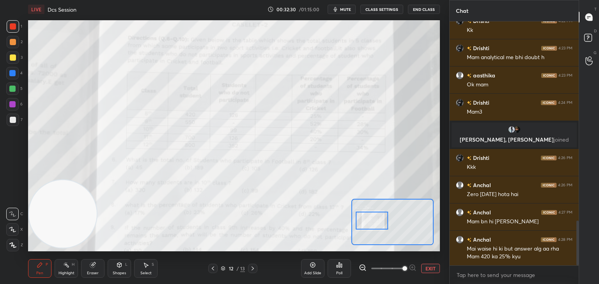
click at [99, 270] on div "Eraser" at bounding box center [92, 269] width 23 height 19
click at [44, 268] on div "Pen P" at bounding box center [39, 269] width 23 height 19
click at [97, 264] on div "Eraser" at bounding box center [92, 269] width 23 height 19
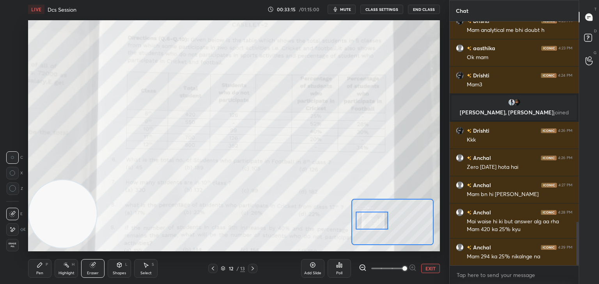
click at [47, 268] on div "Pen P" at bounding box center [39, 269] width 23 height 19
click at [89, 273] on div "Eraser" at bounding box center [93, 274] width 12 height 4
click at [38, 269] on div "Pen P" at bounding box center [39, 269] width 23 height 19
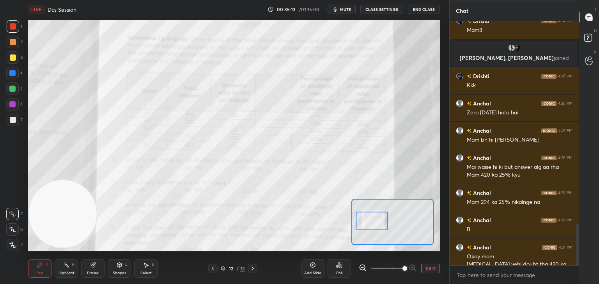
scroll to position [1183, 0]
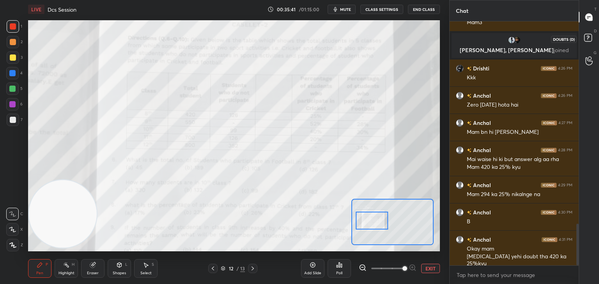
click at [596, 41] on div "D Doubts (D)" at bounding box center [589, 39] width 20 height 22
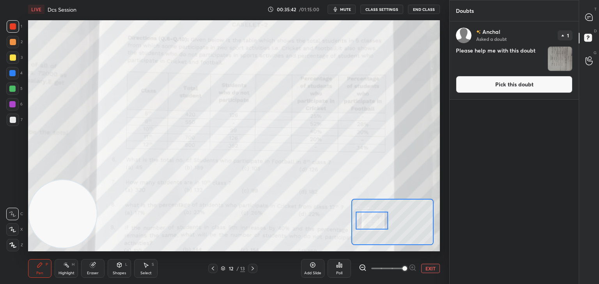
click at [529, 82] on button "Pick this doubt" at bounding box center [514, 84] width 117 height 17
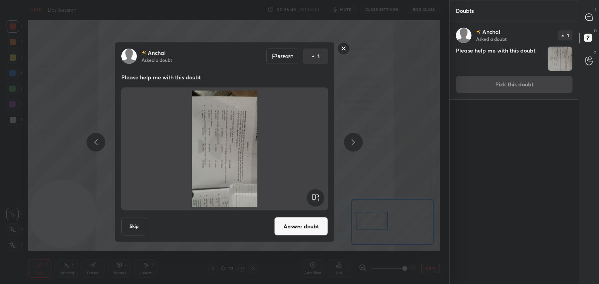
click at [320, 198] on rect at bounding box center [315, 198] width 18 height 18
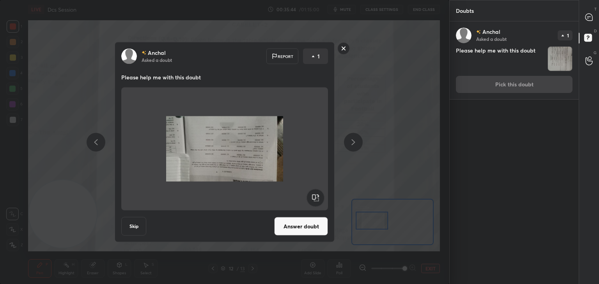
click at [320, 198] on rect at bounding box center [315, 198] width 18 height 18
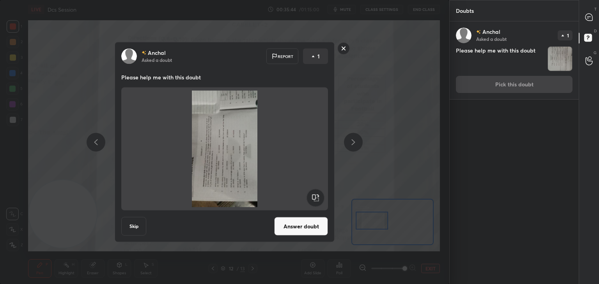
click at [318, 198] on rect at bounding box center [315, 198] width 18 height 18
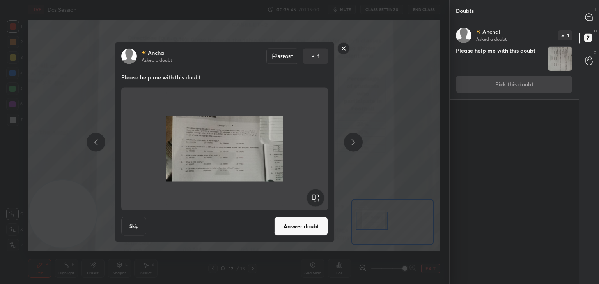
click at [306, 234] on button "Answer doubt" at bounding box center [301, 226] width 54 height 19
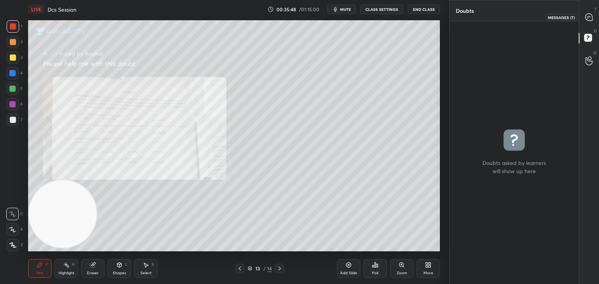
click at [590, 14] on icon at bounding box center [588, 17] width 7 height 7
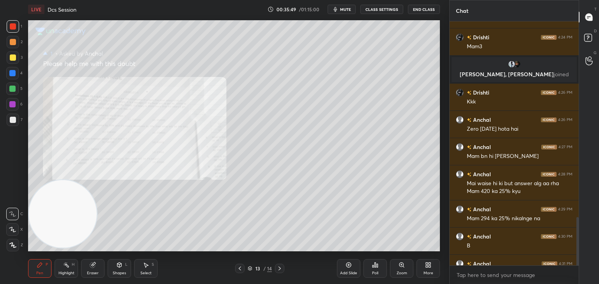
scroll to position [1157, 0]
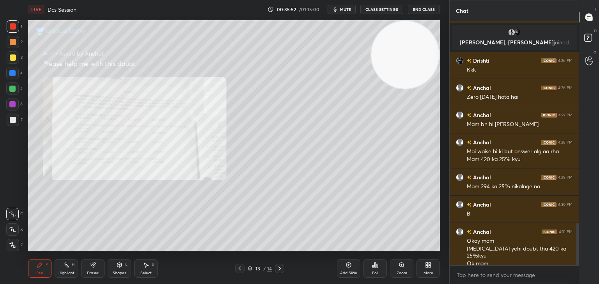
click at [401, 267] on icon at bounding box center [401, 265] width 4 height 4
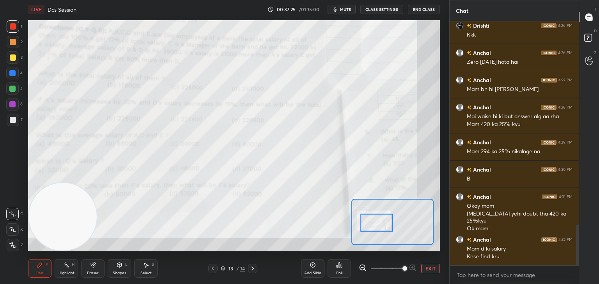
scroll to position [1220, 0]
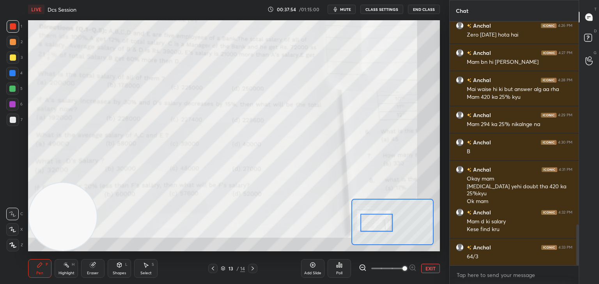
click at [110, 279] on div "Pen P Highlight H Eraser Shapes L Select S 13 / 14 Add Slide Poll EXIT" at bounding box center [234, 268] width 412 height 31
click at [102, 267] on div "Eraser" at bounding box center [92, 269] width 23 height 19
click at [41, 267] on icon at bounding box center [40, 265] width 6 height 6
click at [102, 265] on div "Eraser" at bounding box center [92, 269] width 23 height 19
click at [16, 244] on span "Erase all" at bounding box center [13, 245] width 12 height 5
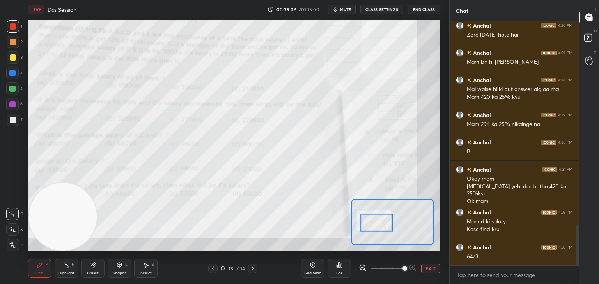
scroll to position [1239, 0]
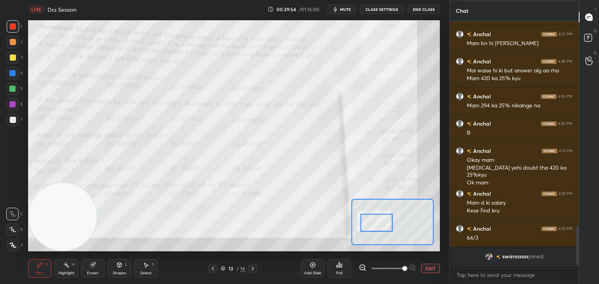
click at [98, 270] on div "Eraser" at bounding box center [92, 269] width 23 height 19
click at [41, 270] on div "Pen P" at bounding box center [39, 269] width 23 height 19
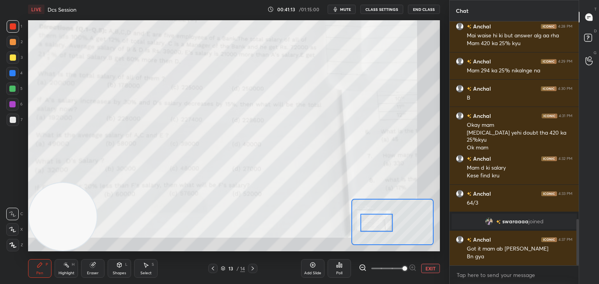
scroll to position [1048, 0]
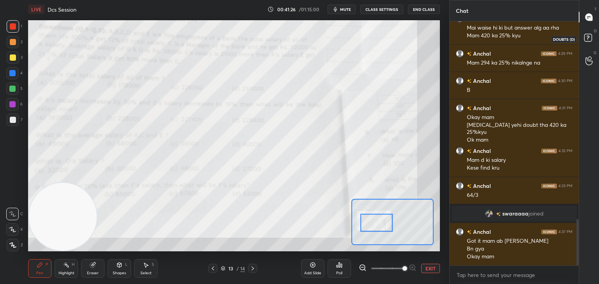
click at [588, 39] on rect at bounding box center [587, 37] width 7 height 7
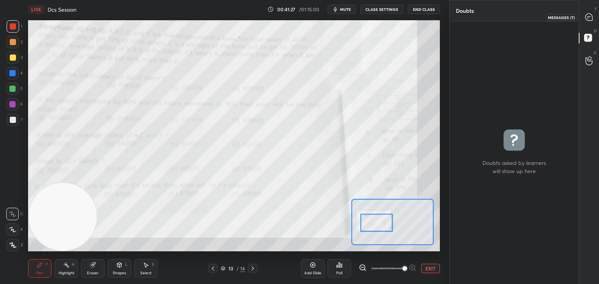
click at [581, 20] on div at bounding box center [589, 17] width 16 height 14
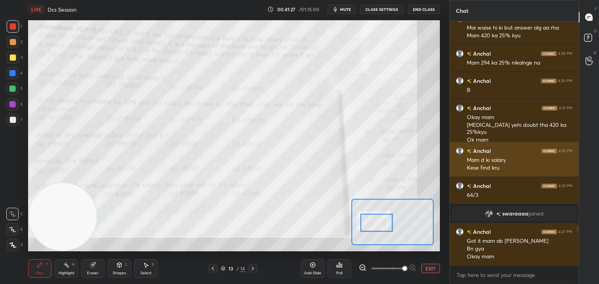
scroll to position [1267, 0]
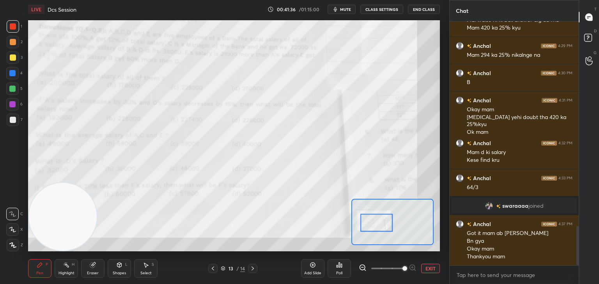
click at [426, 12] on button "End Class" at bounding box center [424, 9] width 32 height 9
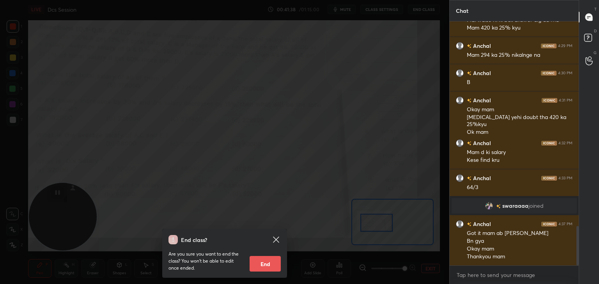
click at [270, 265] on button "End" at bounding box center [264, 264] width 31 height 16
type textarea "x"
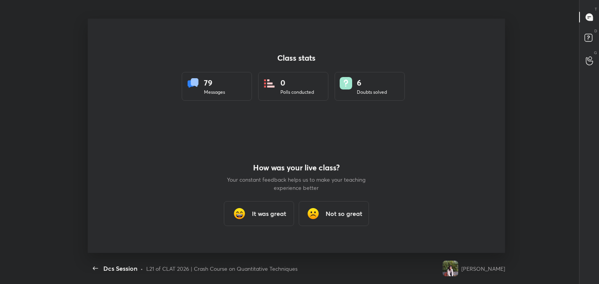
scroll to position [0, 0]
